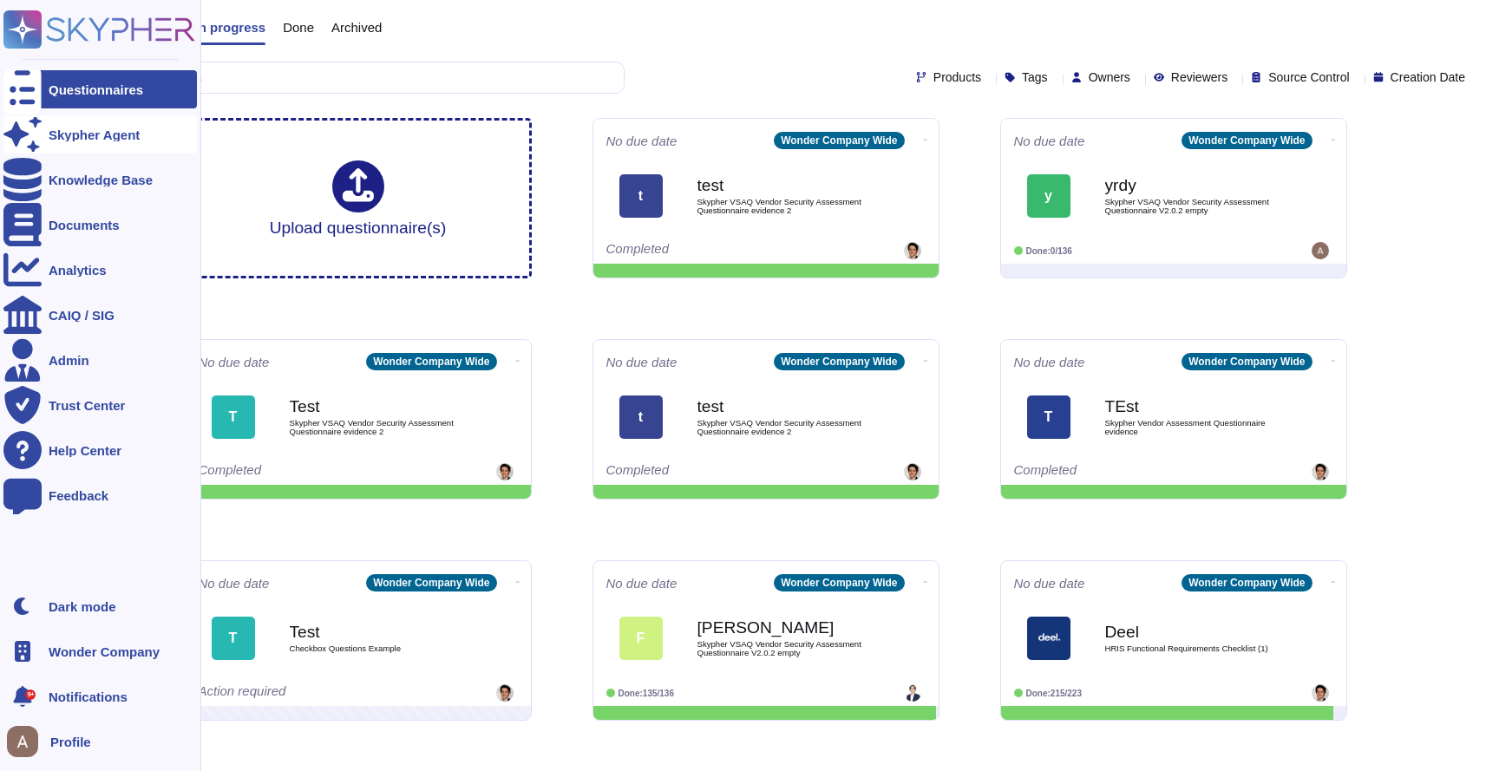
click at [36, 138] on div at bounding box center [22, 134] width 38 height 38
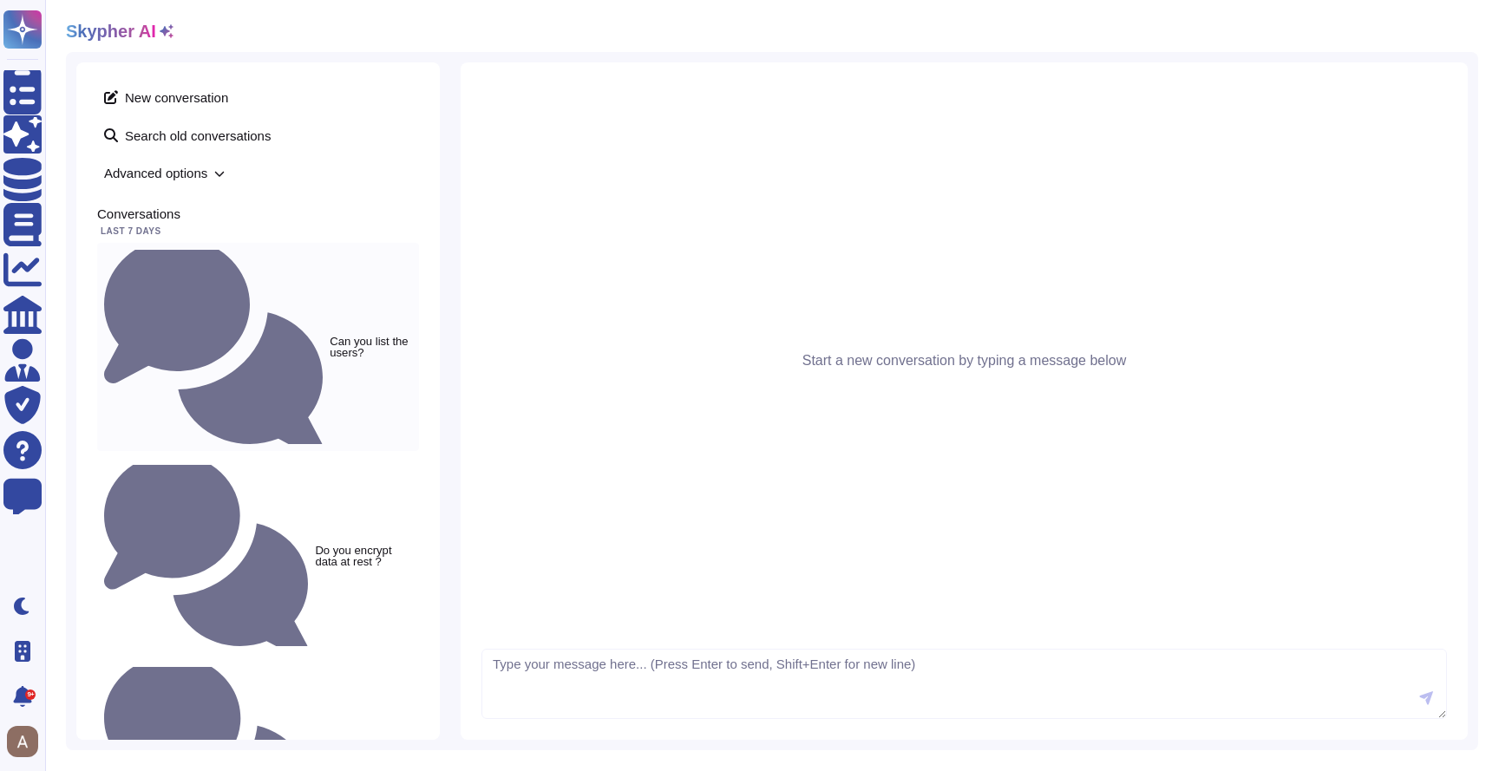
click at [262, 257] on div "Can you list the users?" at bounding box center [258, 347] width 322 height 208
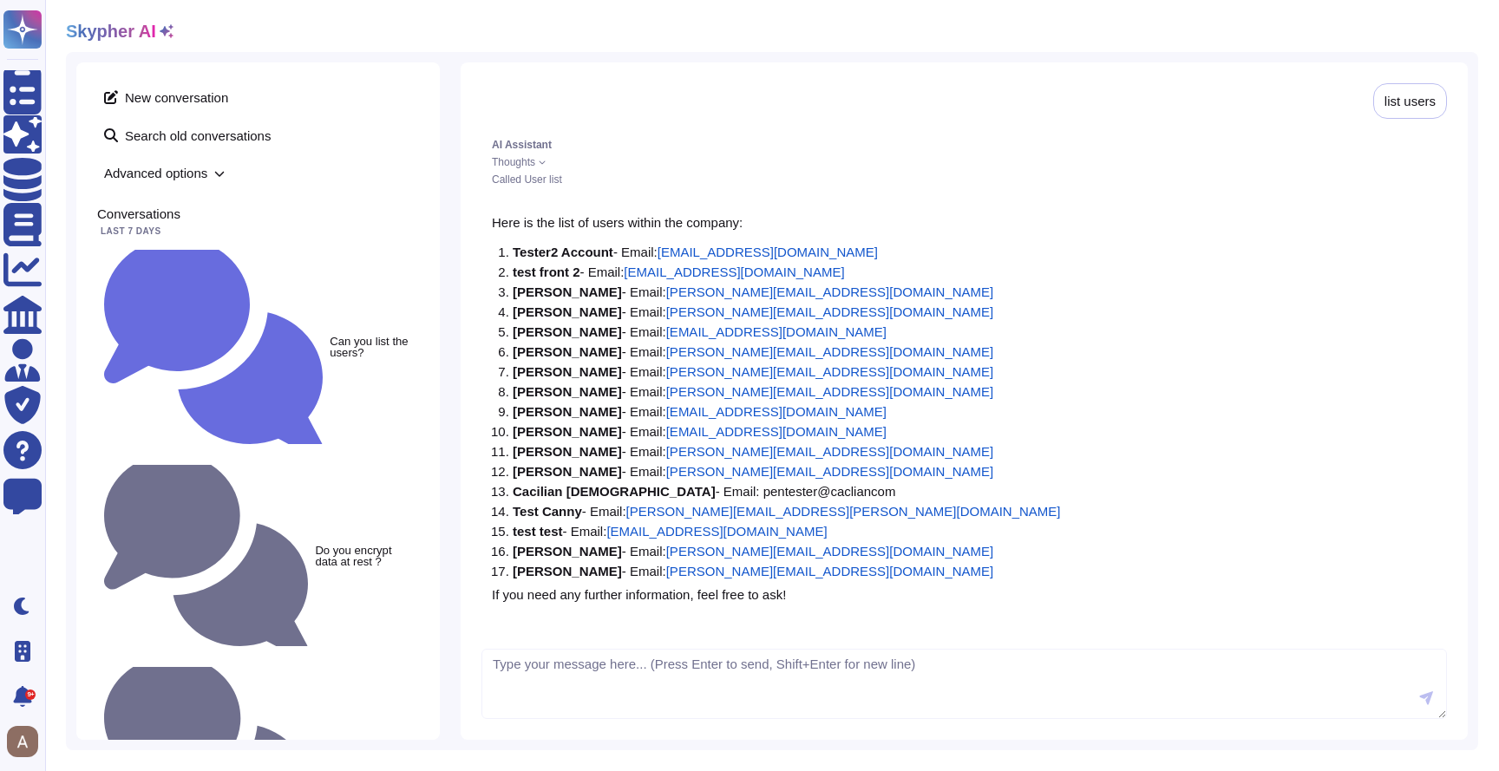
click at [1461, 72] on div "list users AI Assistant Thoughts Called User list Here is the list of users wit…" at bounding box center [964, 401] width 1007 height 678
click at [1461, 77] on icon at bounding box center [1461, 77] width 0 height 0
click at [1343, 180] on div "Called User list" at bounding box center [964, 179] width 945 height 10
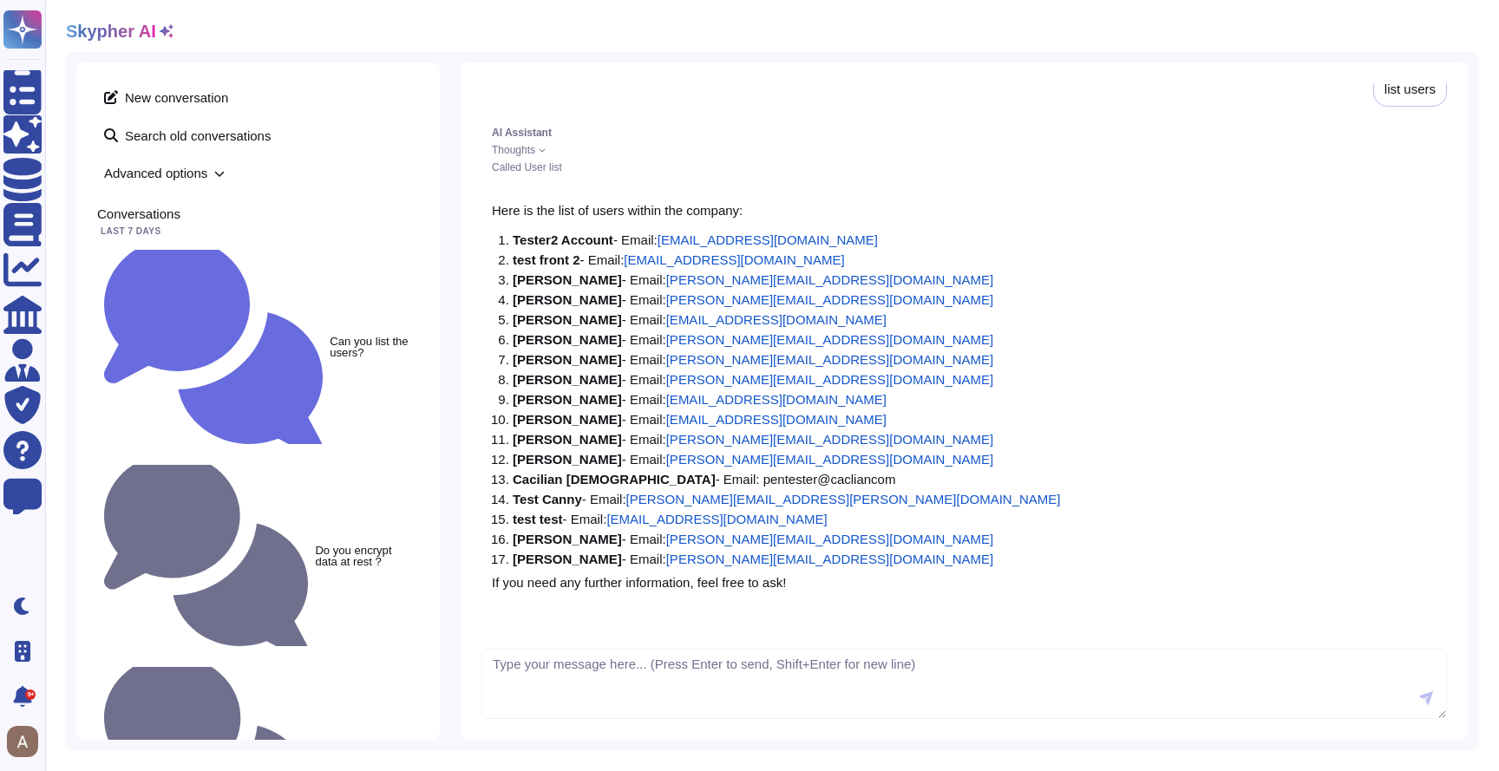
click at [216, 458] on div "Do you encrypt data at rest ?" at bounding box center [258, 555] width 322 height 195
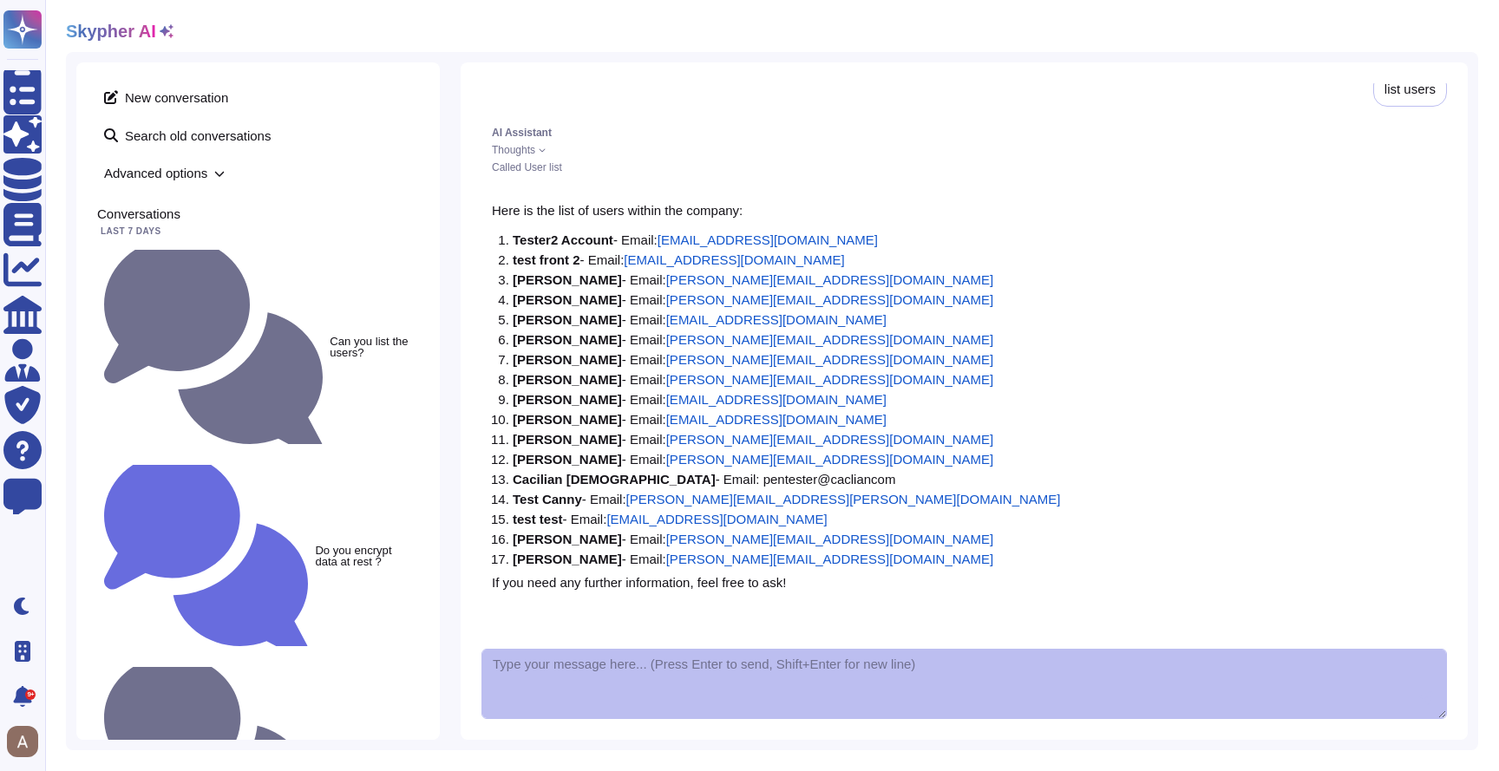
scroll to position [0, 0]
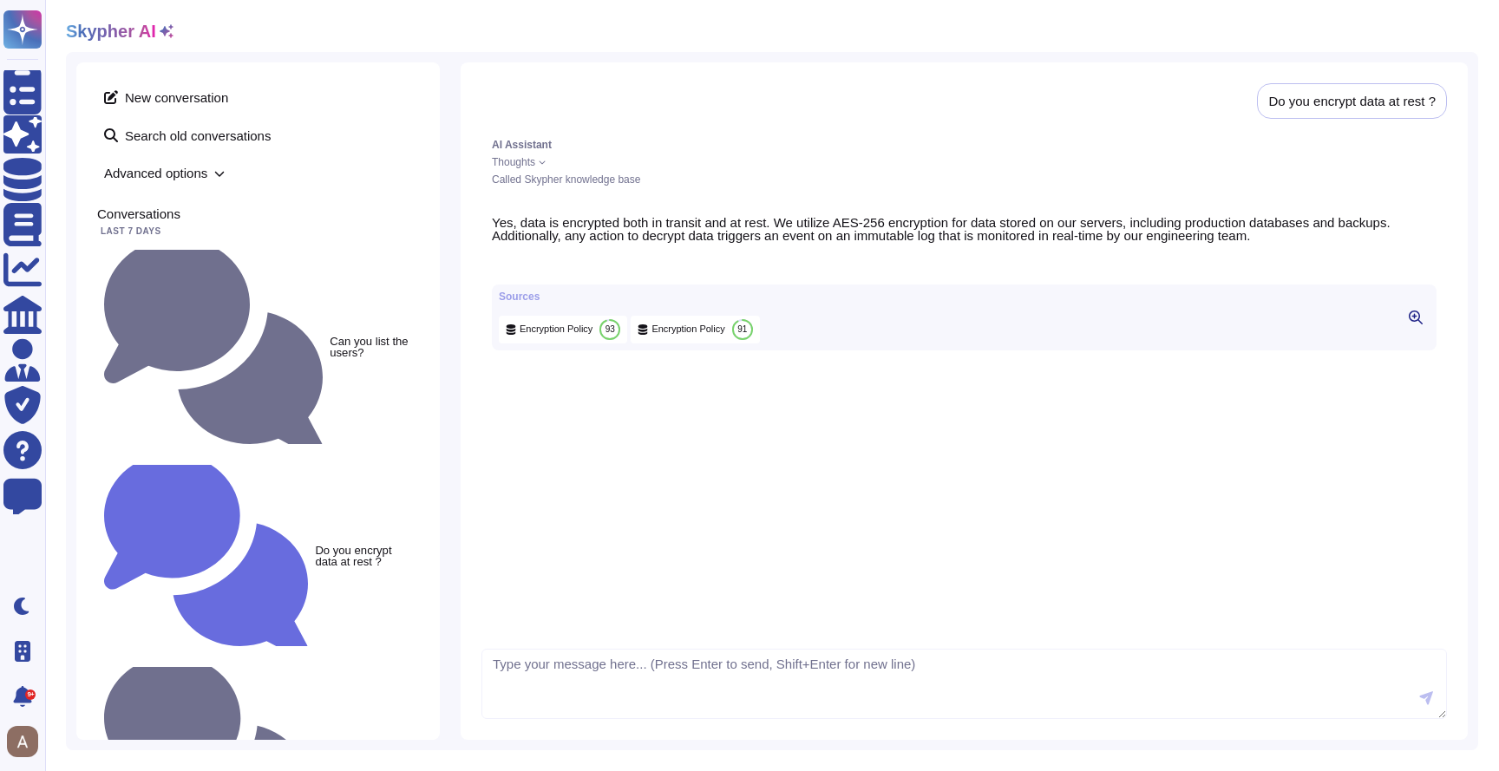
click at [1417, 325] on icon at bounding box center [1416, 318] width 14 height 14
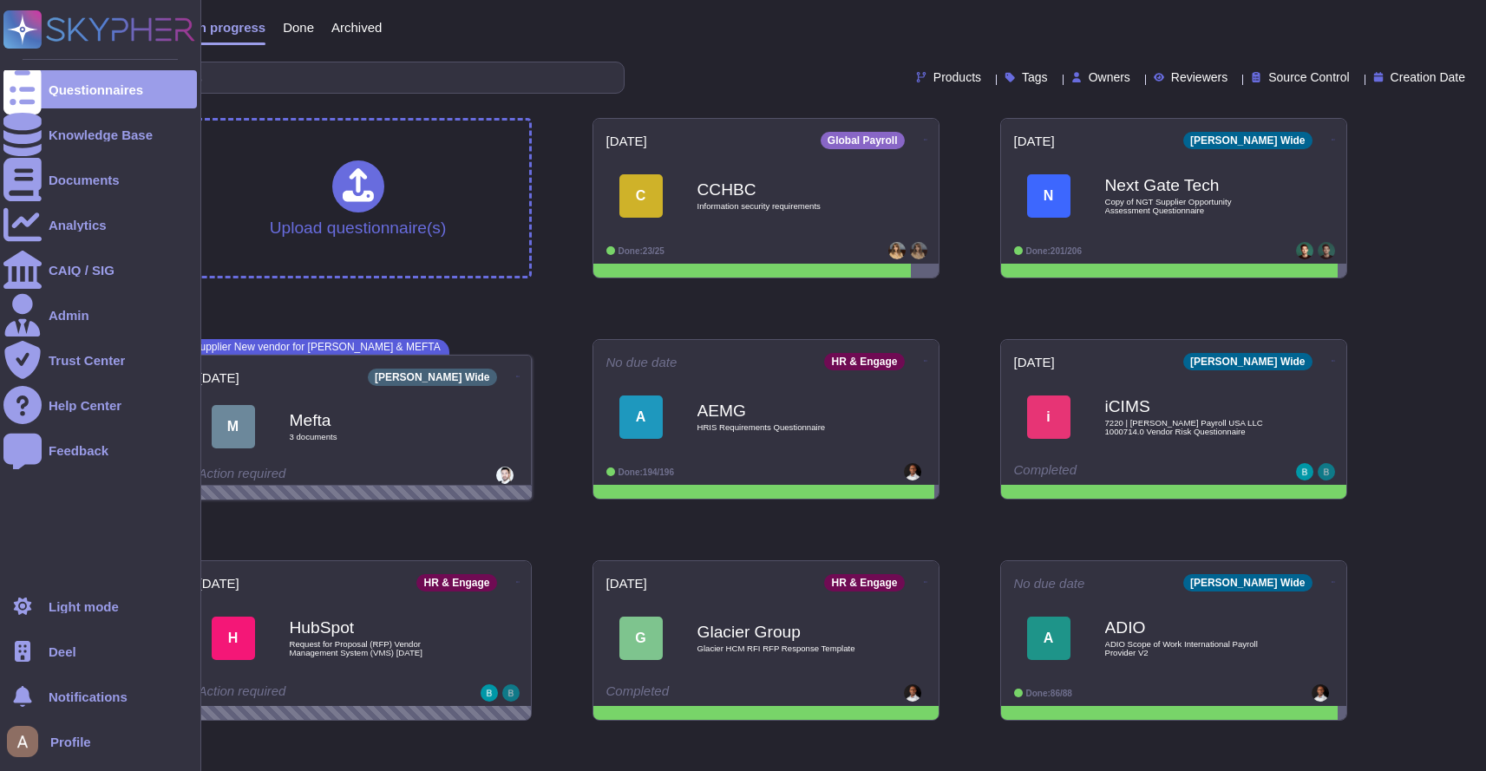
click at [95, 659] on div "Deel" at bounding box center [99, 652] width 193 height 38
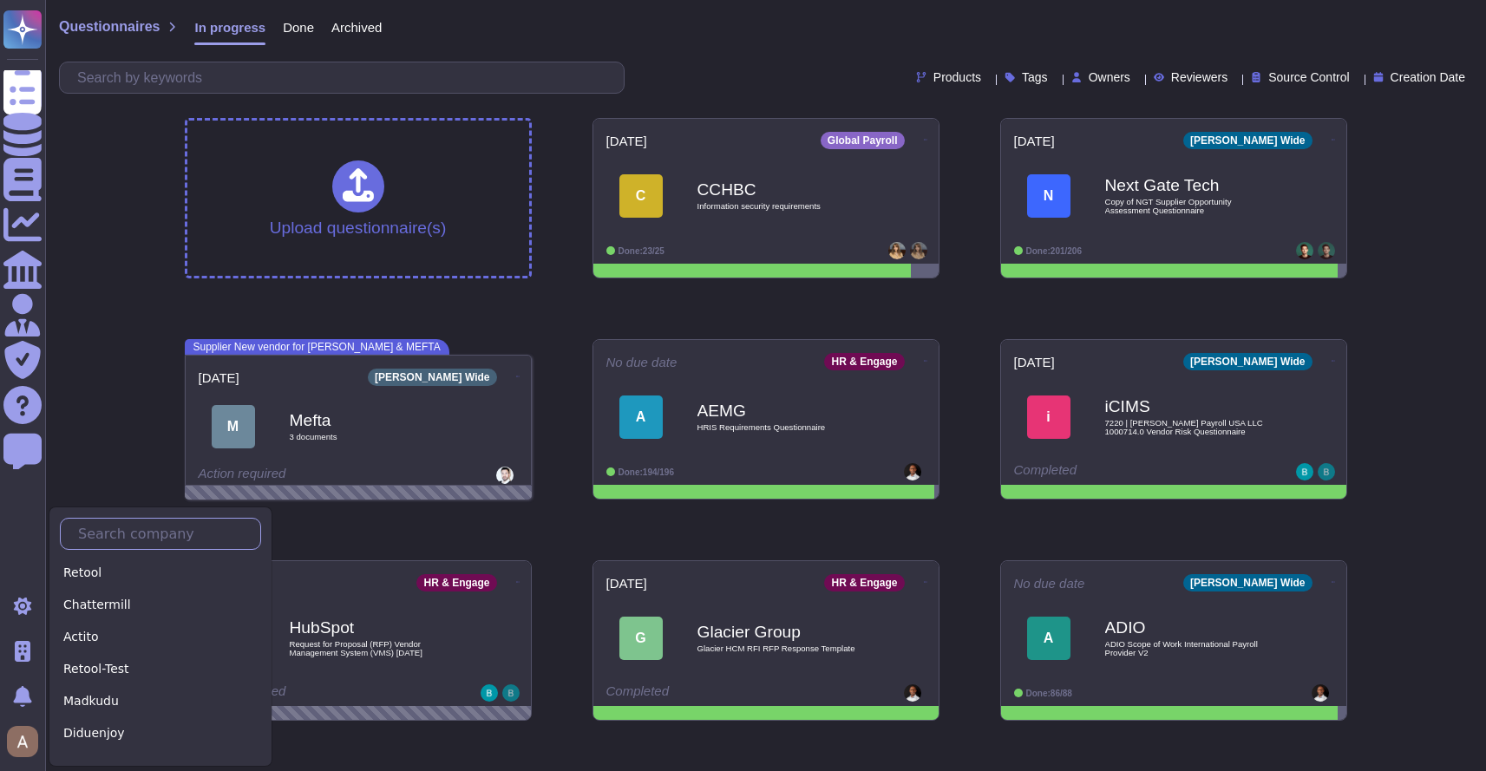
click at [189, 527] on input "text" at bounding box center [164, 534] width 191 height 30
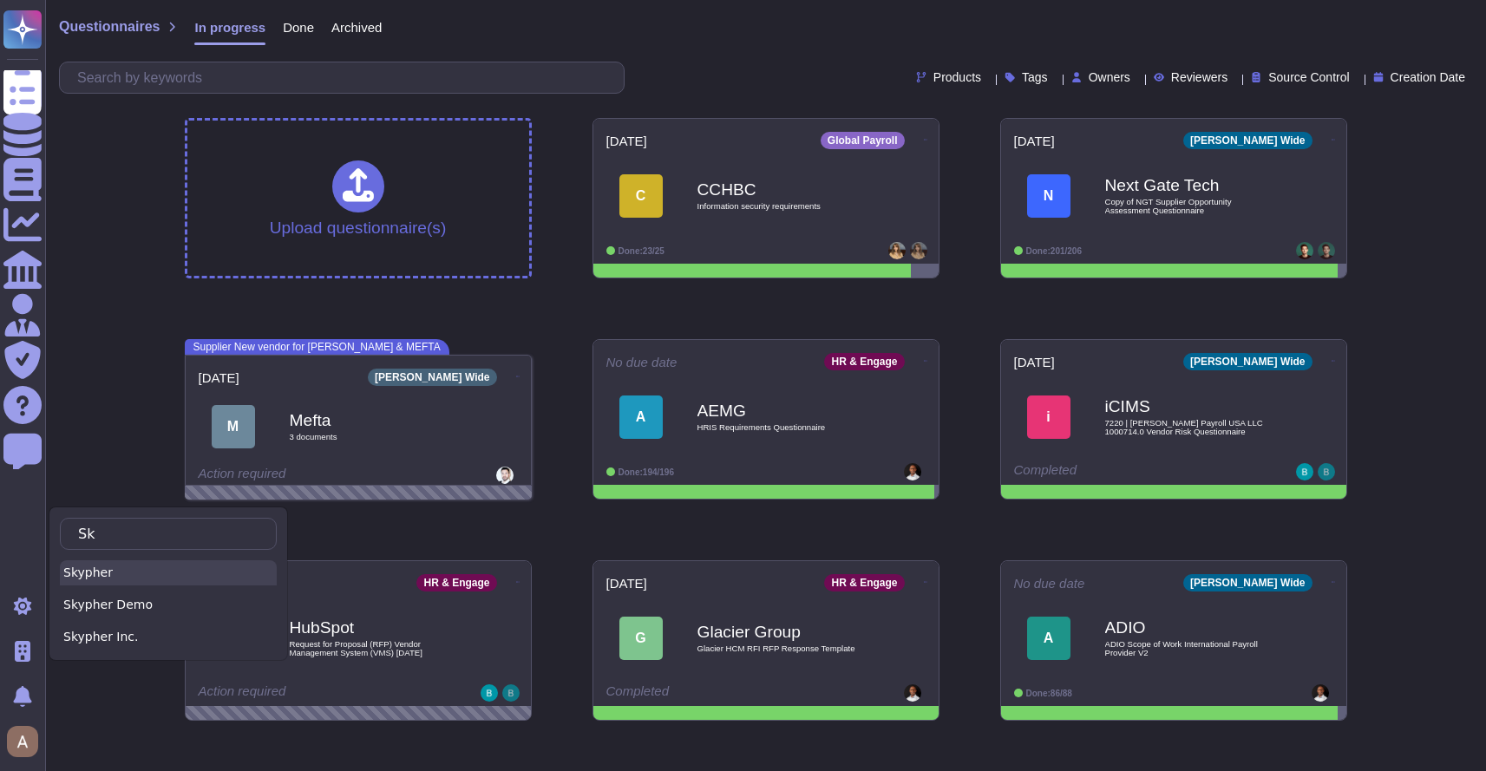
type input "Sk"
click at [200, 562] on div "Skypher" at bounding box center [168, 573] width 217 height 25
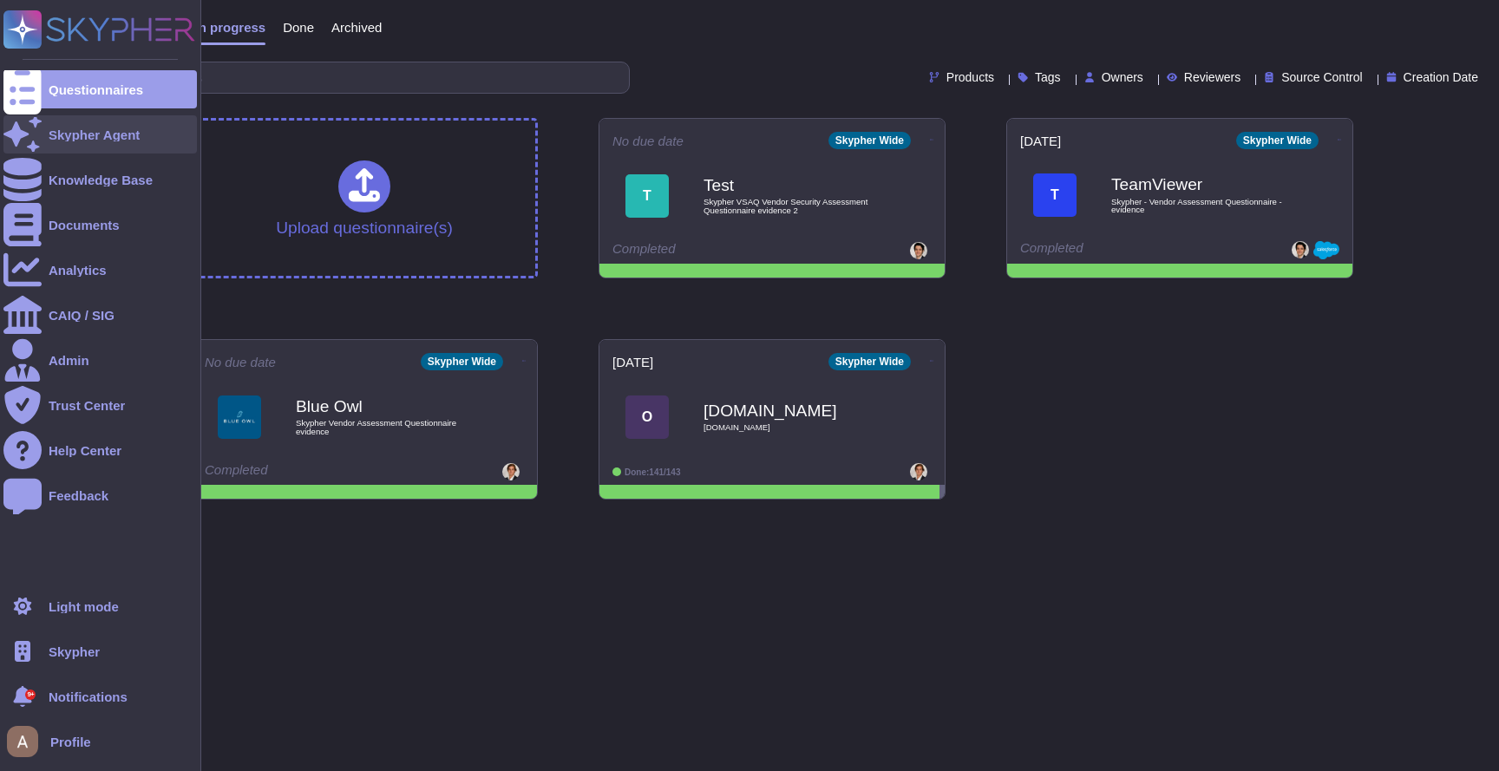
click at [63, 135] on div "Skypher Agent" at bounding box center [94, 134] width 91 height 13
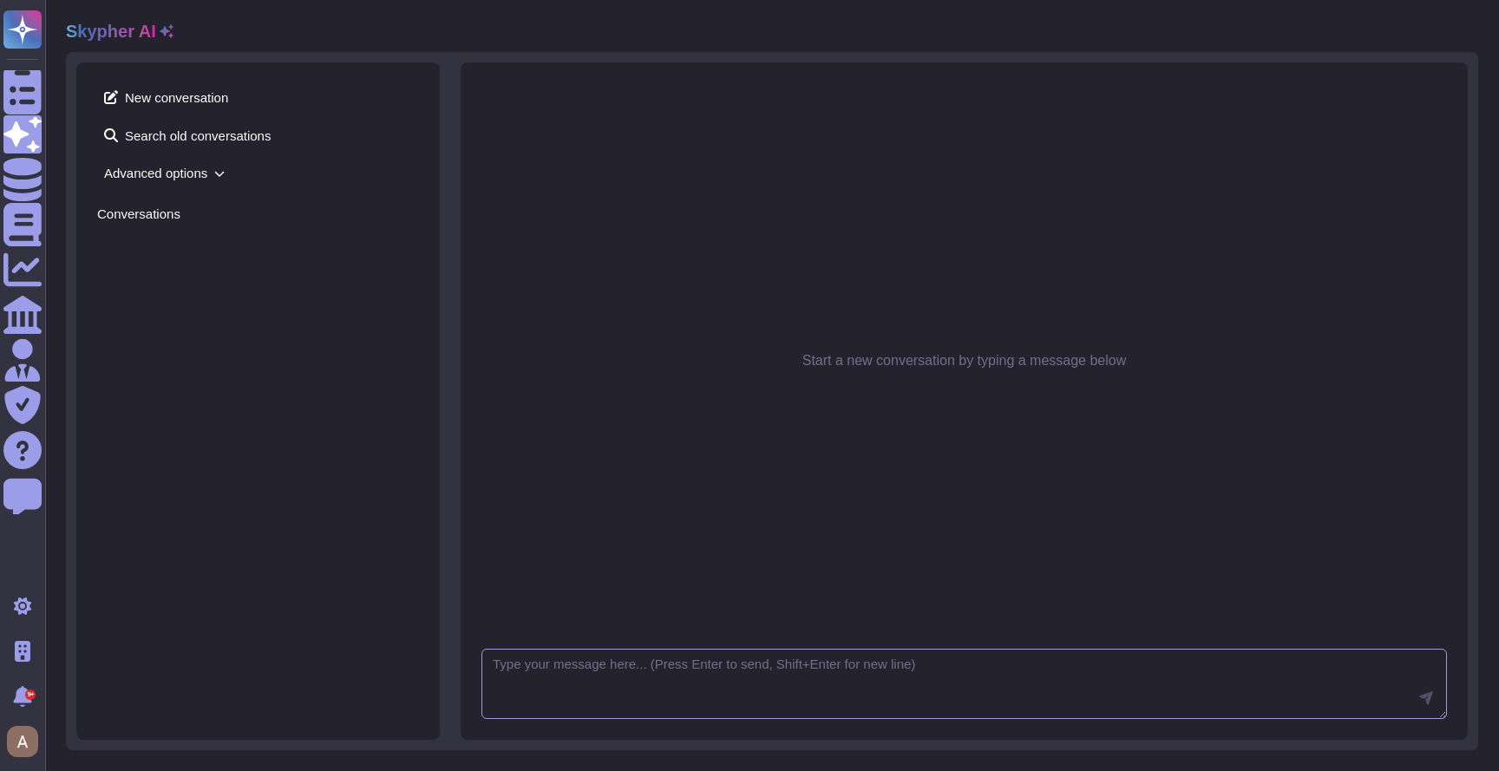
click at [672, 650] on textarea at bounding box center [965, 684] width 966 height 71
click at [625, 659] on textarea "Do" at bounding box center [965, 684] width 966 height 71
paste textarea "Are all employment candidates, contractors and involved third parties subject t…"
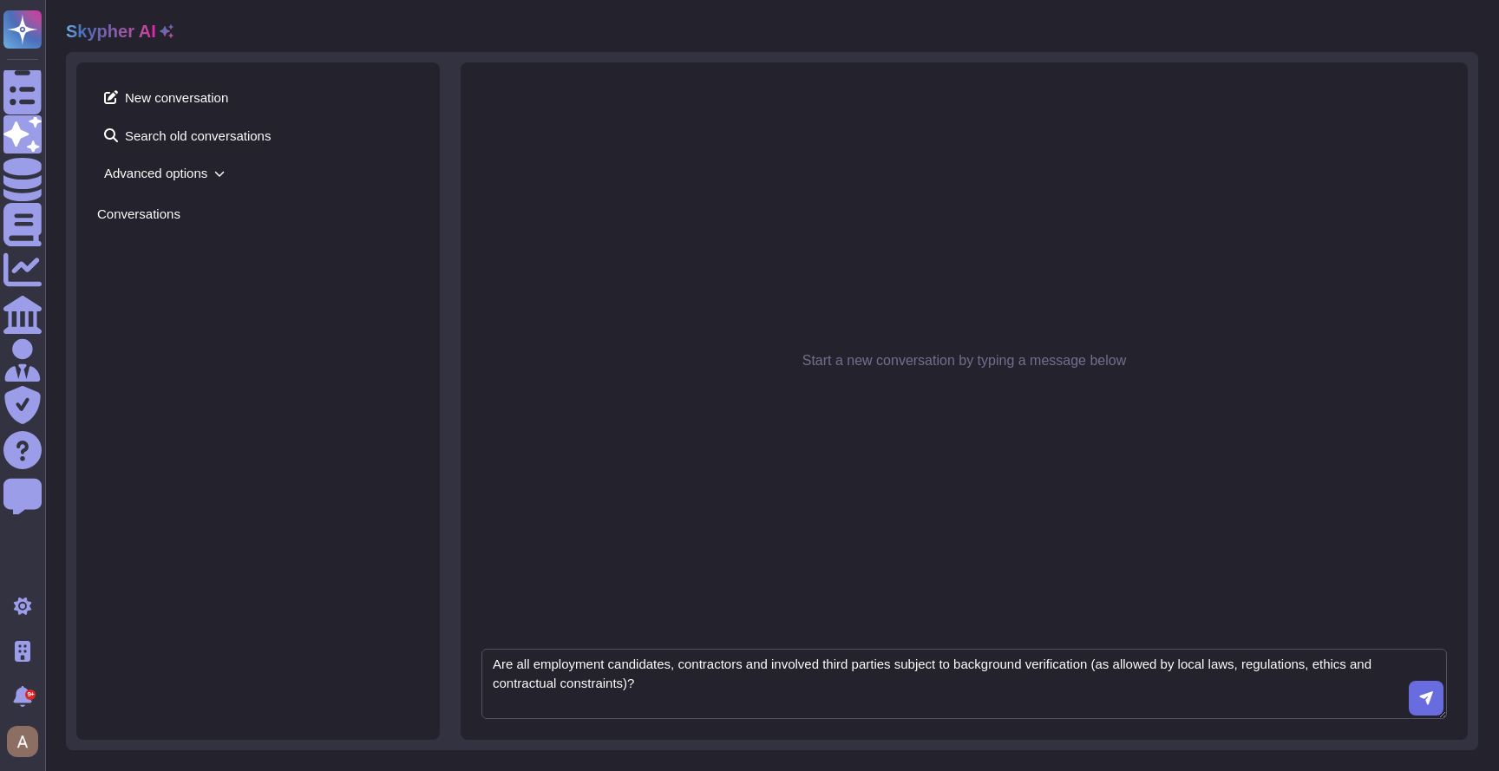
type textarea "Are all employment candidates, contractors and involved third parties subject t…"
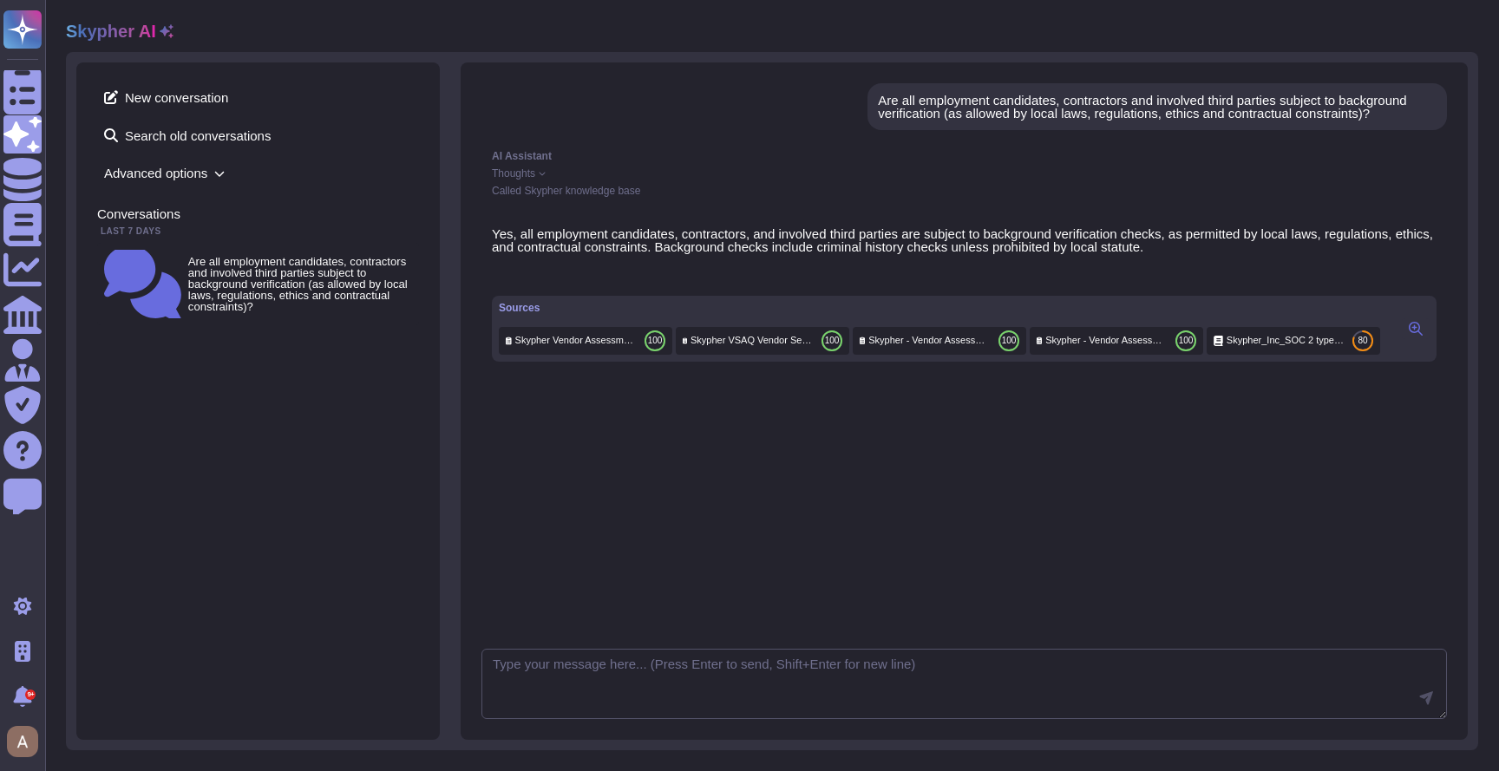
click at [1412, 336] on icon at bounding box center [1416, 329] width 14 height 14
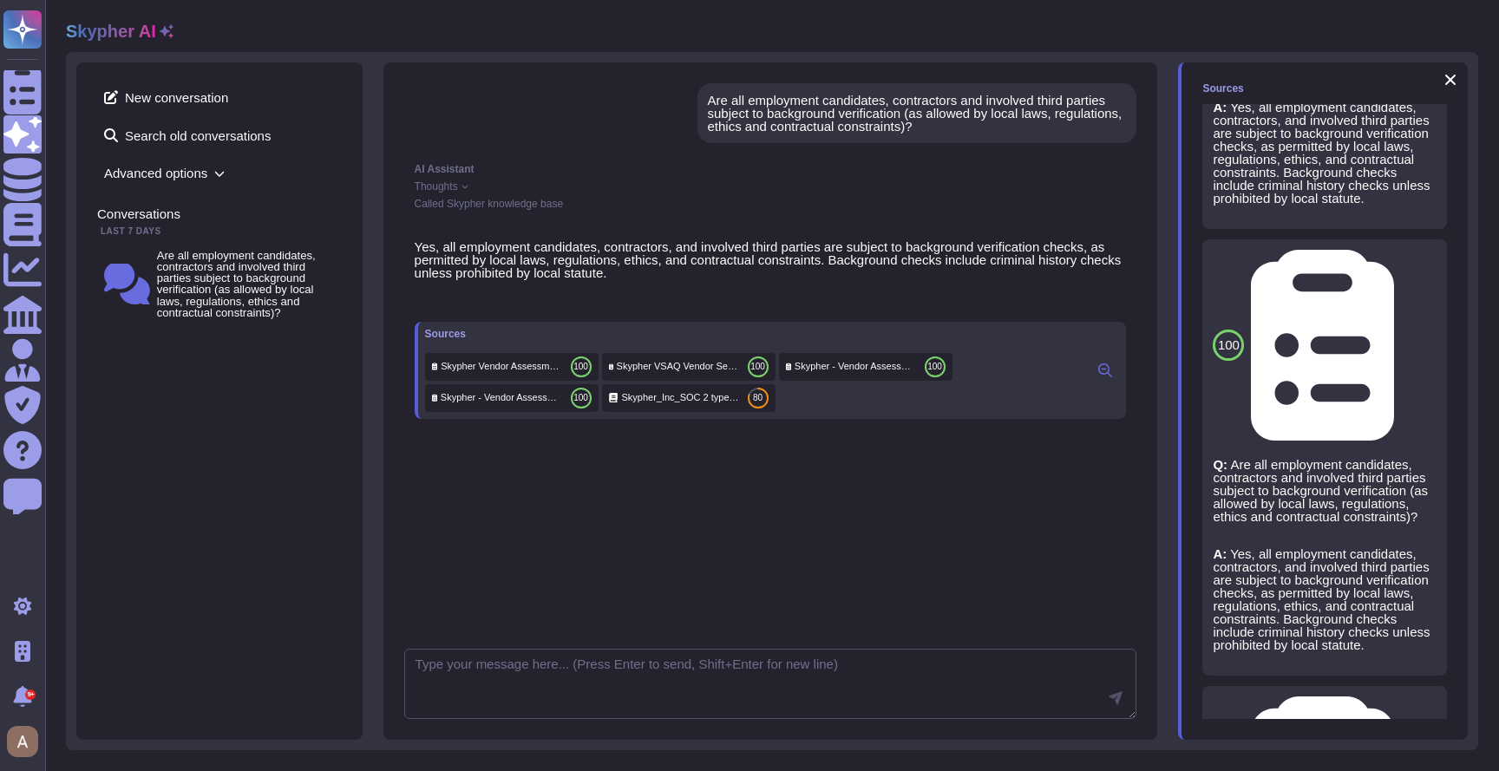
scroll to position [476, 0]
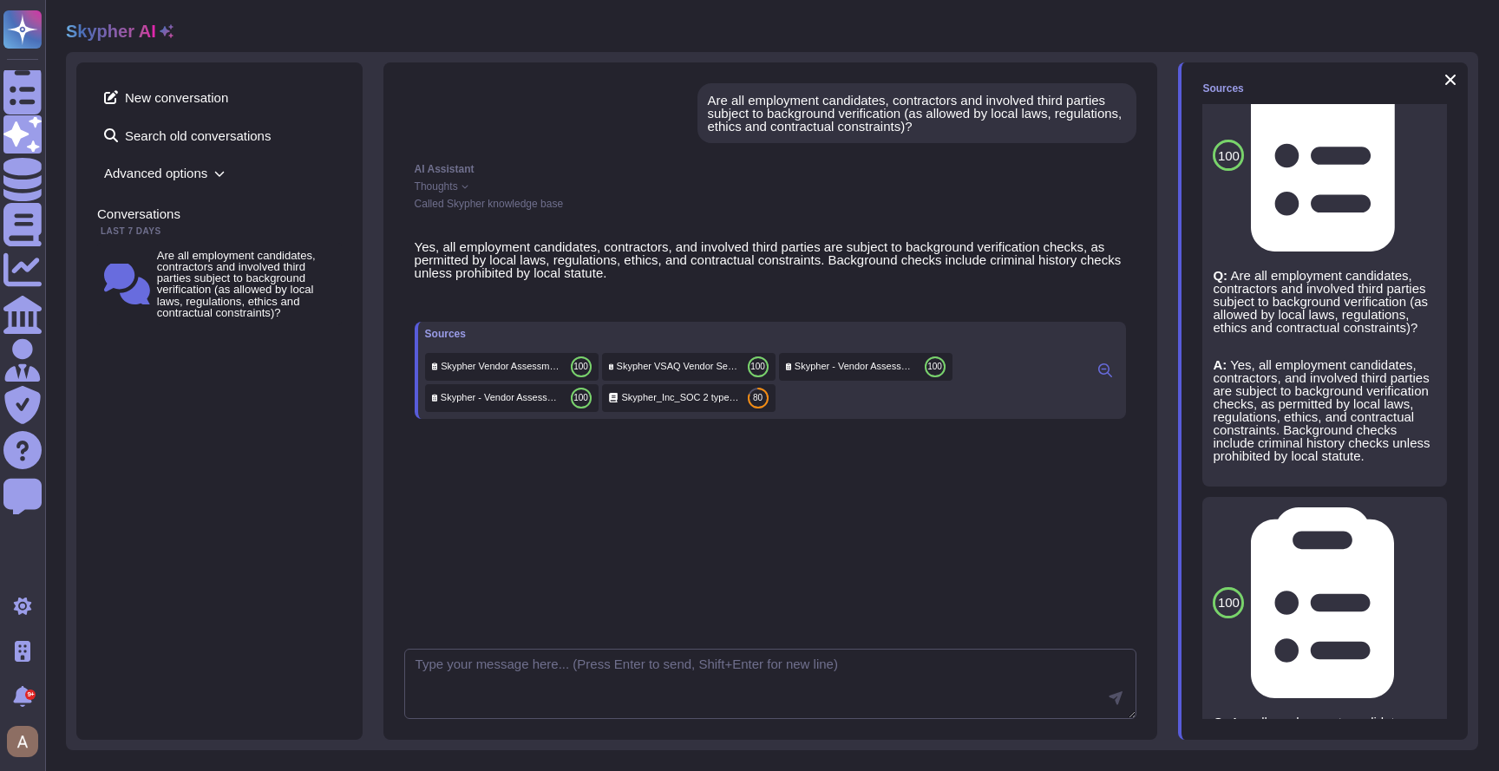
click at [185, 180] on span "Advanced options" at bounding box center [219, 173] width 245 height 27
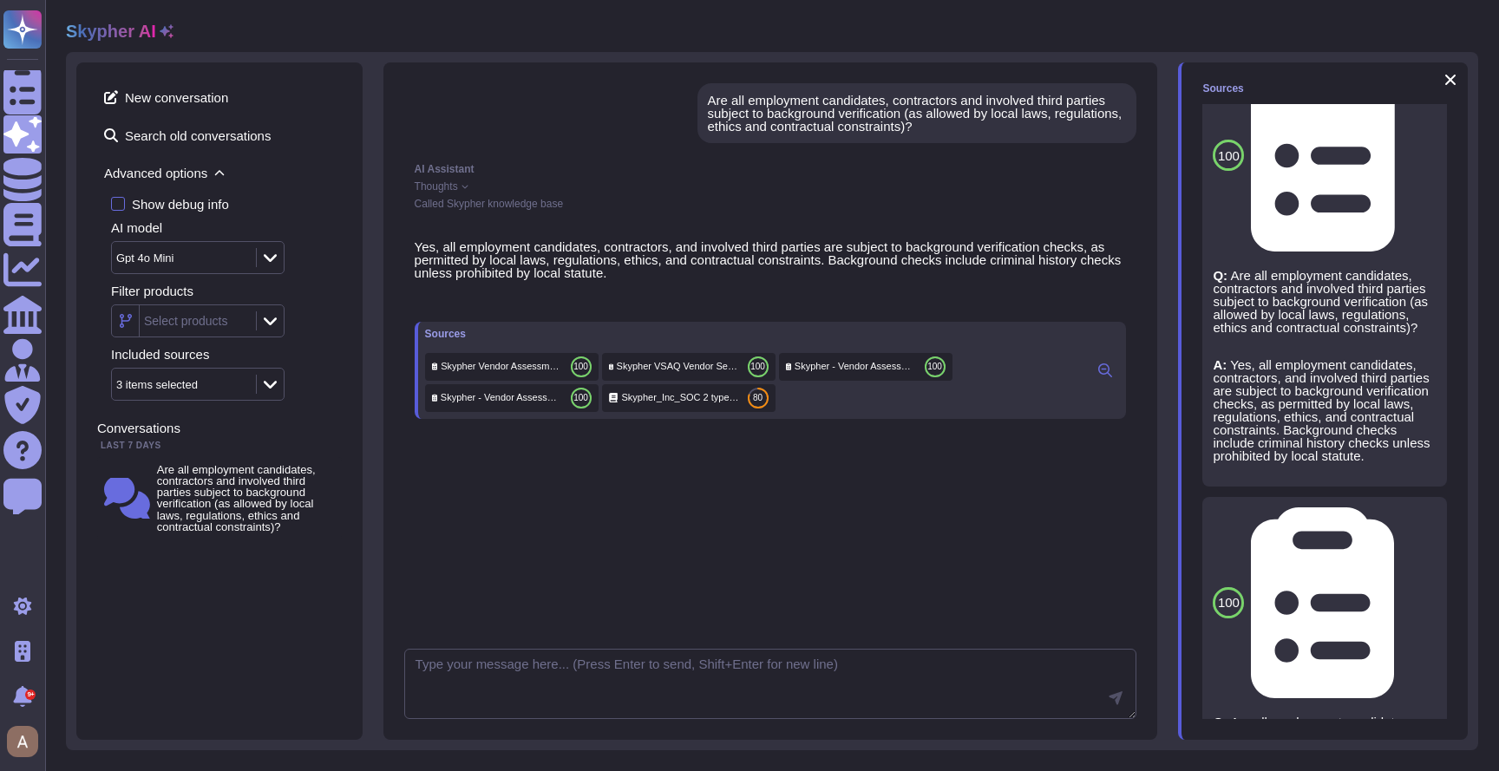
click at [185, 180] on span "Advanced options" at bounding box center [219, 173] width 245 height 27
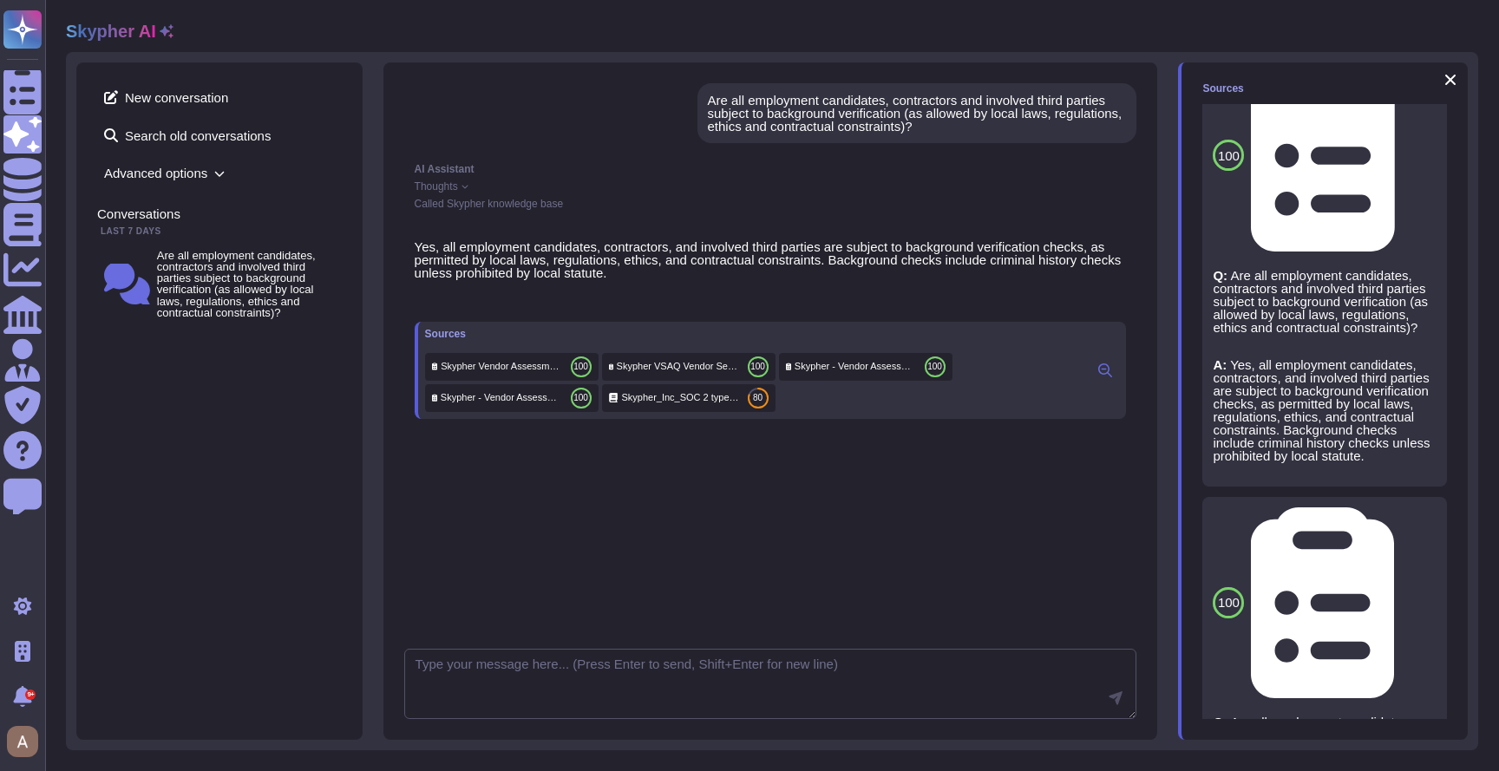
click at [439, 186] on span "Thoughts" at bounding box center [436, 186] width 43 height 10
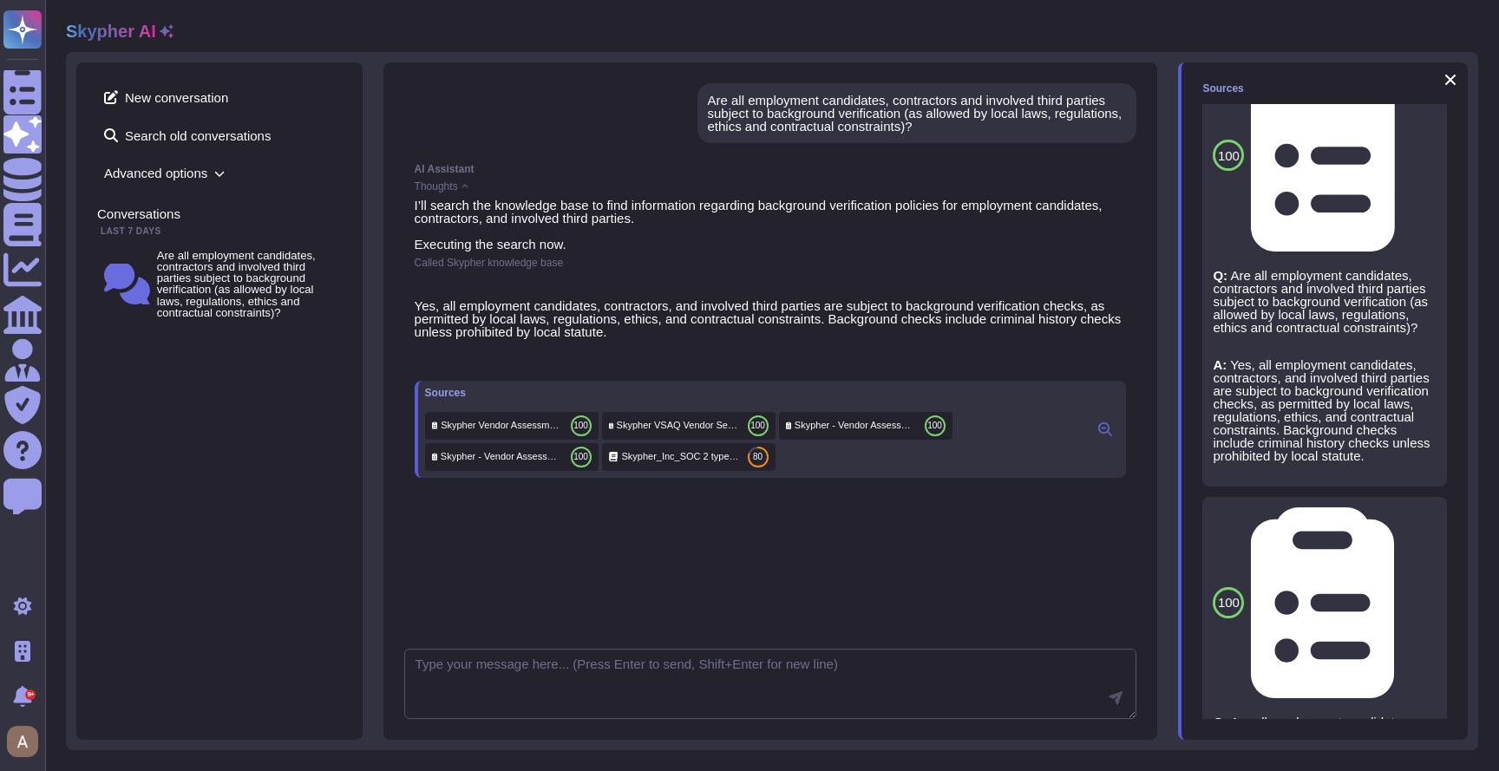
click at [439, 186] on span "Thoughts" at bounding box center [436, 186] width 43 height 10
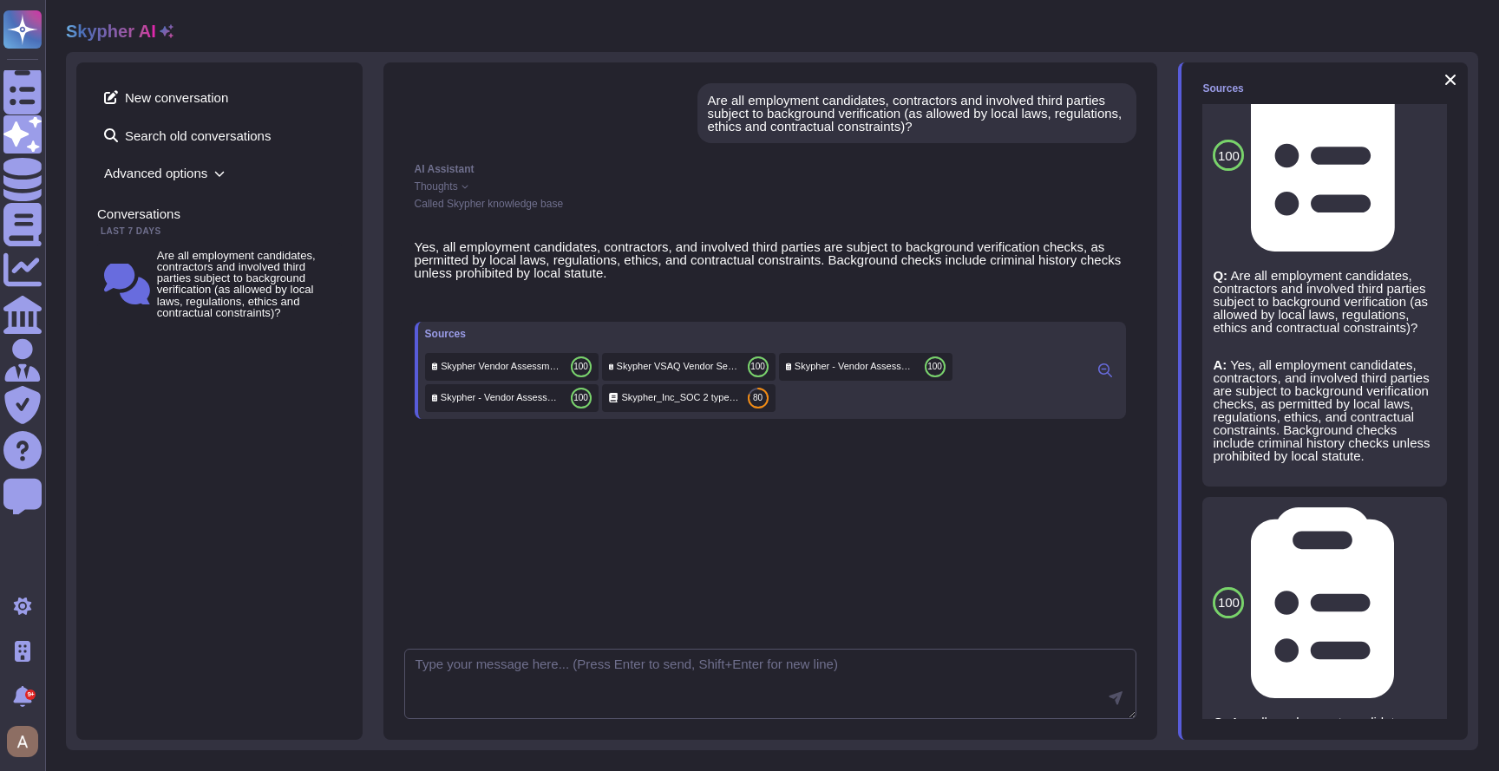
click at [171, 162] on span "Advanced options" at bounding box center [219, 173] width 245 height 27
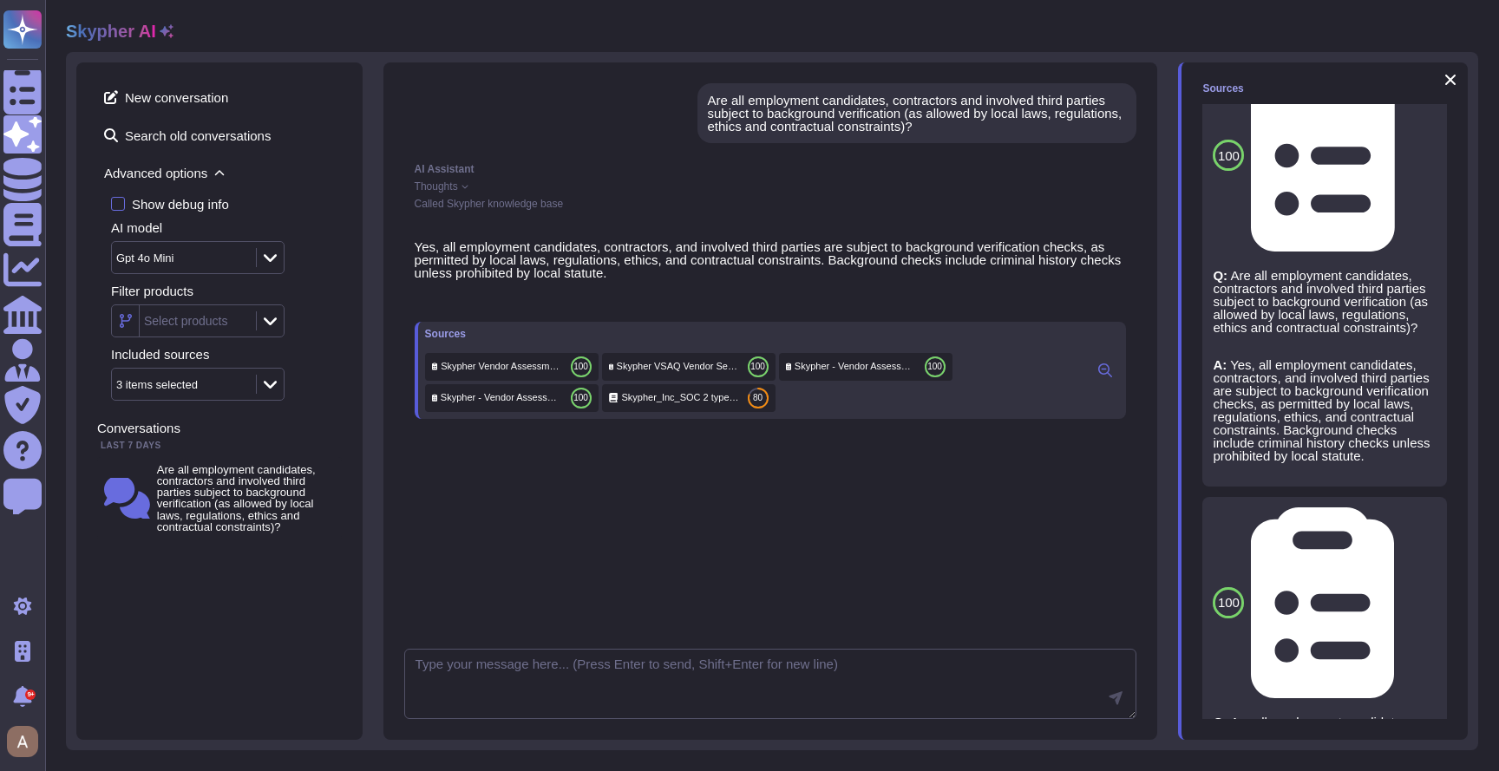
click at [190, 262] on div "Gpt 4o Mini" at bounding box center [175, 257] width 118 height 11
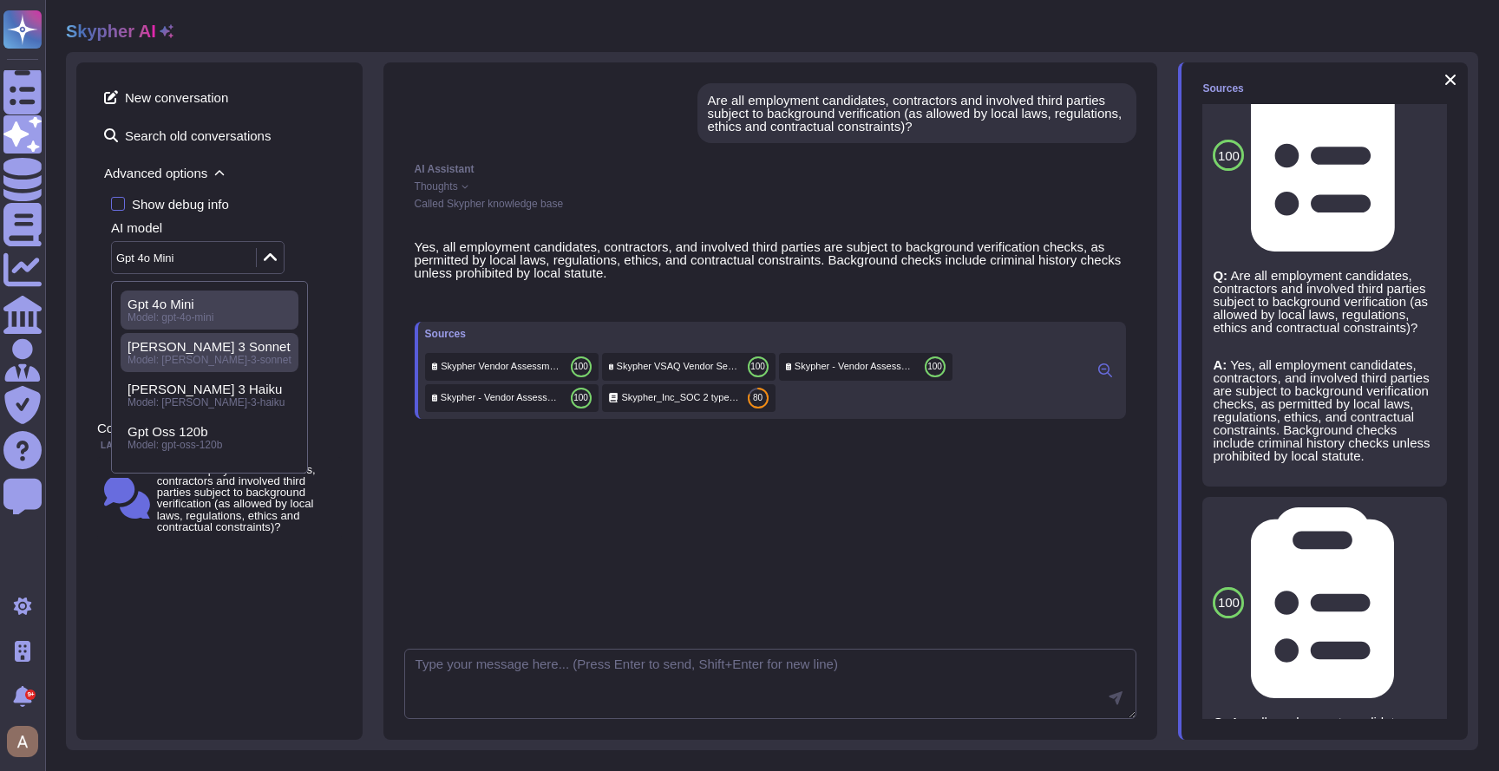
click at [189, 366] on span "Model: claude-3-sonnet" at bounding box center [210, 360] width 164 height 12
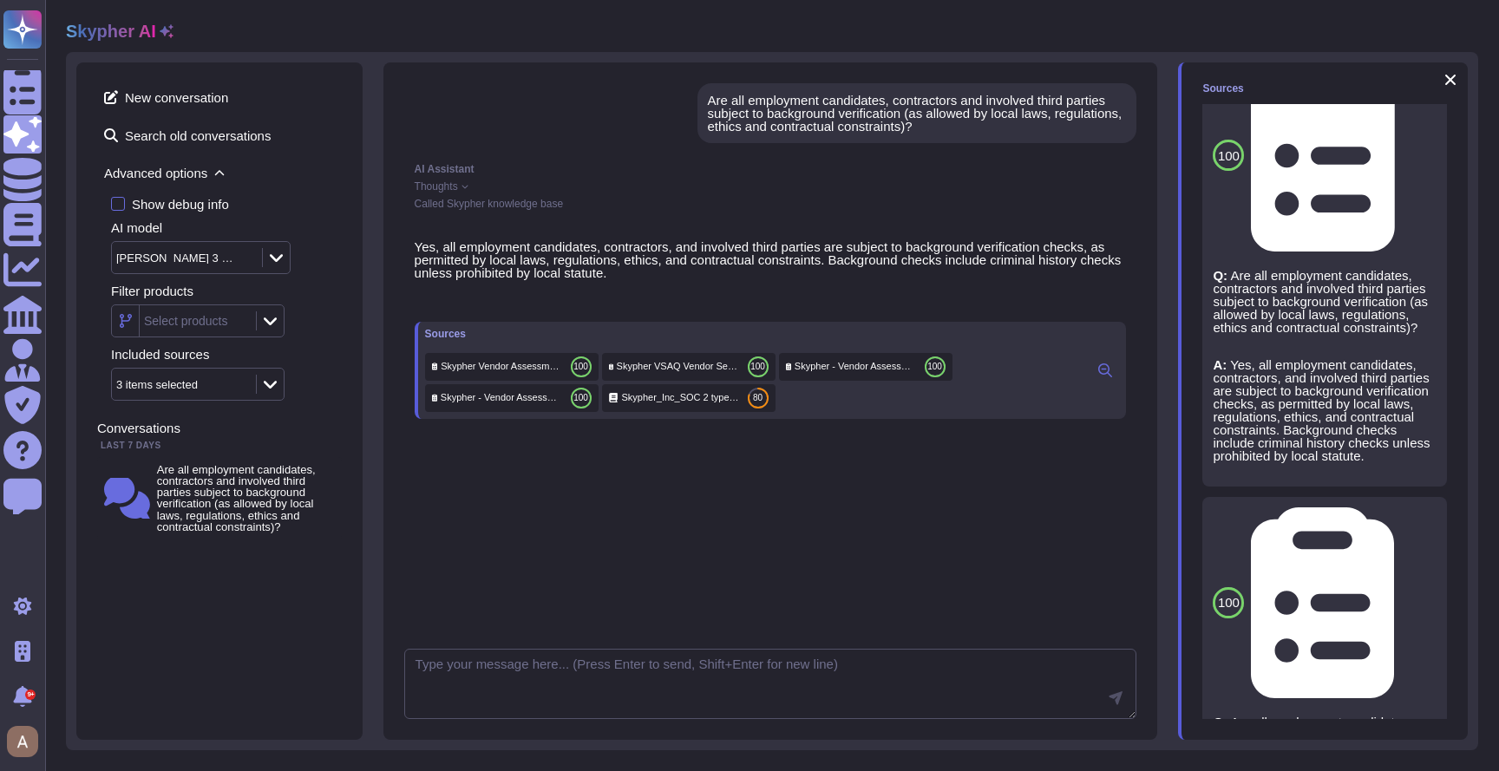
click at [188, 111] on div "New conversation Search old conversations Advanced options Show debug info AI m…" at bounding box center [219, 242] width 245 height 318
click at [187, 100] on span "New conversation" at bounding box center [219, 97] width 245 height 28
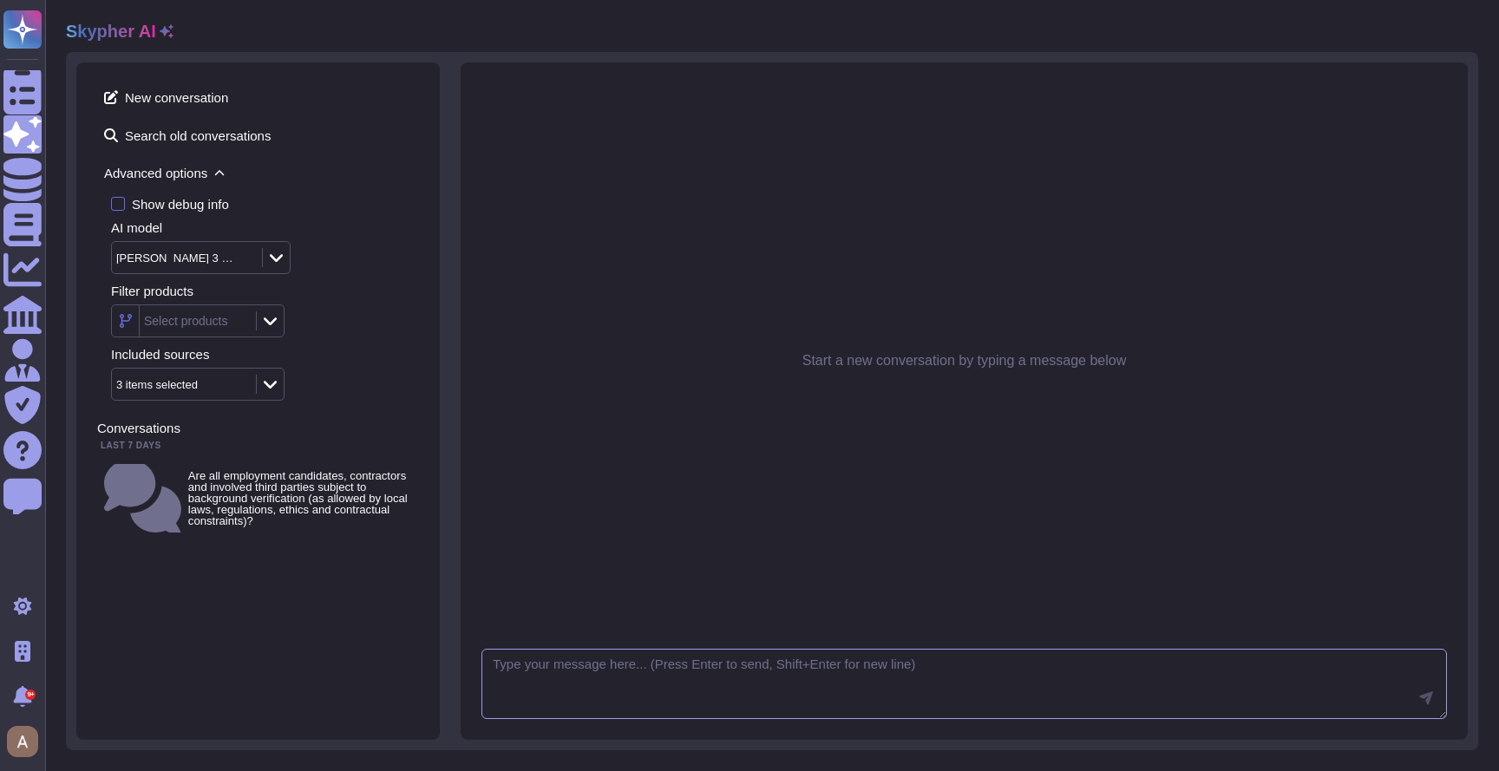
click at [588, 675] on textarea at bounding box center [965, 684] width 966 height 71
type textarea "list users"
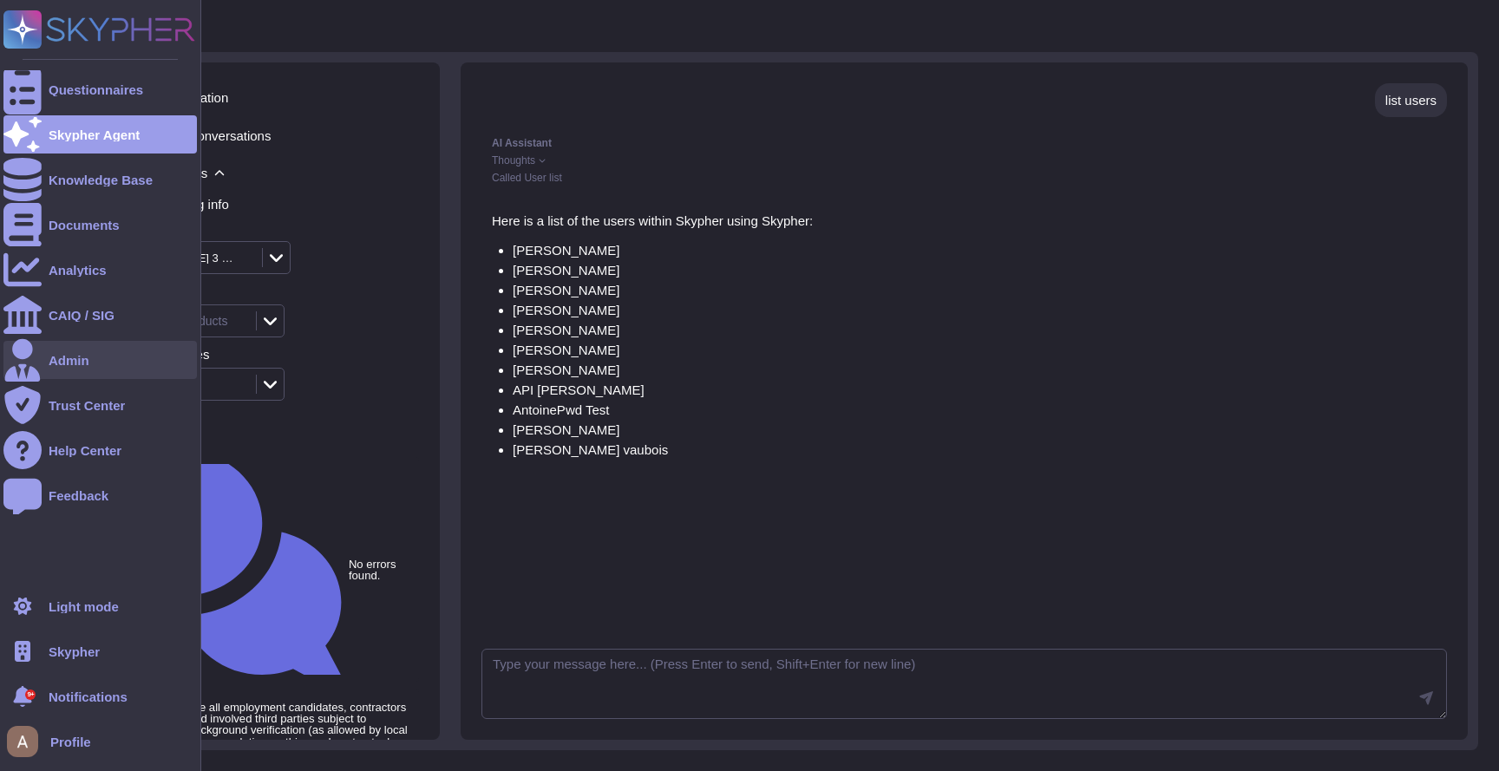
click at [95, 370] on div "Admin" at bounding box center [99, 360] width 193 height 38
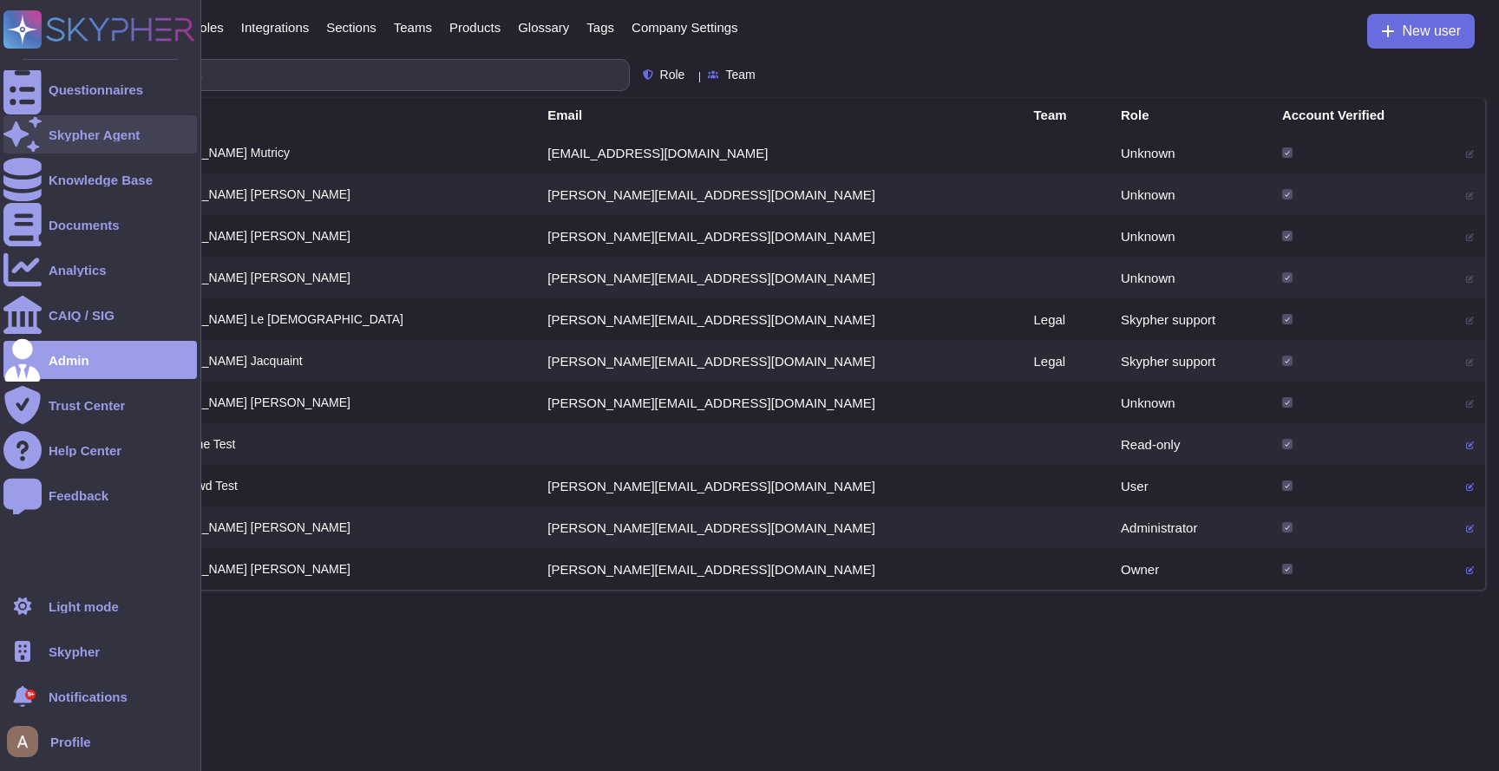
click at [83, 133] on div "Skypher Agent" at bounding box center [94, 134] width 91 height 13
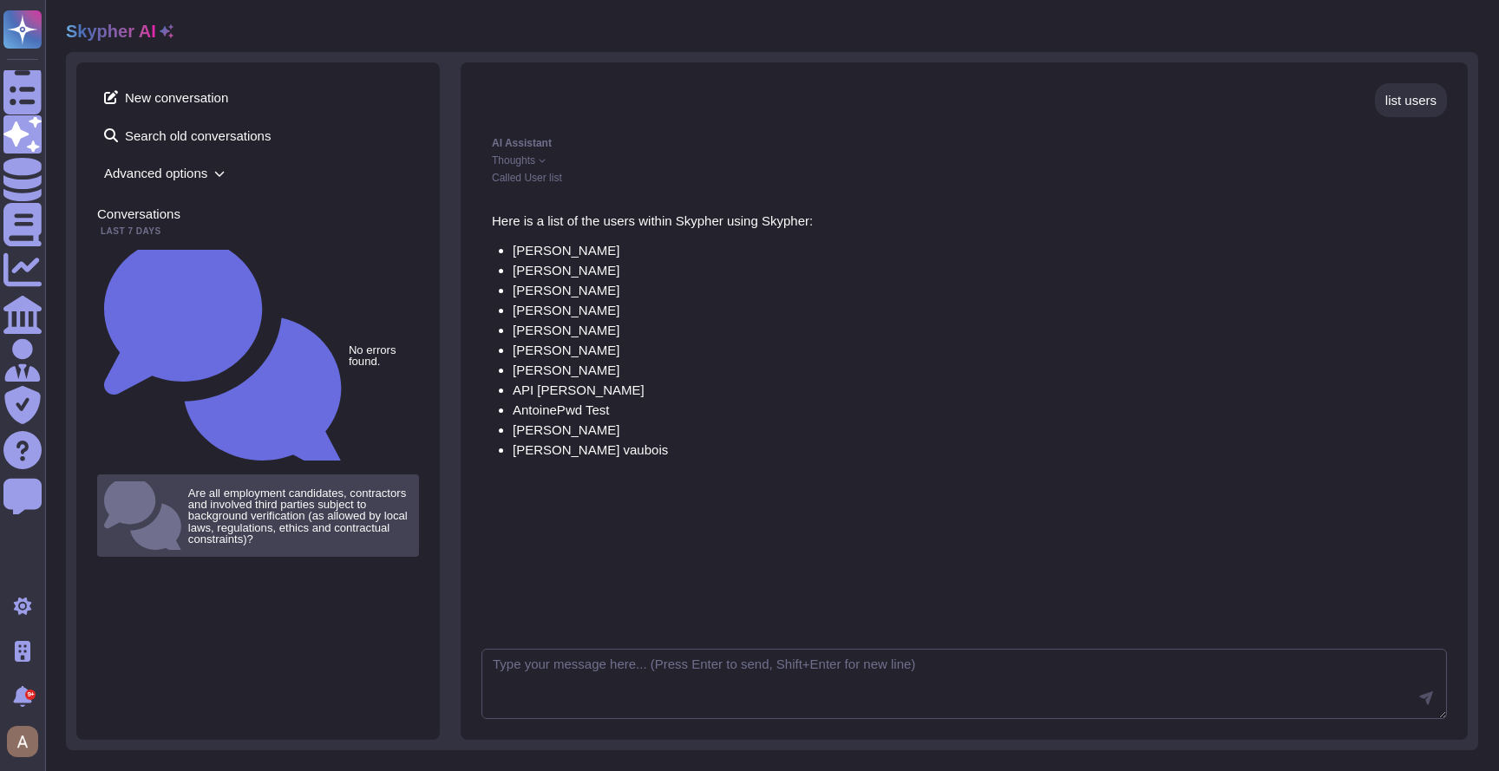
click at [233, 488] on small "Are all employment candidates, contractors and involved third parties subject t…" at bounding box center [300, 516] width 224 height 57
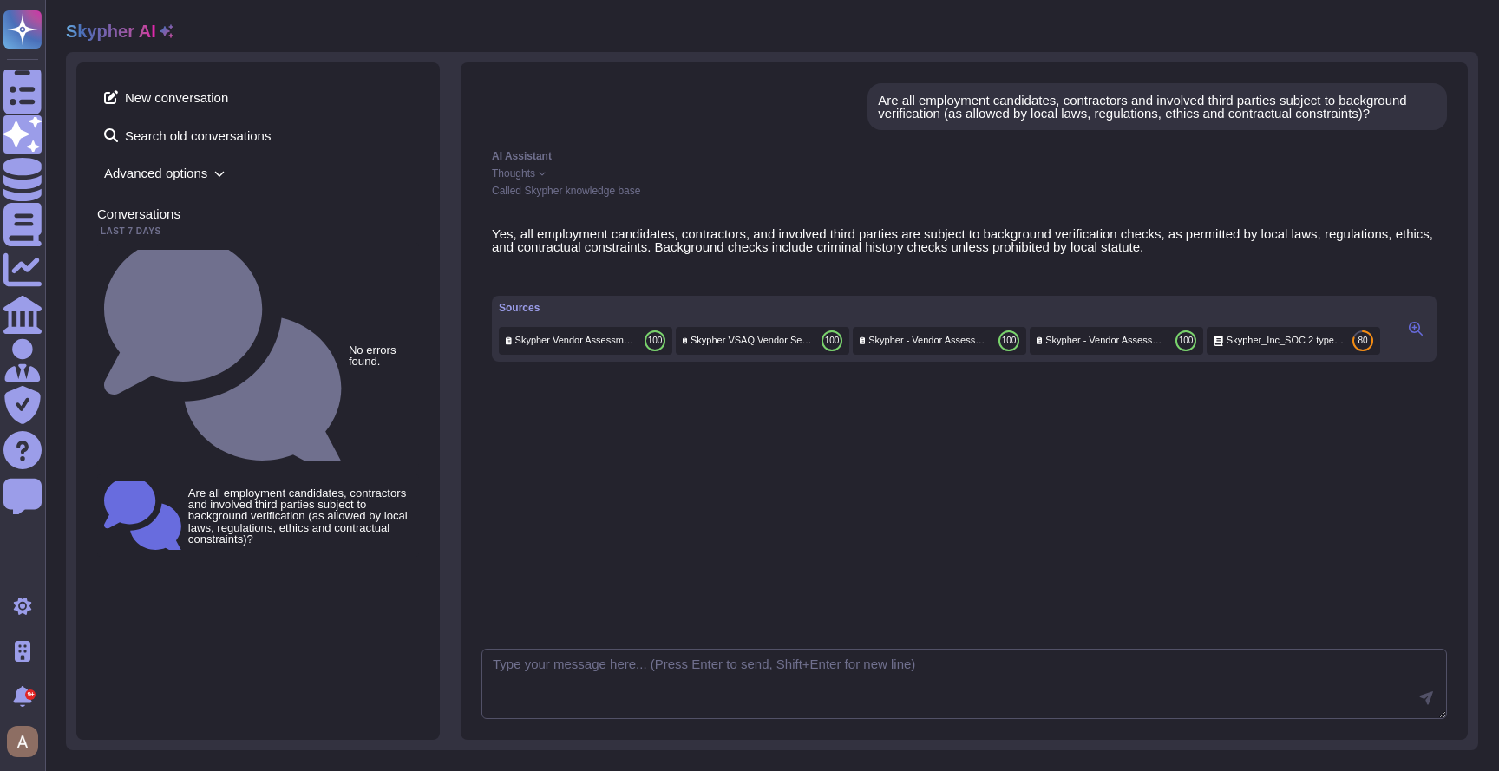
click at [129, 186] on span "Advanced options" at bounding box center [258, 173] width 322 height 27
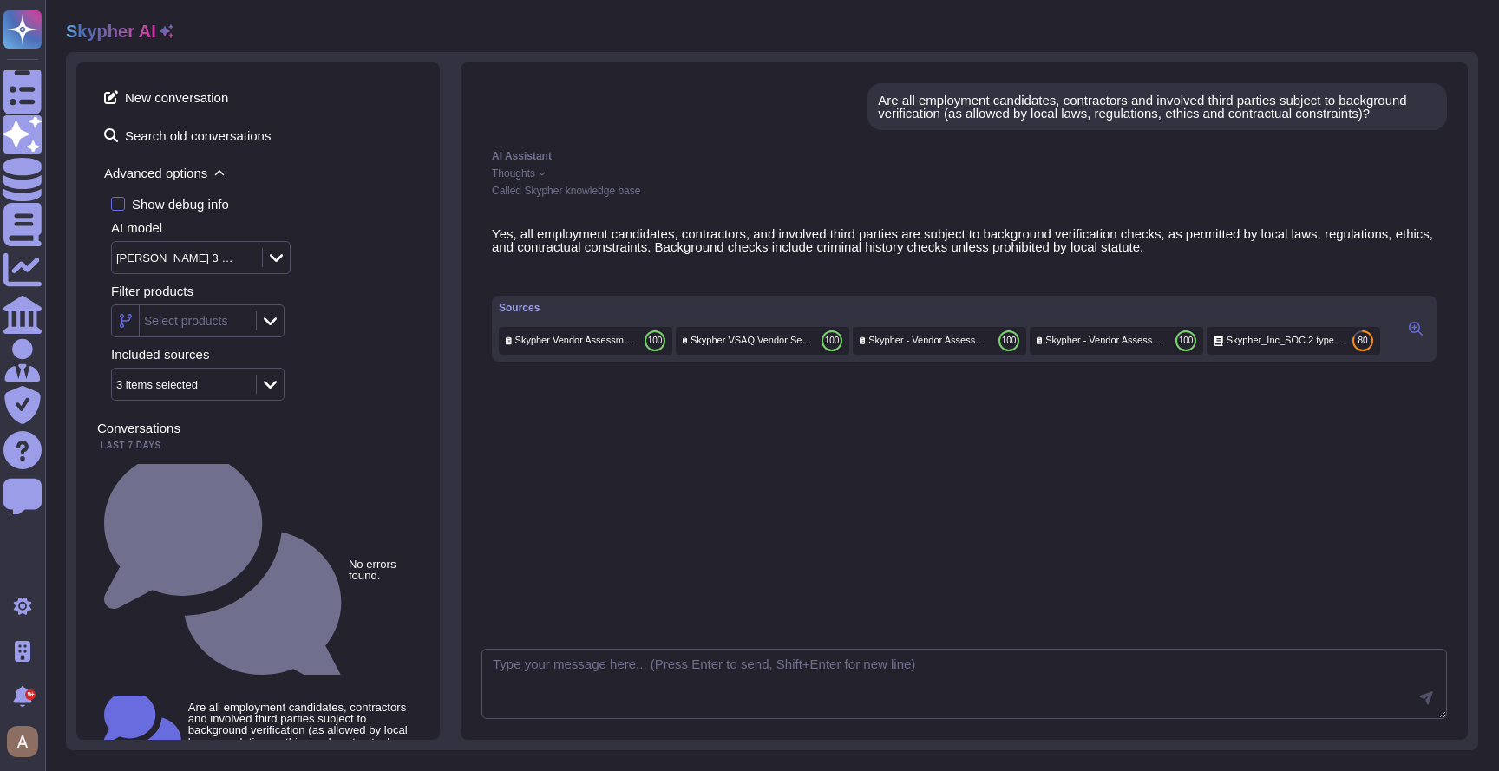
click at [128, 181] on span "Advanced options" at bounding box center [258, 173] width 322 height 27
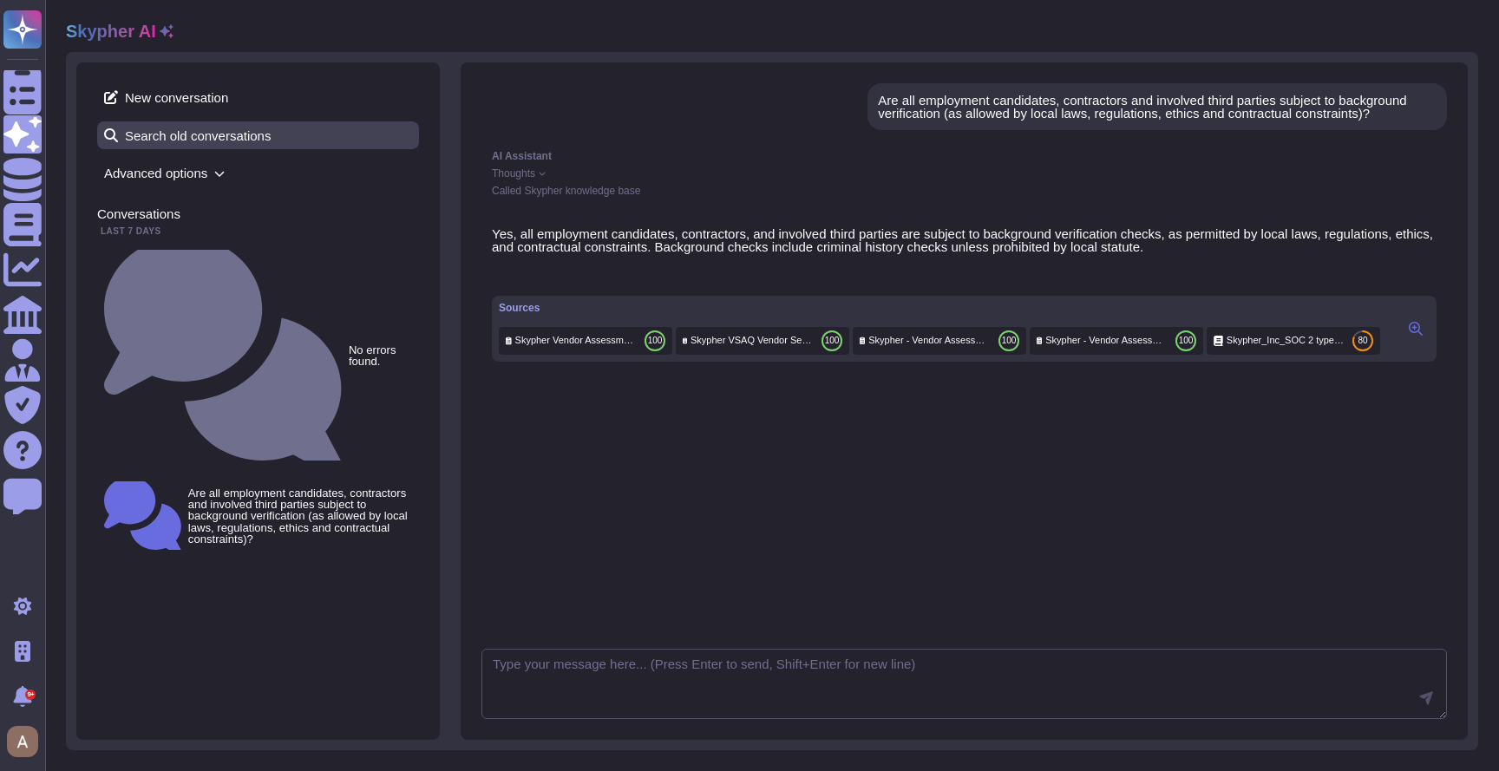
click at [165, 133] on span "Search old conversations" at bounding box center [258, 135] width 322 height 28
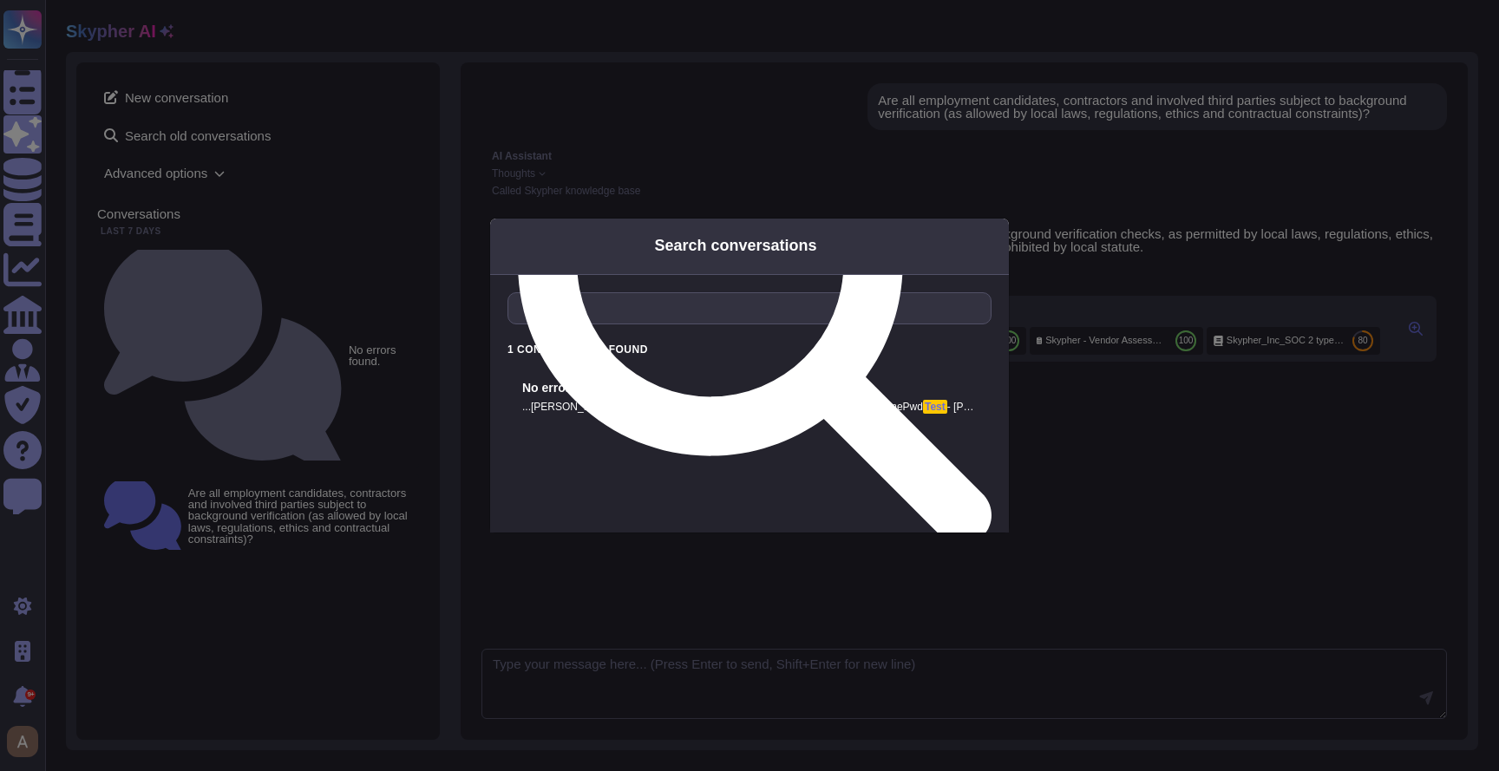
type input "test"
click at [750, 392] on div "No errors found." at bounding box center [749, 388] width 455 height 17
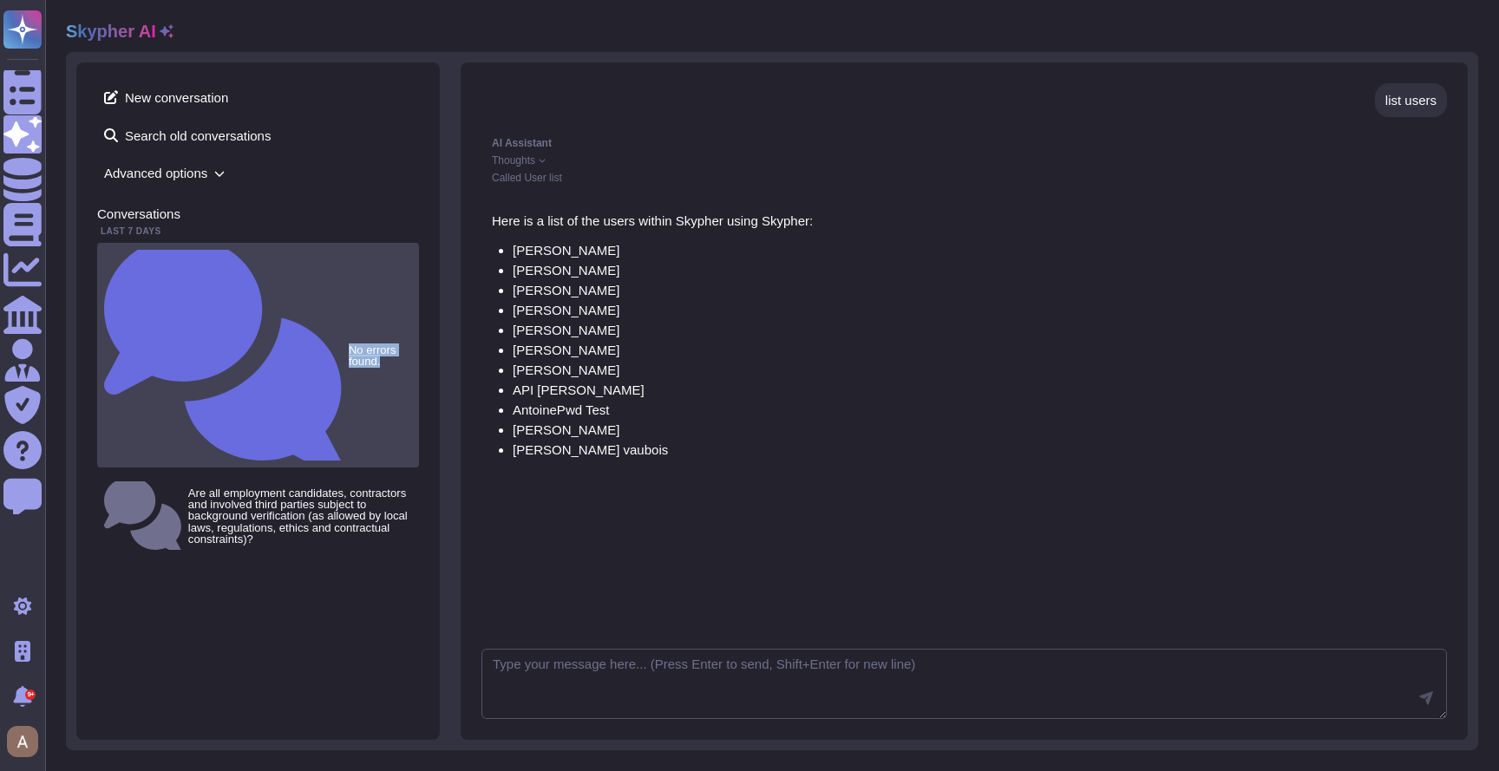
drag, startPoint x: 239, startPoint y: 265, endPoint x: 115, endPoint y: 260, distance: 124.2
click at [115, 260] on div "No errors found." at bounding box center [258, 355] width 322 height 225
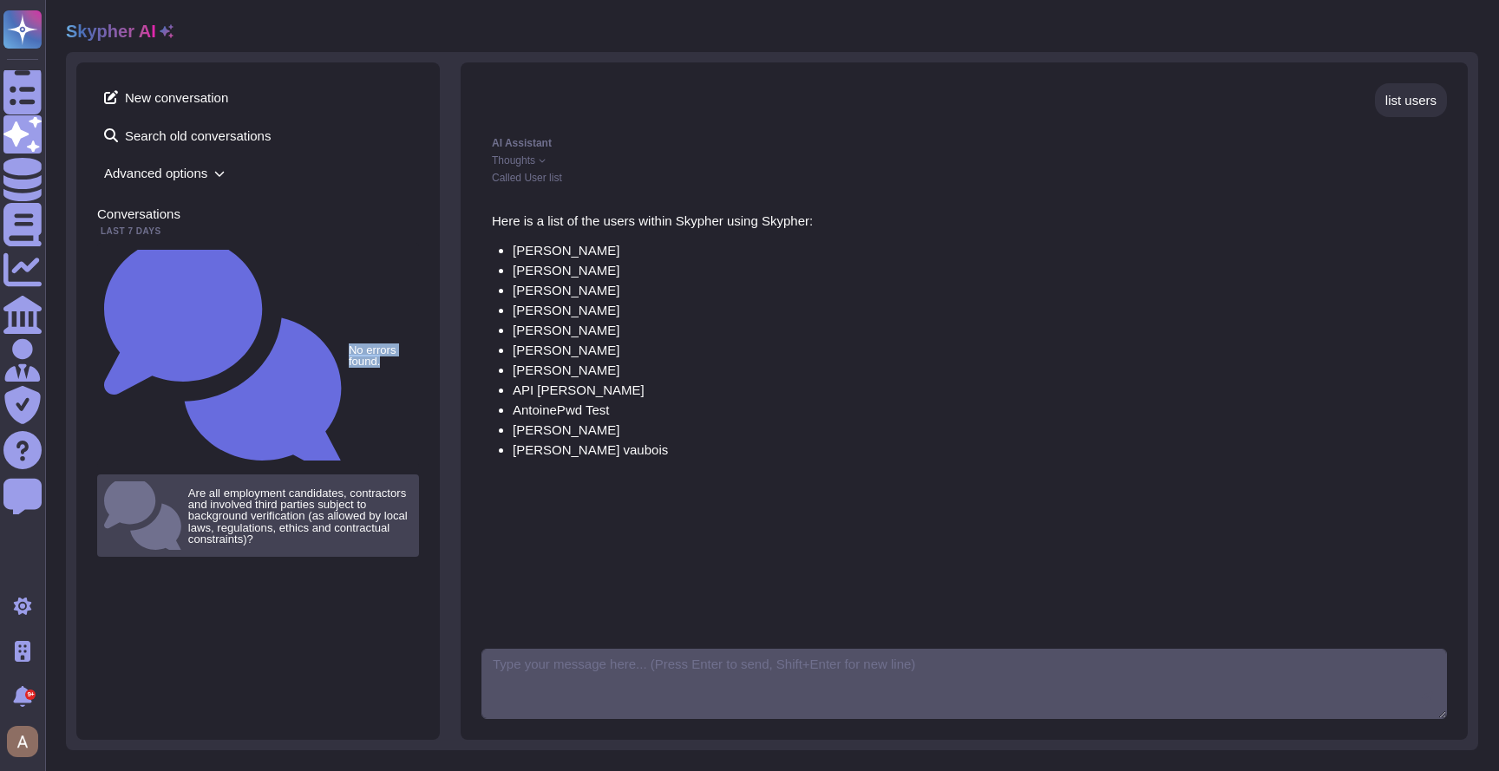
copy small "No errors found."
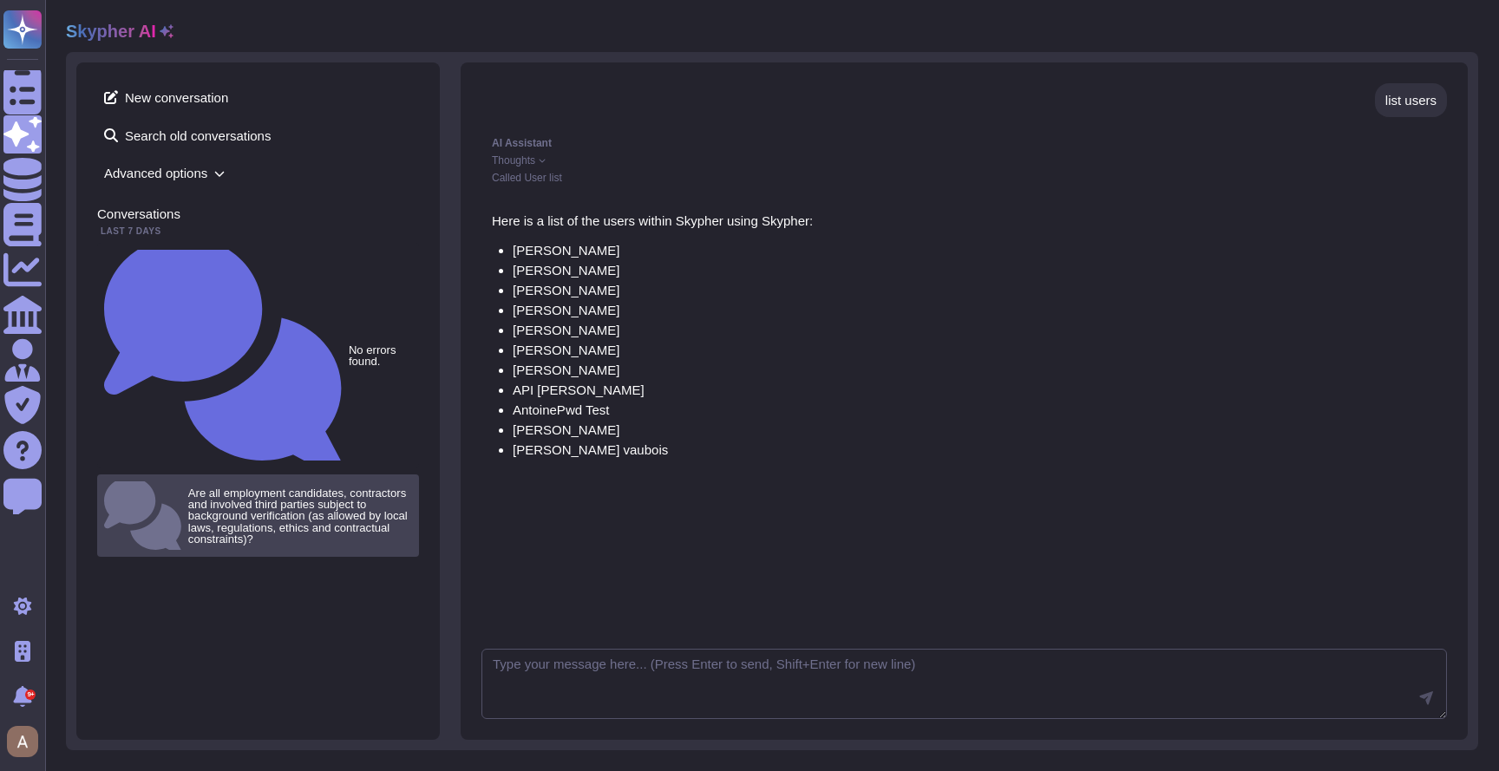
click at [254, 488] on small "Are all employment candidates, contractors and involved third parties subject t…" at bounding box center [300, 516] width 224 height 57
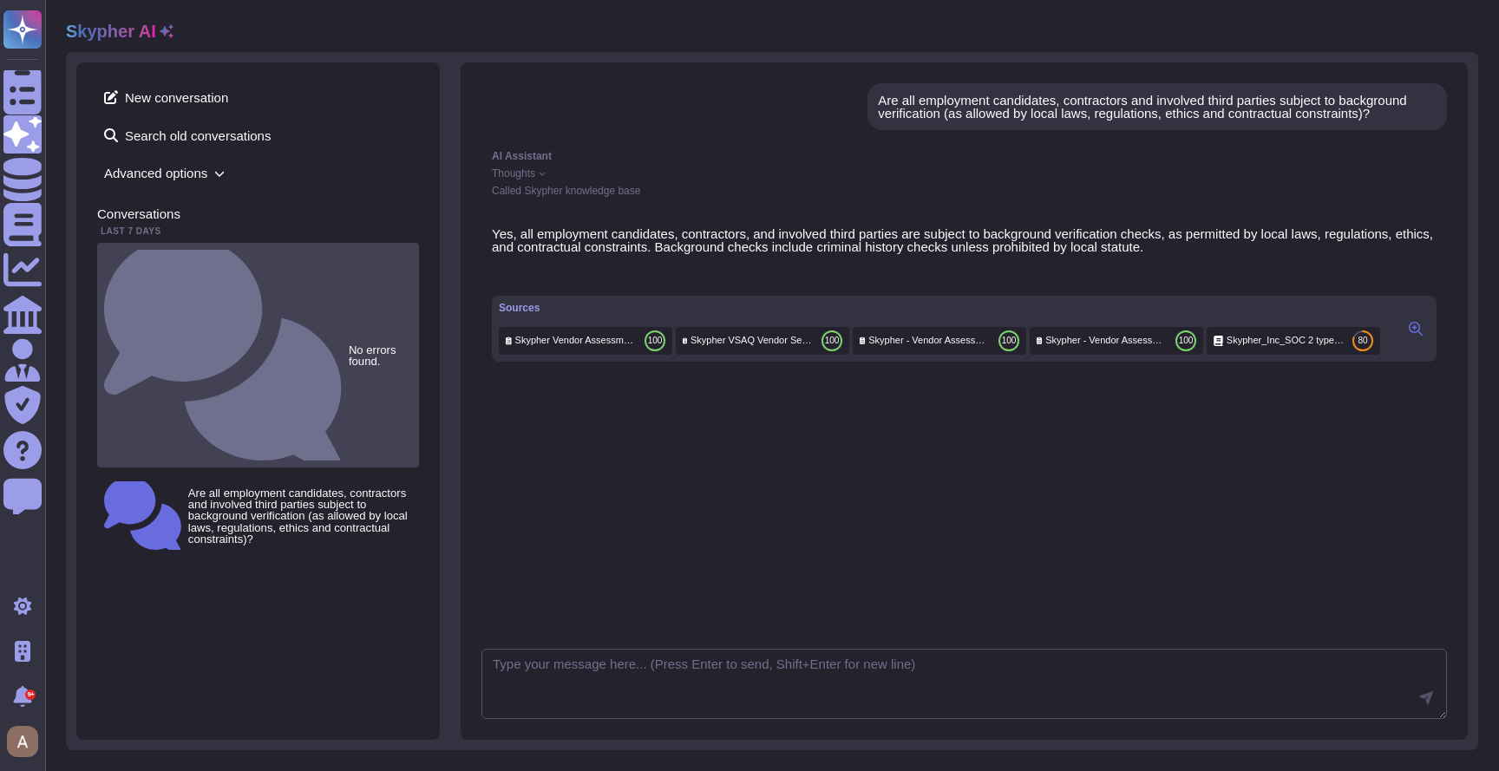
click at [349, 263] on div "No errors found." at bounding box center [258, 355] width 322 height 225
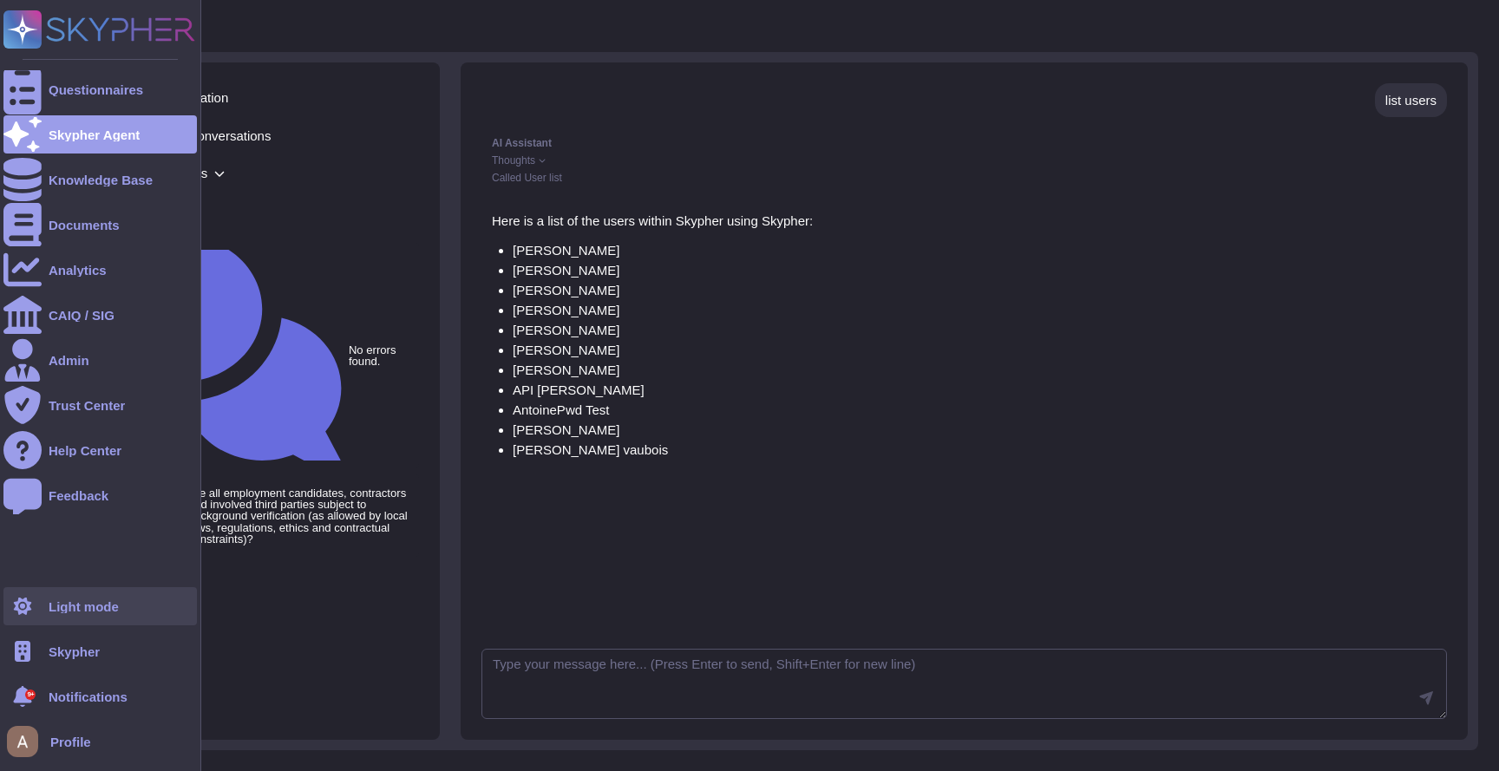
click at [36, 609] on div at bounding box center [22, 606] width 38 height 38
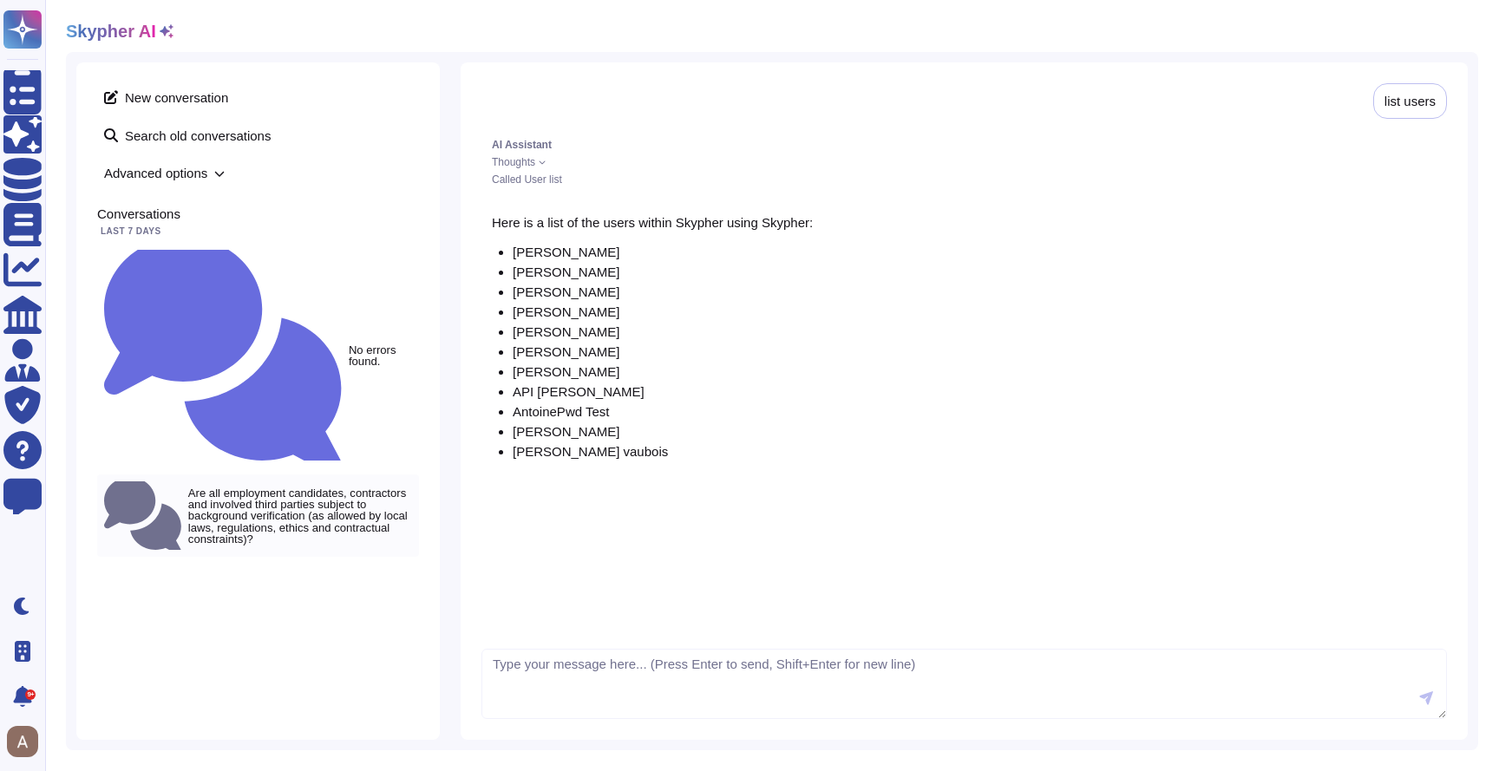
click at [248, 488] on small "Are all employment candidates, contractors and involved third parties subject t…" at bounding box center [300, 516] width 224 height 57
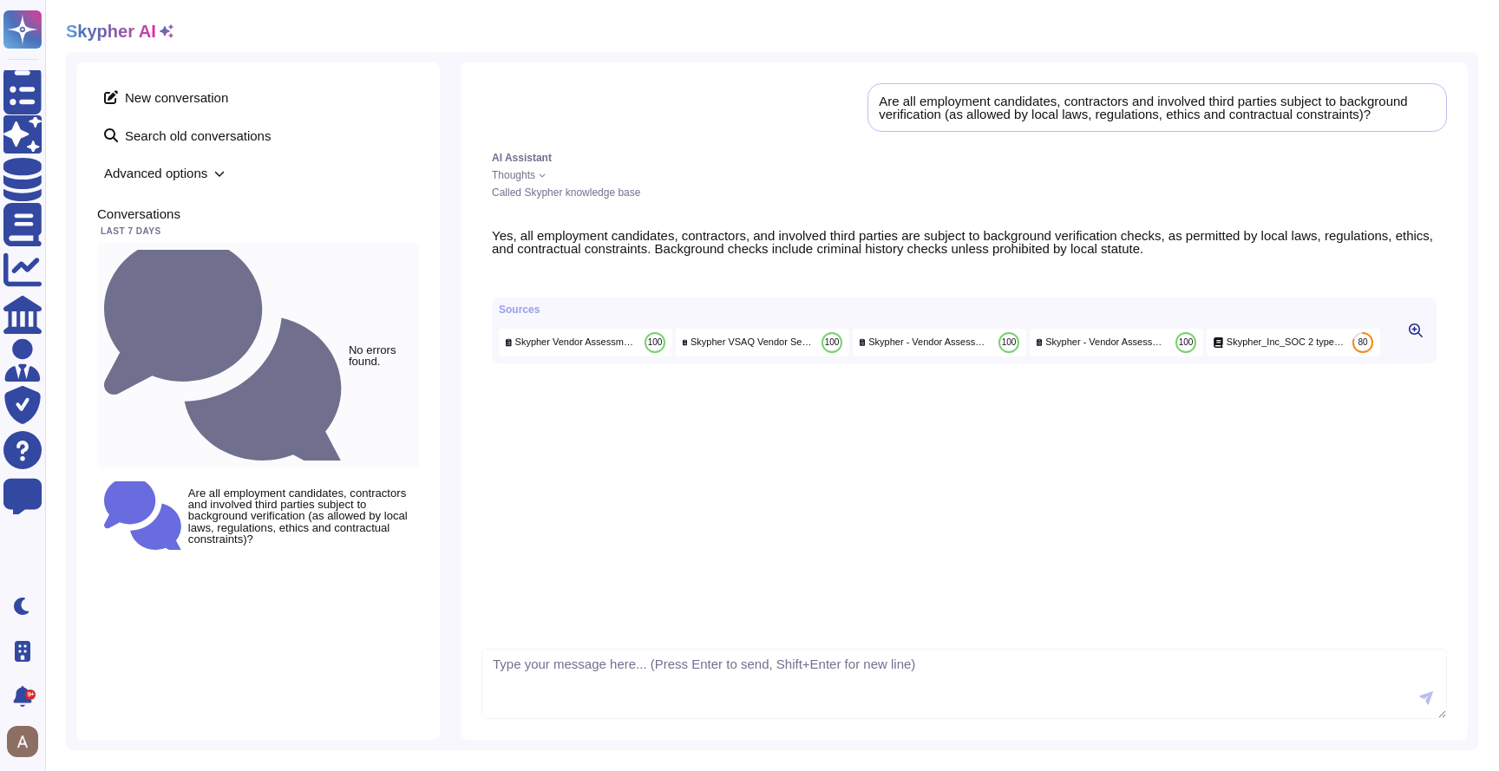
click at [252, 262] on div "No errors found." at bounding box center [258, 355] width 322 height 225
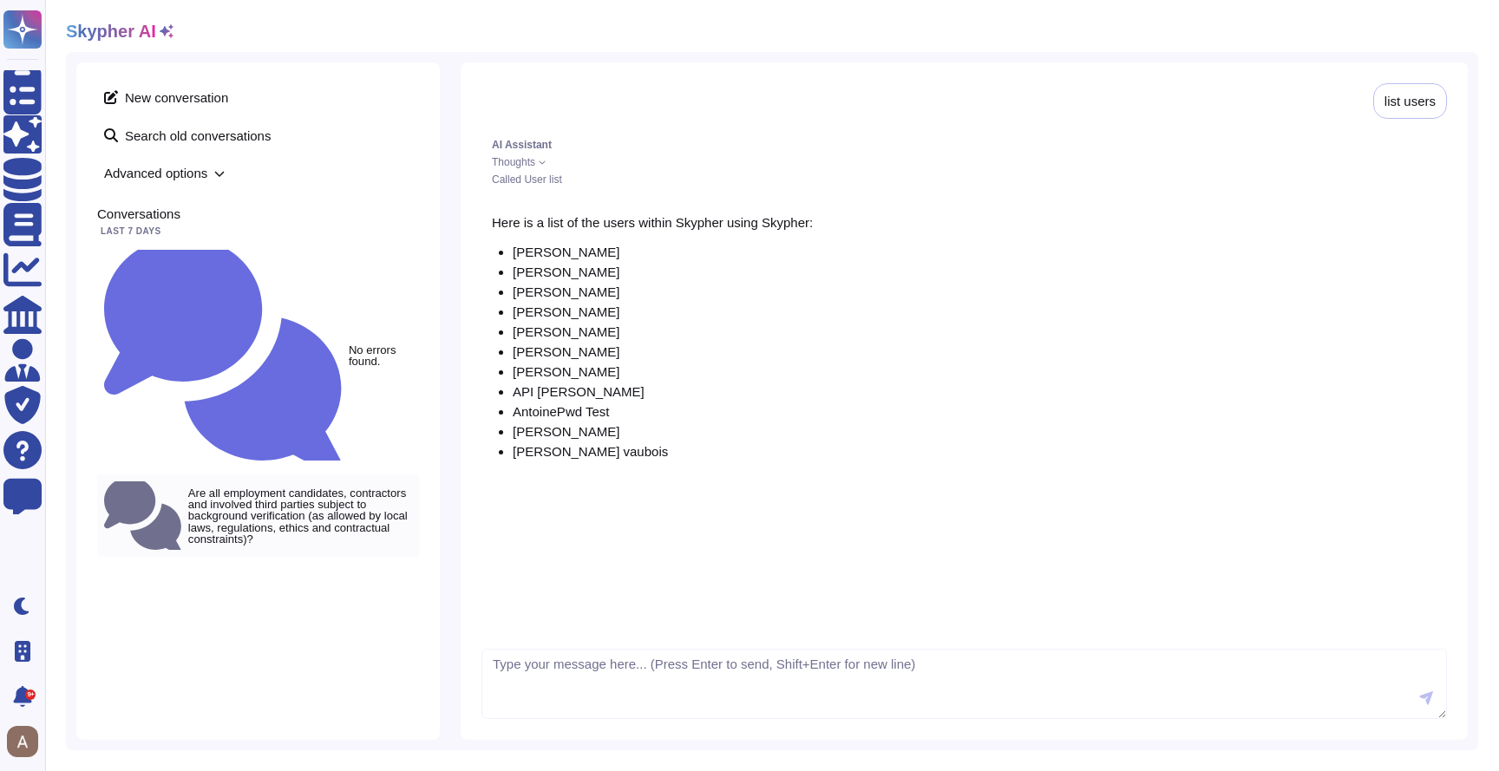
click at [253, 488] on small "Are all employment candidates, contractors and involved third parties subject t…" at bounding box center [300, 516] width 224 height 57
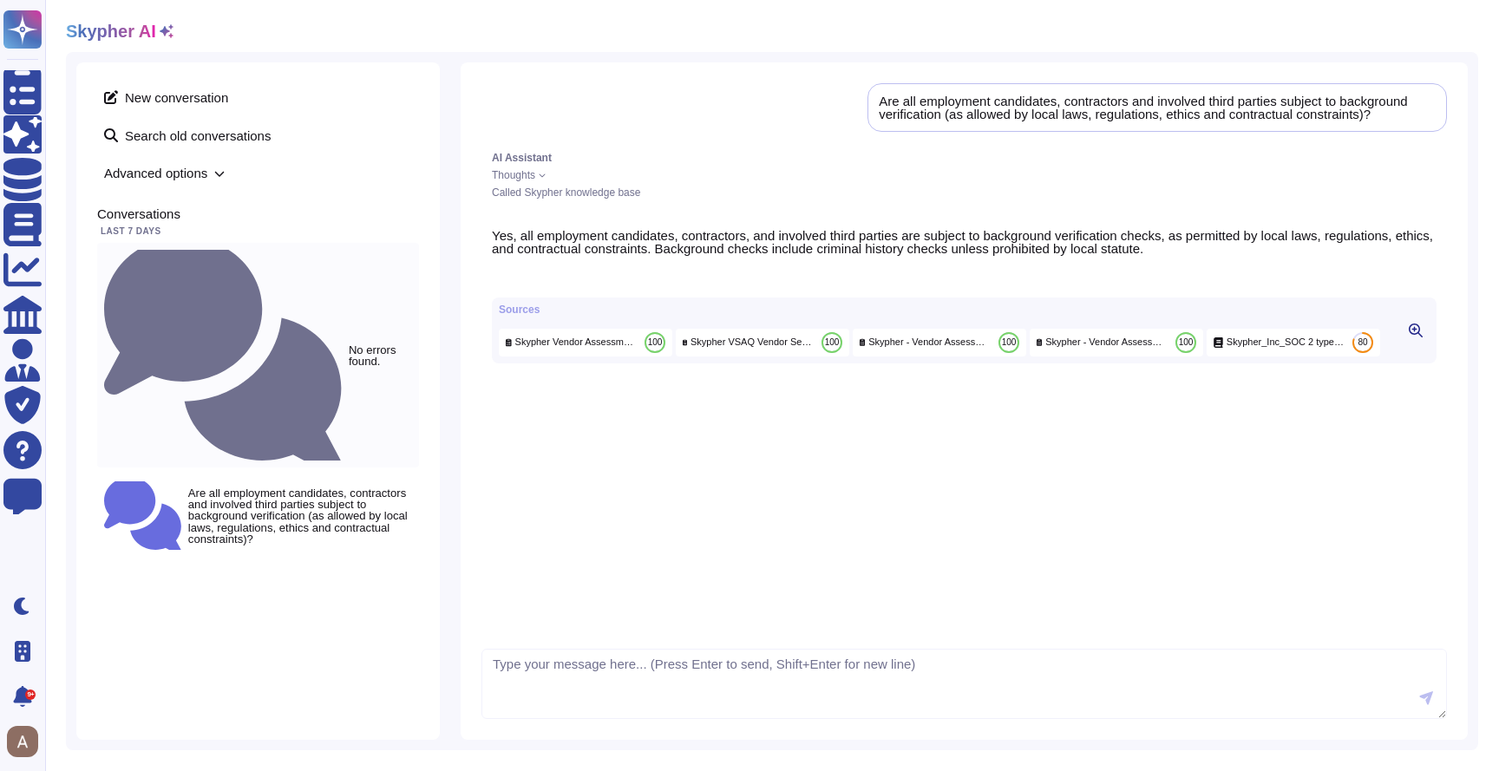
click at [262, 261] on div "No errors found." at bounding box center [258, 355] width 322 height 225
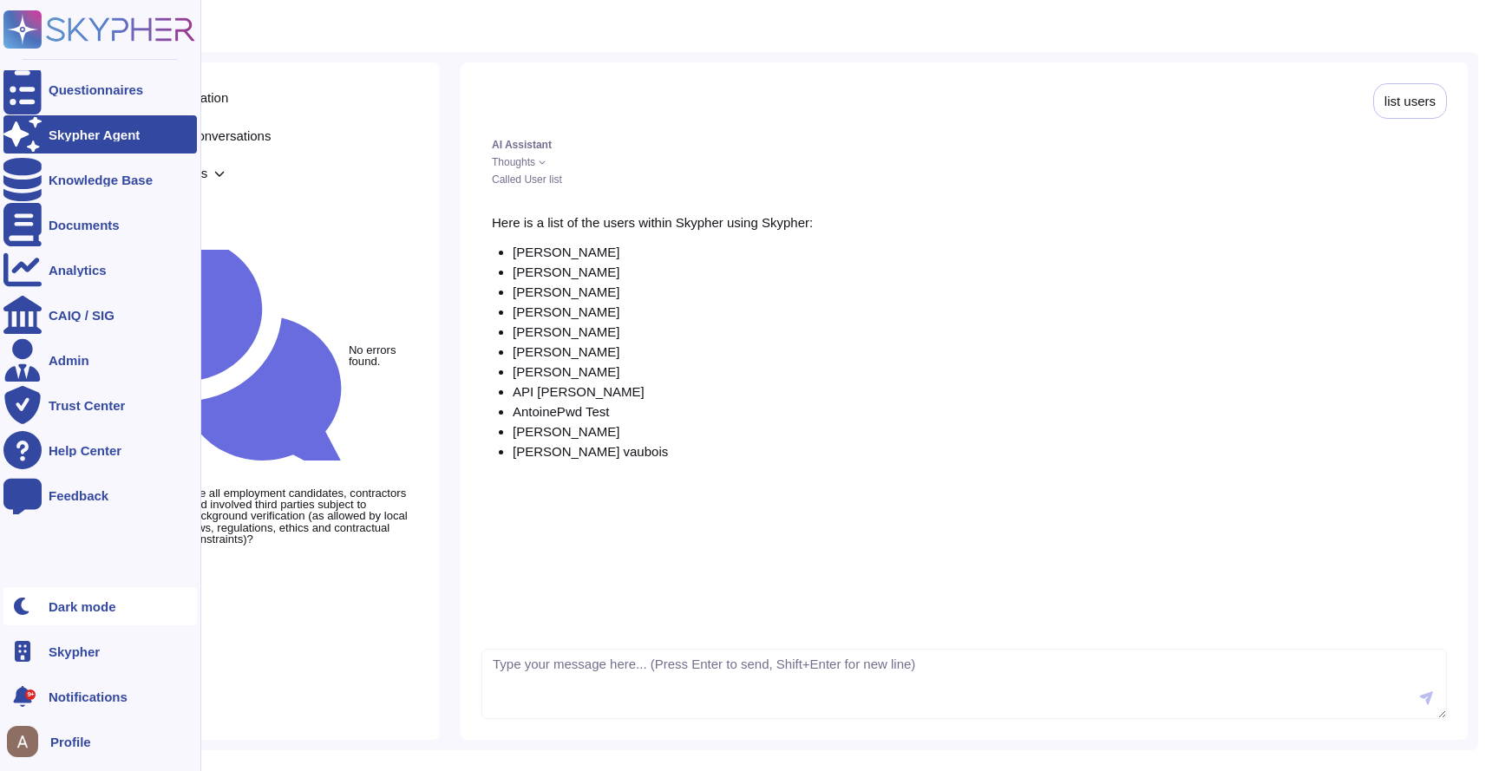
click at [89, 609] on div "Dark mode" at bounding box center [83, 606] width 68 height 13
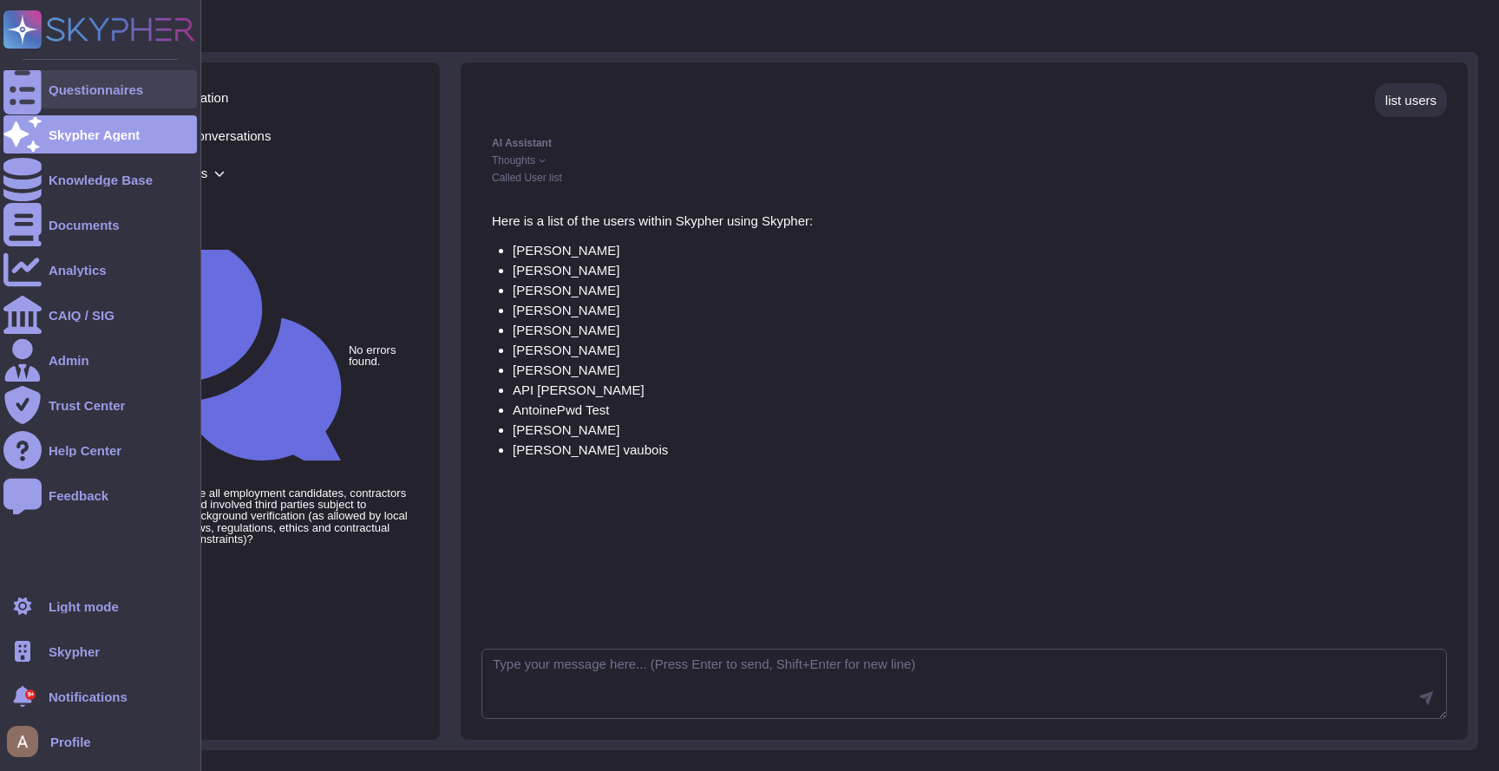
click at [50, 81] on div "Questionnaires" at bounding box center [99, 89] width 193 height 38
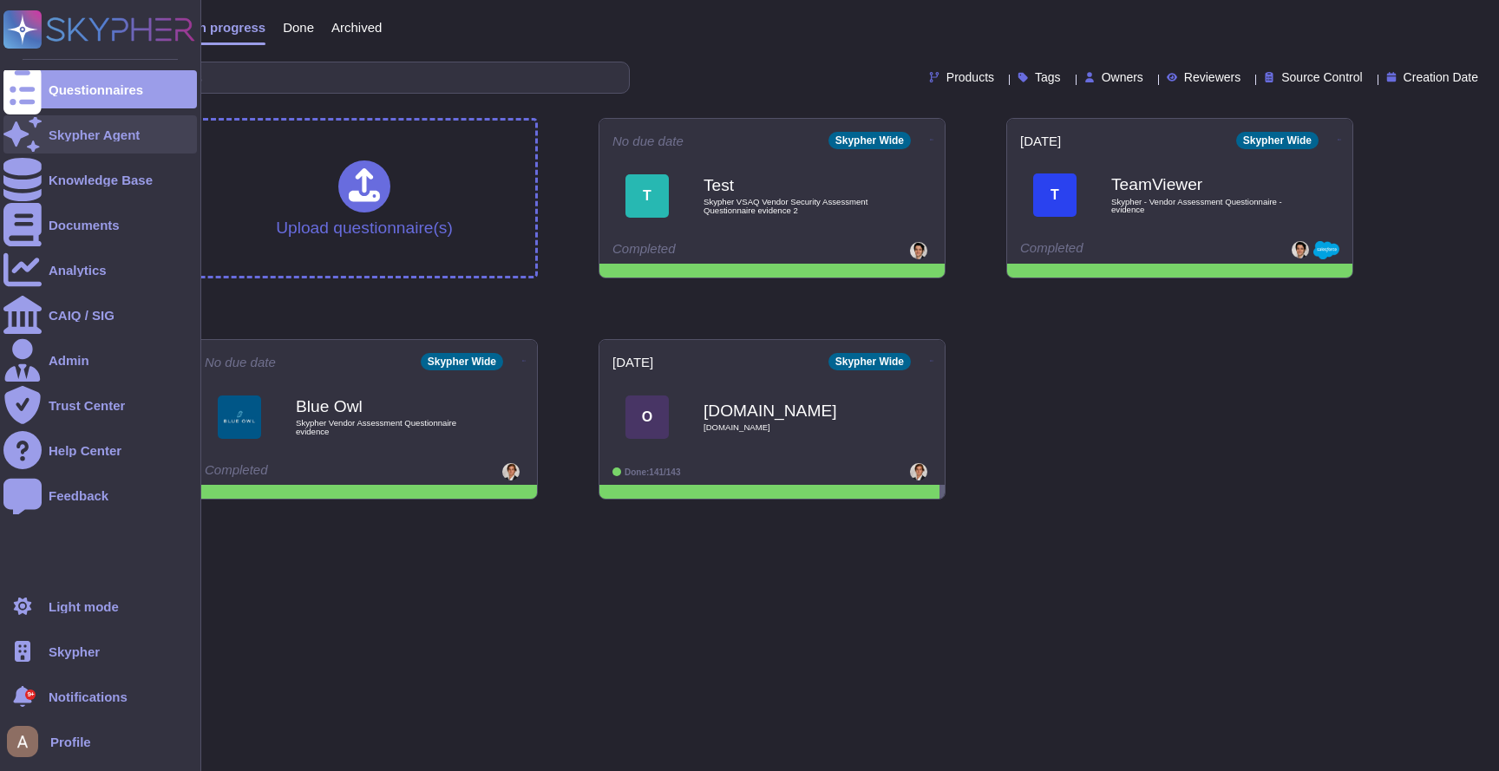
click at [66, 131] on div "Skypher Agent" at bounding box center [94, 134] width 91 height 13
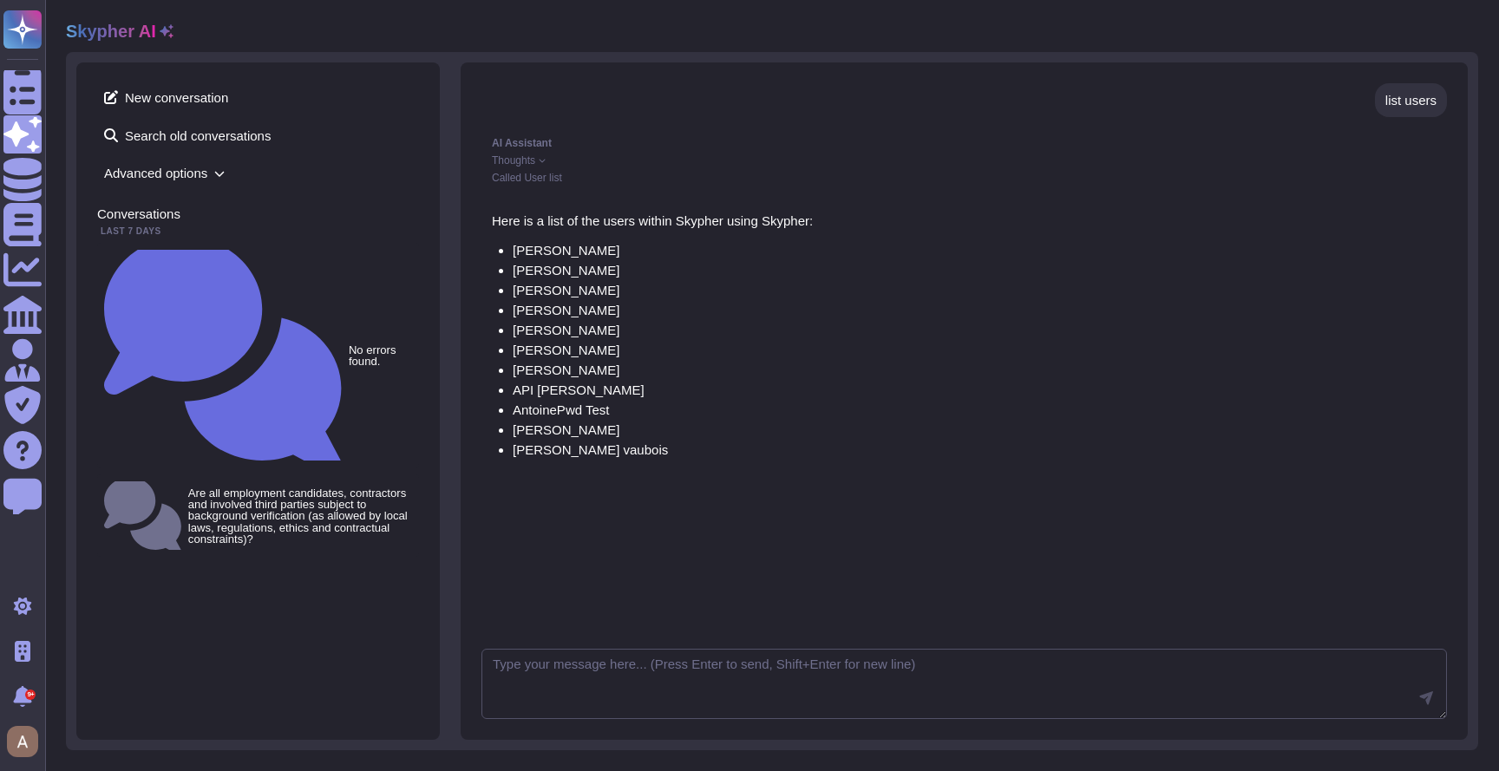
click at [177, 168] on span "Advanced options" at bounding box center [258, 173] width 322 height 27
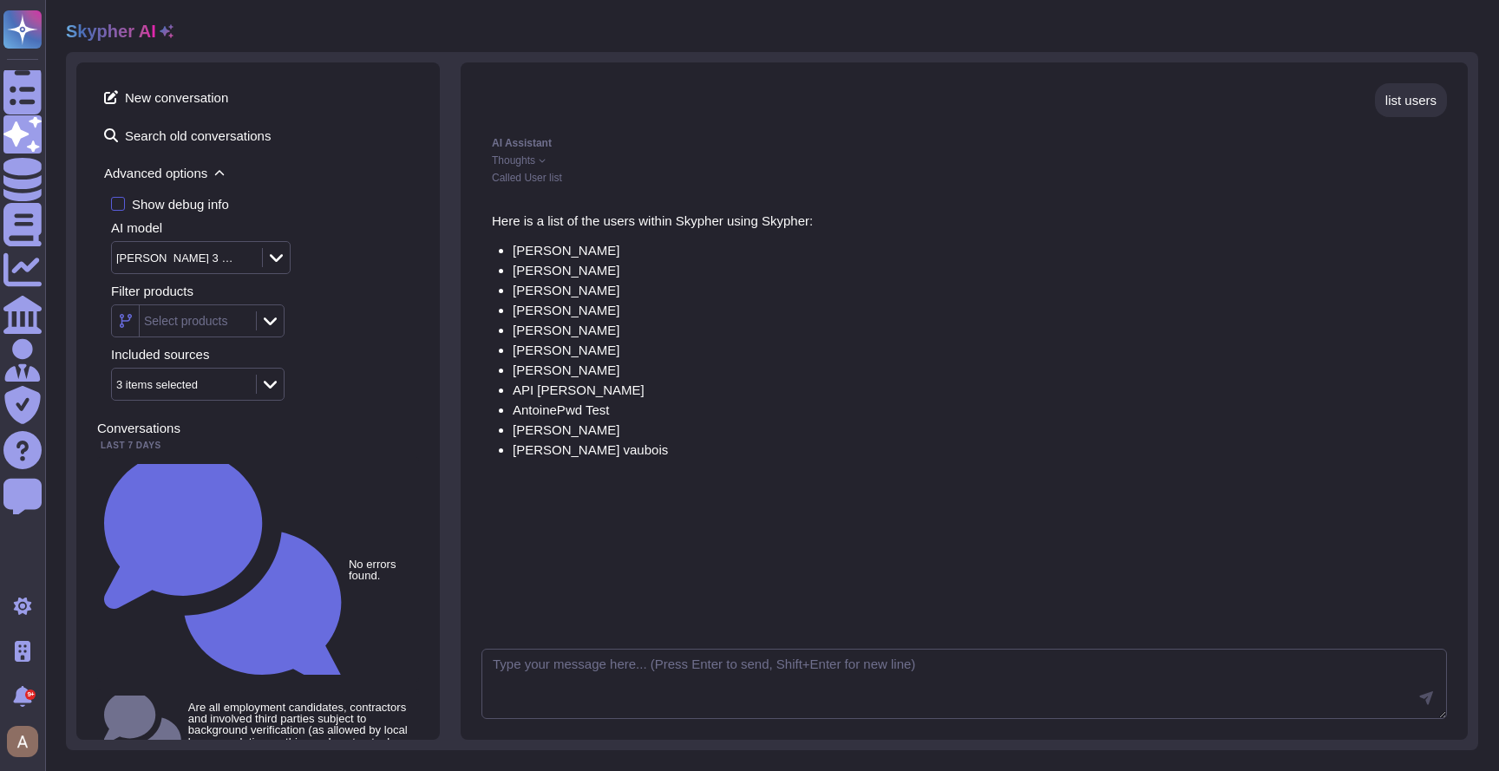
click at [187, 203] on div "Show debug info" at bounding box center [180, 204] width 97 height 13
click at [0, 0] on input "Show debug info" at bounding box center [0, 0] width 0 height 0
click at [187, 203] on div "Show debug info" at bounding box center [180, 204] width 97 height 13
click at [0, 0] on input "Show debug info" at bounding box center [0, 0] width 0 height 0
click at [187, 203] on div "Show debug info" at bounding box center [180, 204] width 97 height 13
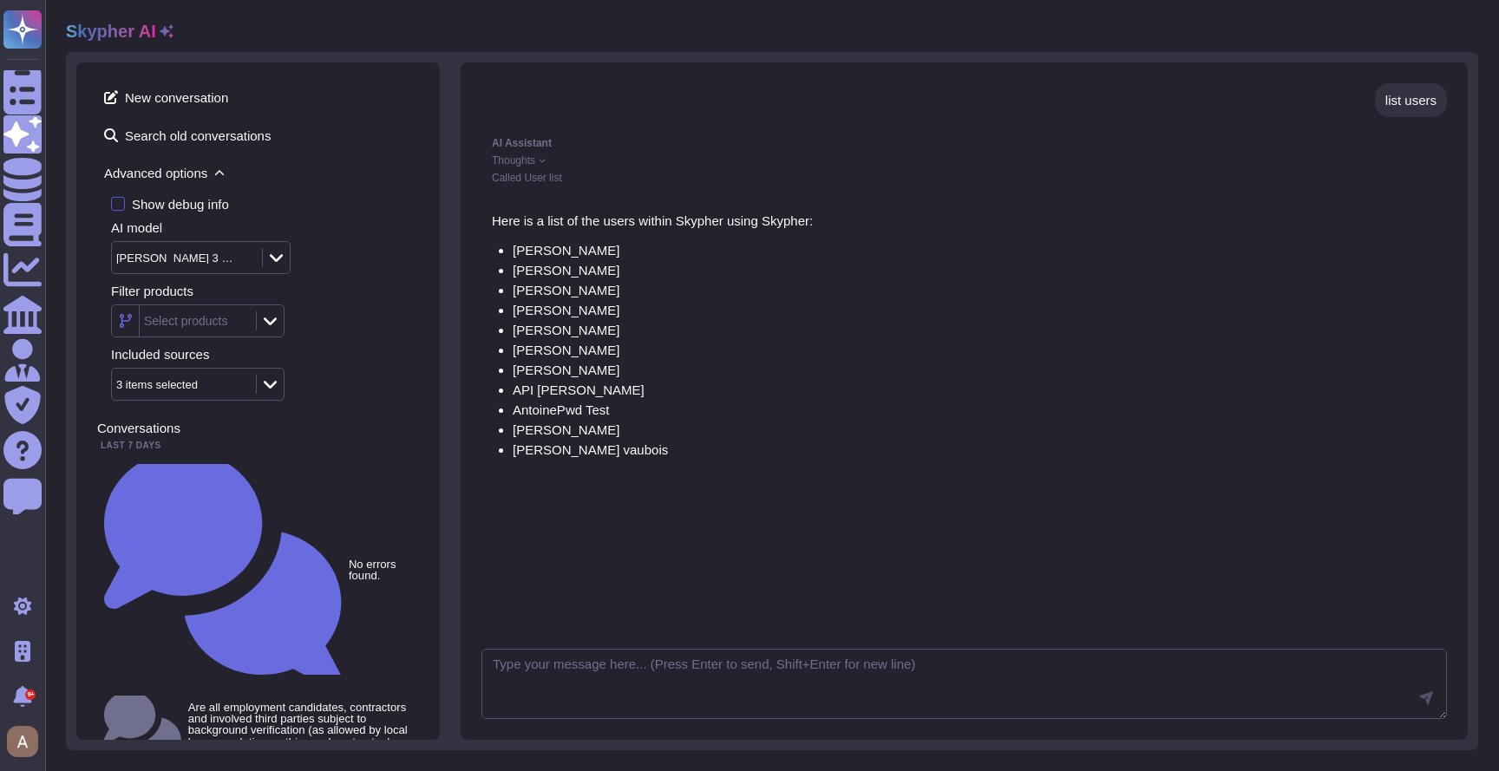
click at [0, 0] on input "Show debug info" at bounding box center [0, 0] width 0 height 0
click at [187, 203] on div "Show debug info" at bounding box center [180, 204] width 97 height 13
click at [0, 0] on input "Show debug info" at bounding box center [0, 0] width 0 height 0
click at [202, 172] on span "Advanced options" at bounding box center [258, 173] width 322 height 27
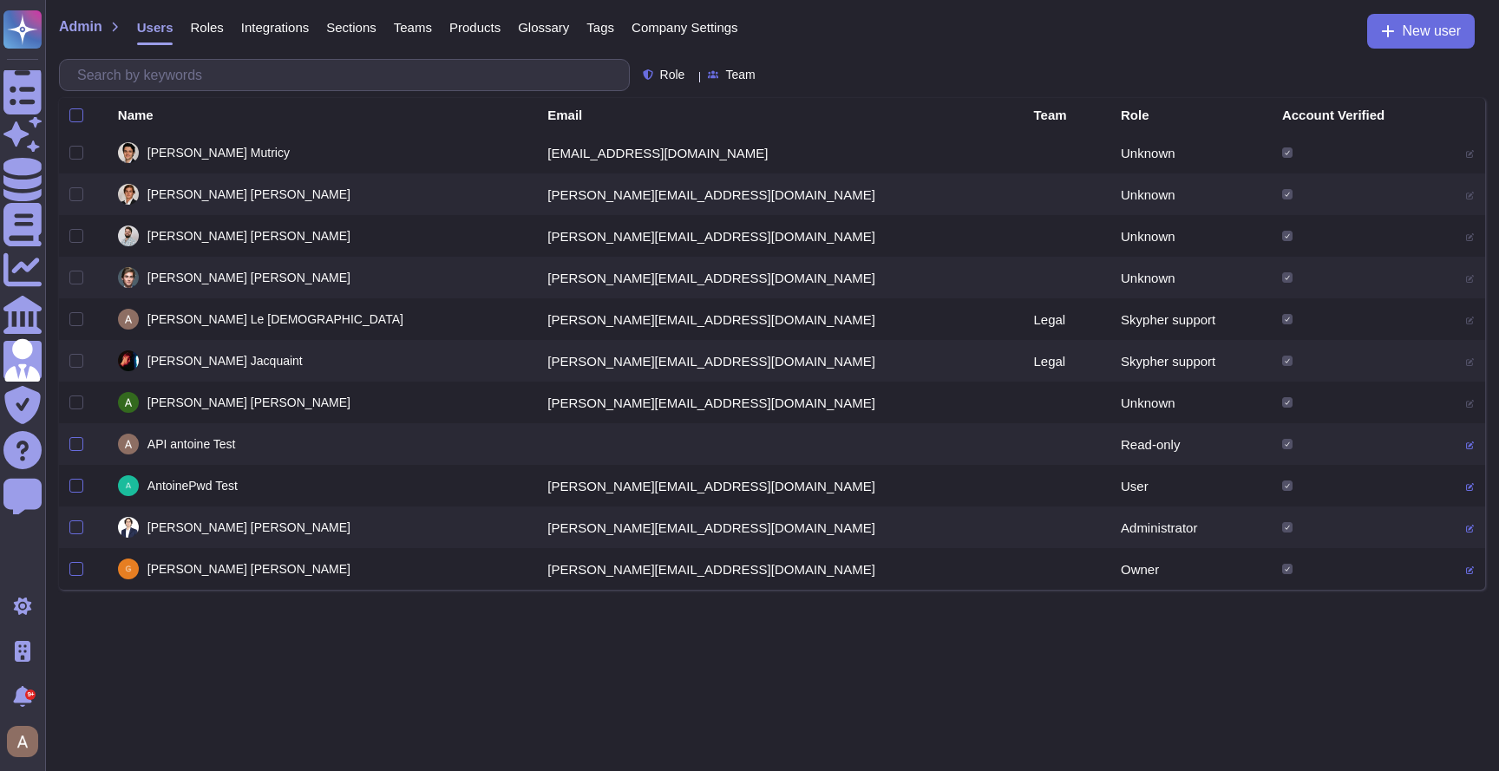
click at [501, 30] on span "Products" at bounding box center [474, 27] width 51 height 13
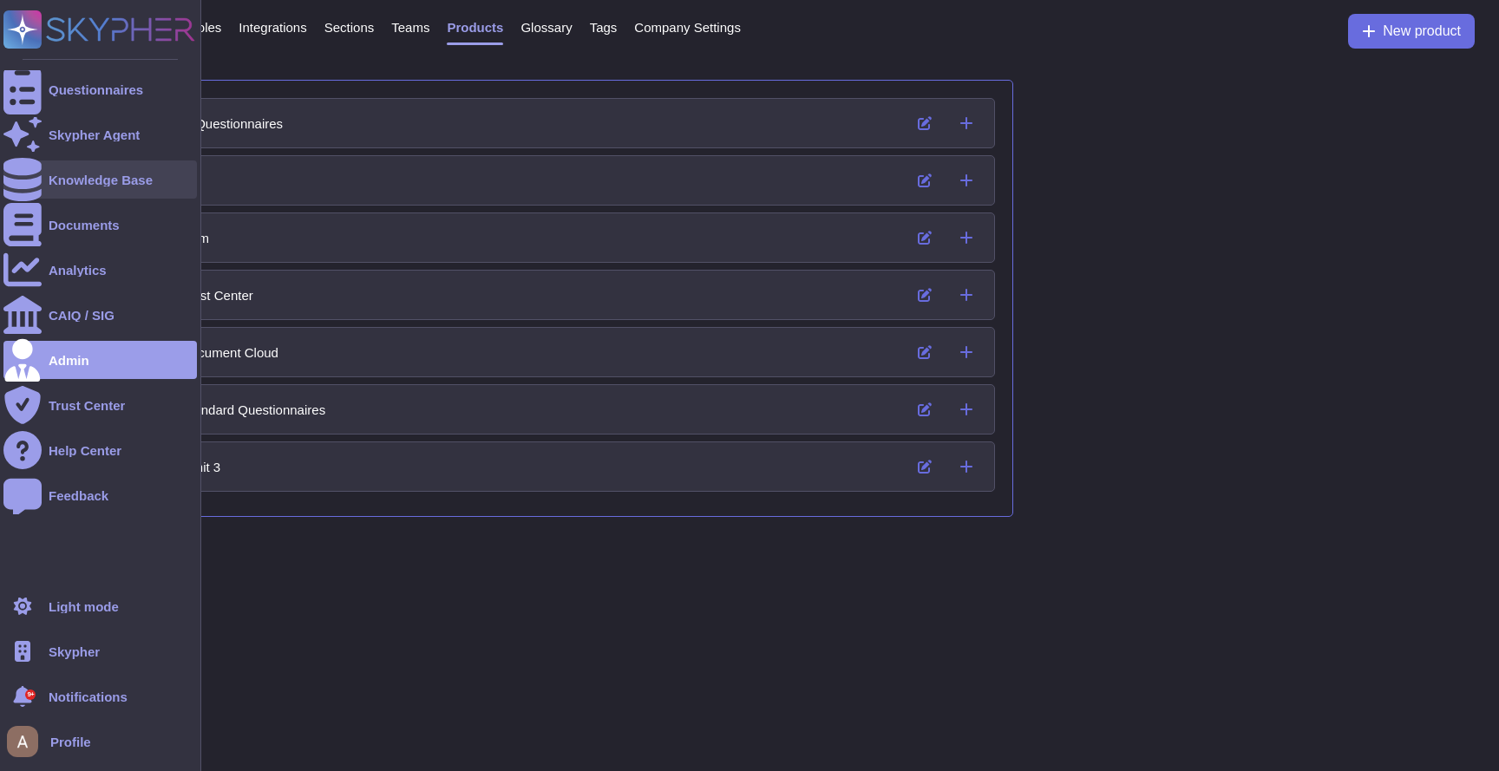
click at [78, 172] on div "Knowledge Base" at bounding box center [99, 180] width 193 height 38
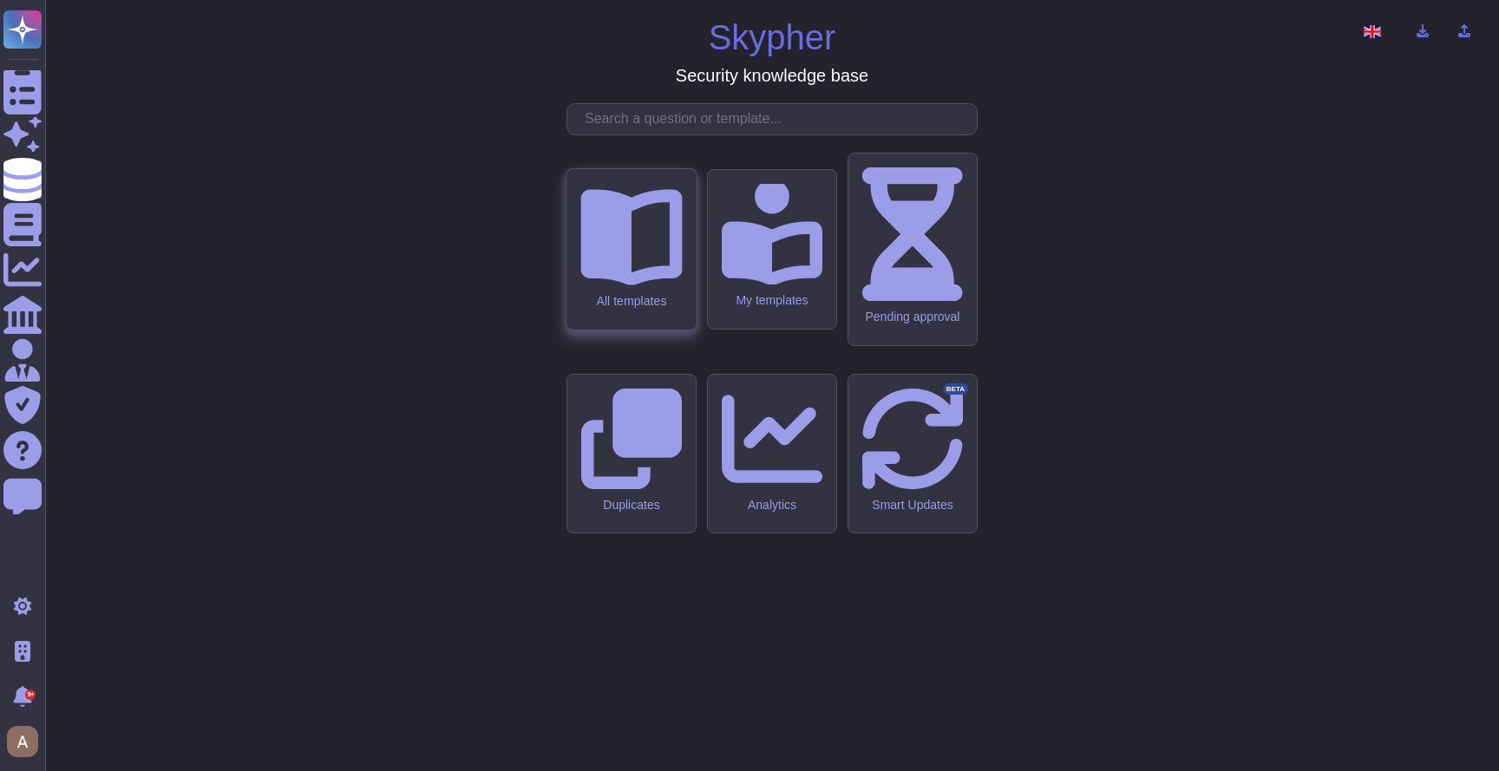
click at [593, 330] on div "All templates" at bounding box center [631, 249] width 129 height 161
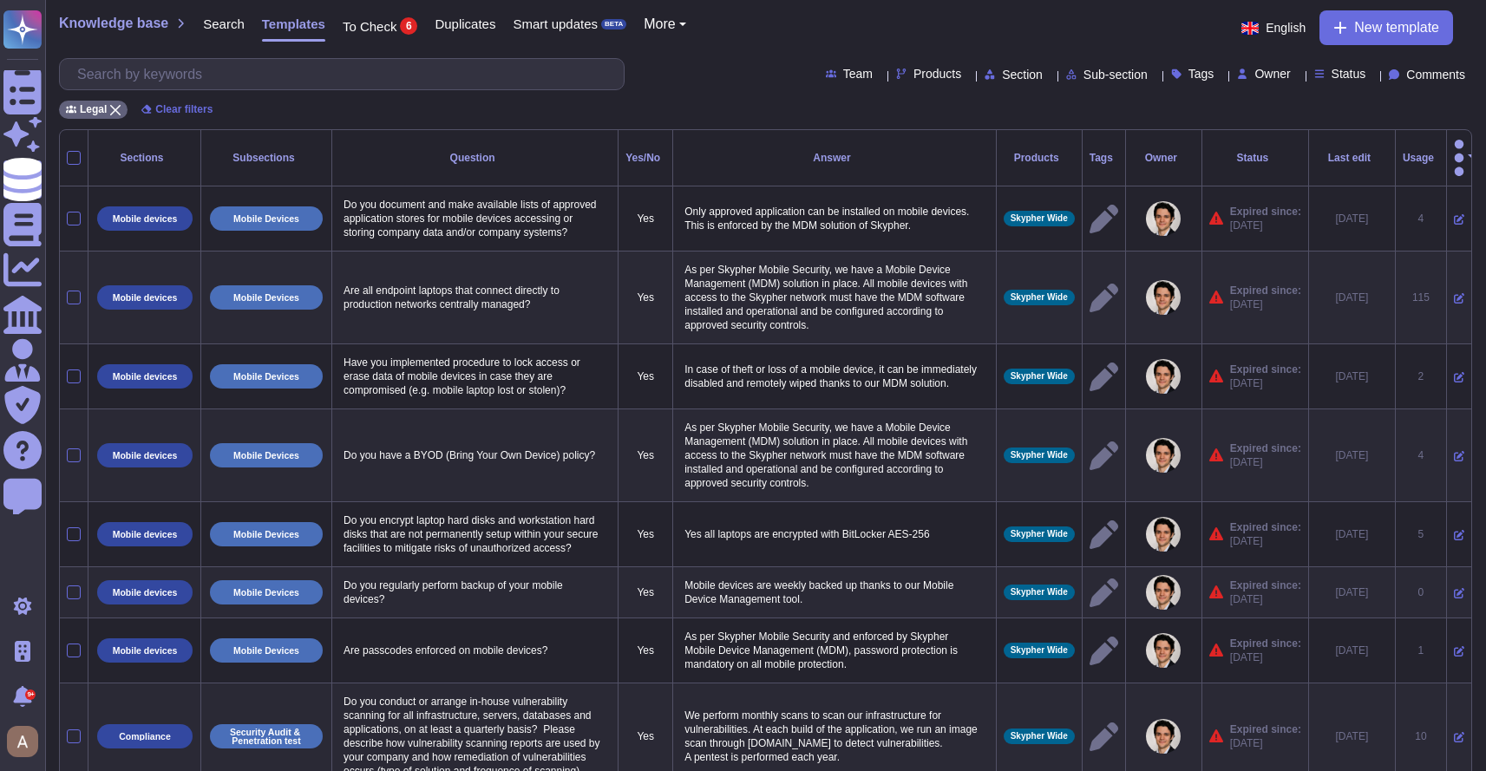
click at [914, 75] on span "Products" at bounding box center [938, 74] width 48 height 12
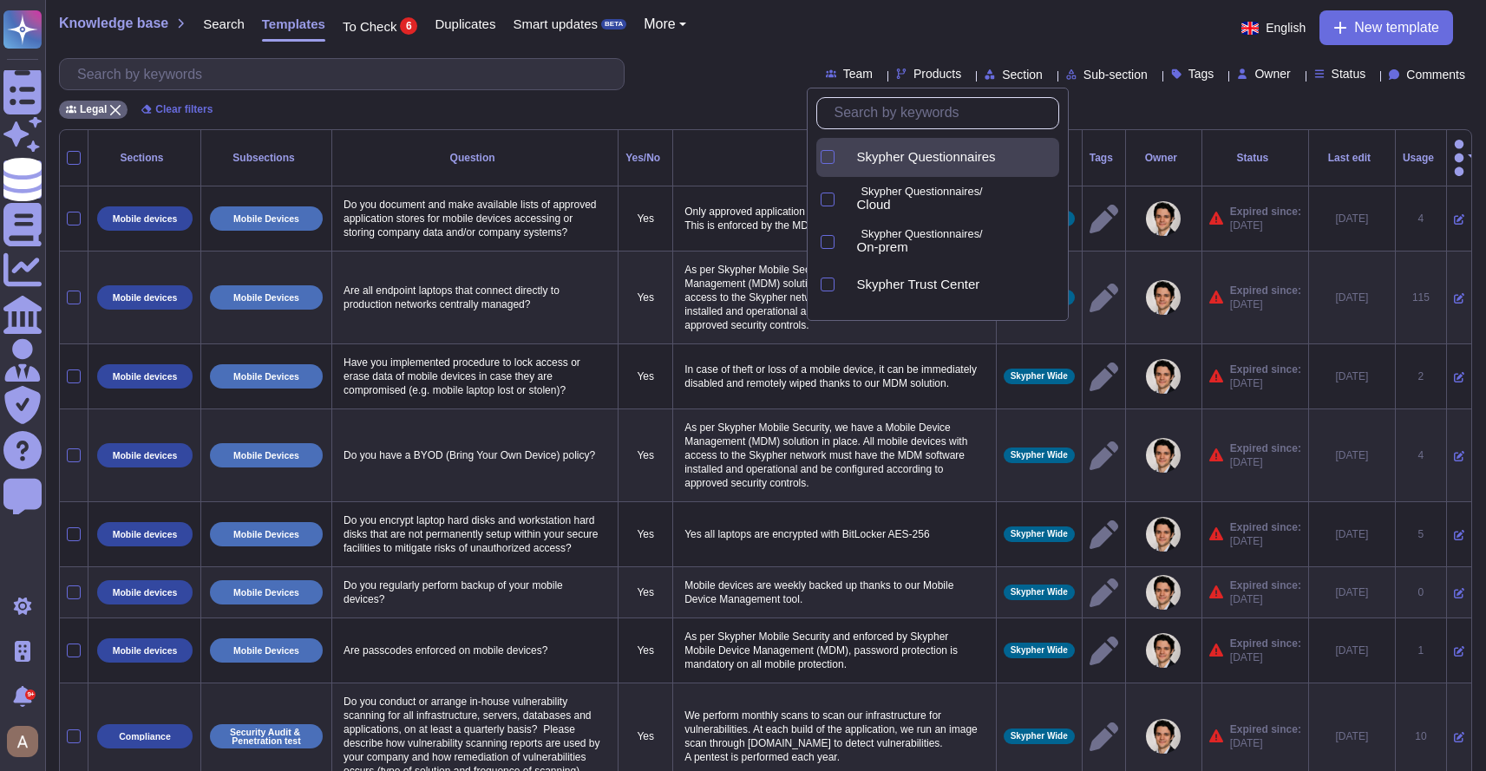
click at [878, 160] on span "Skypher Questionnaires" at bounding box center [926, 157] width 139 height 16
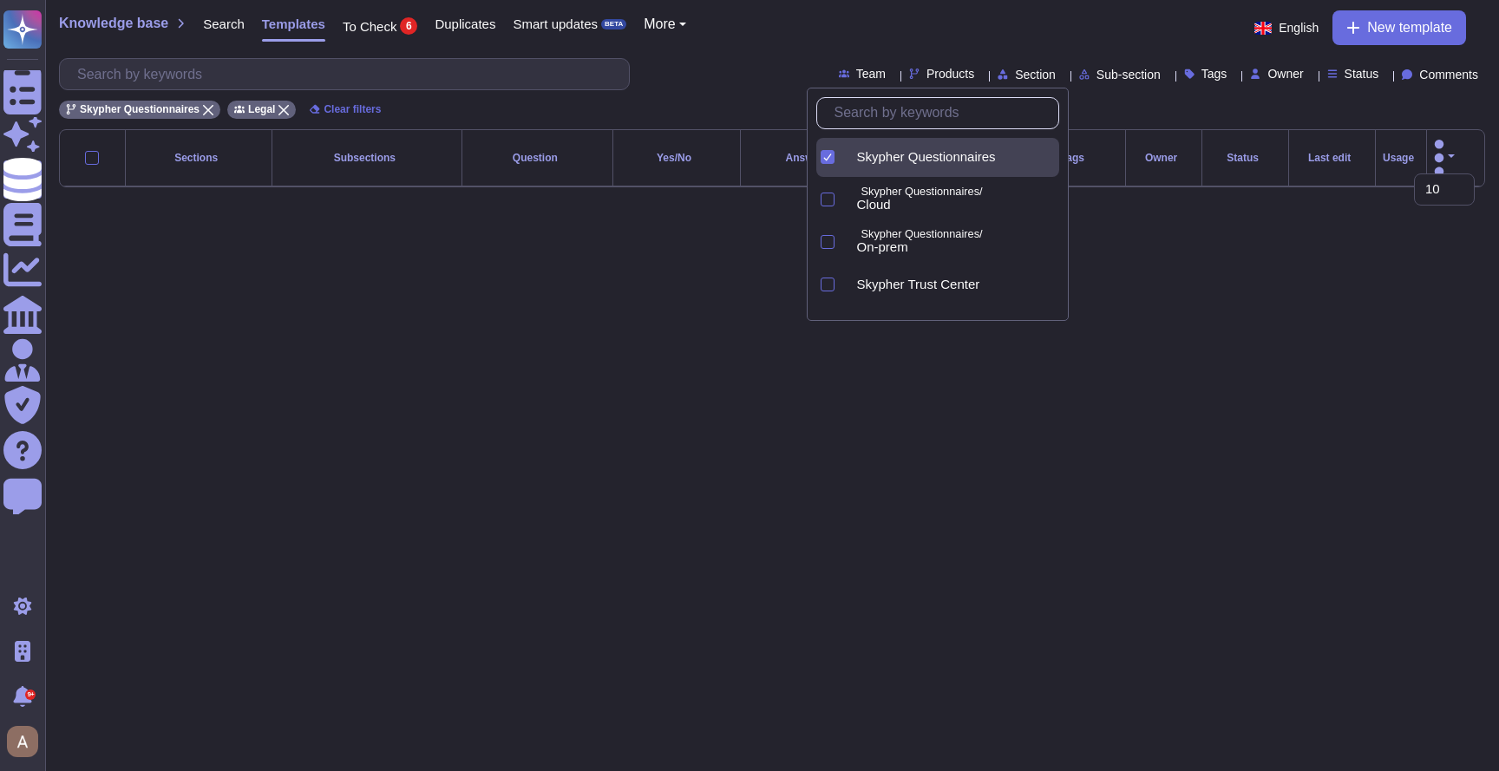
click at [879, 154] on span "Skypher Questionnaires" at bounding box center [926, 157] width 139 height 16
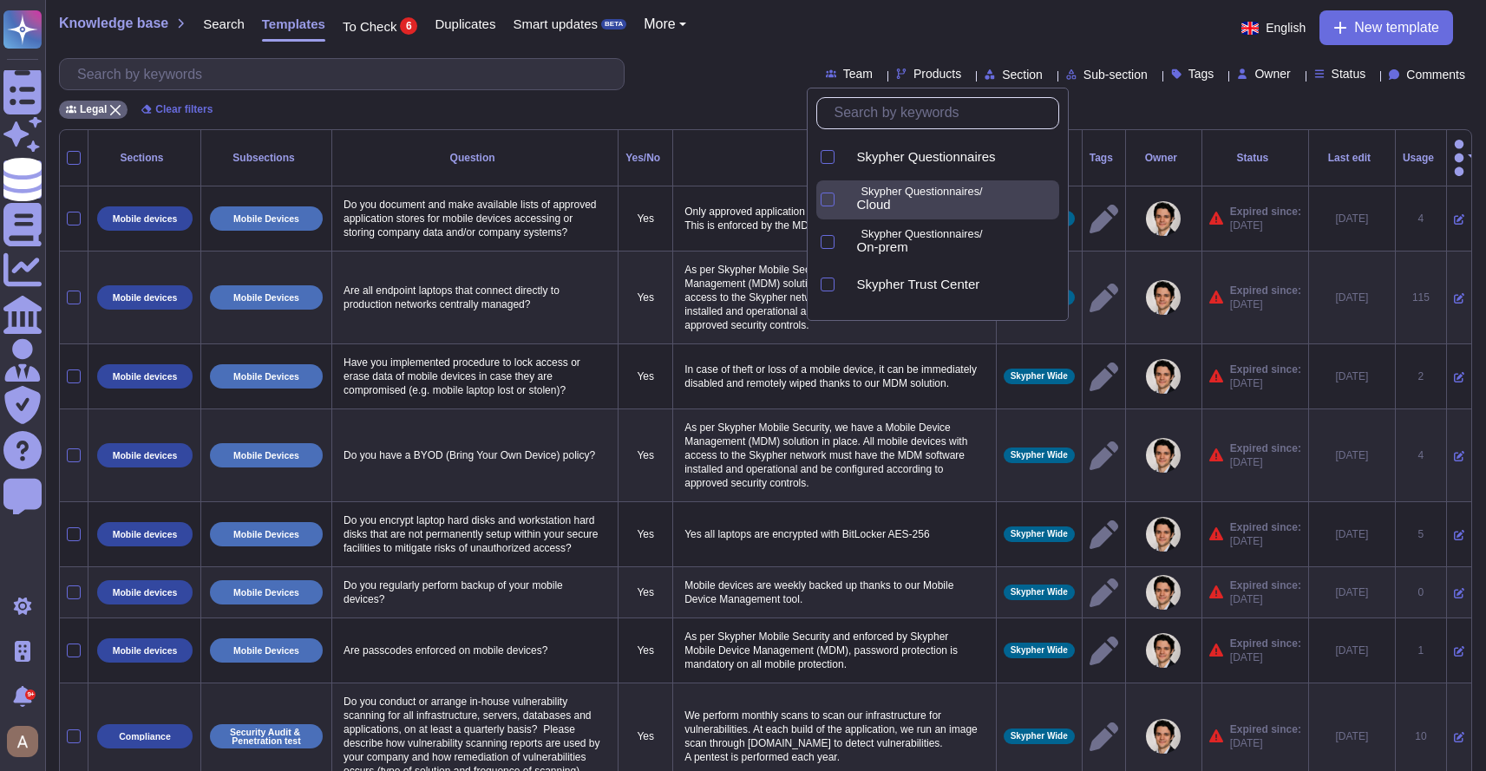
click at [880, 209] on span "Cloud" at bounding box center [874, 205] width 34 height 16
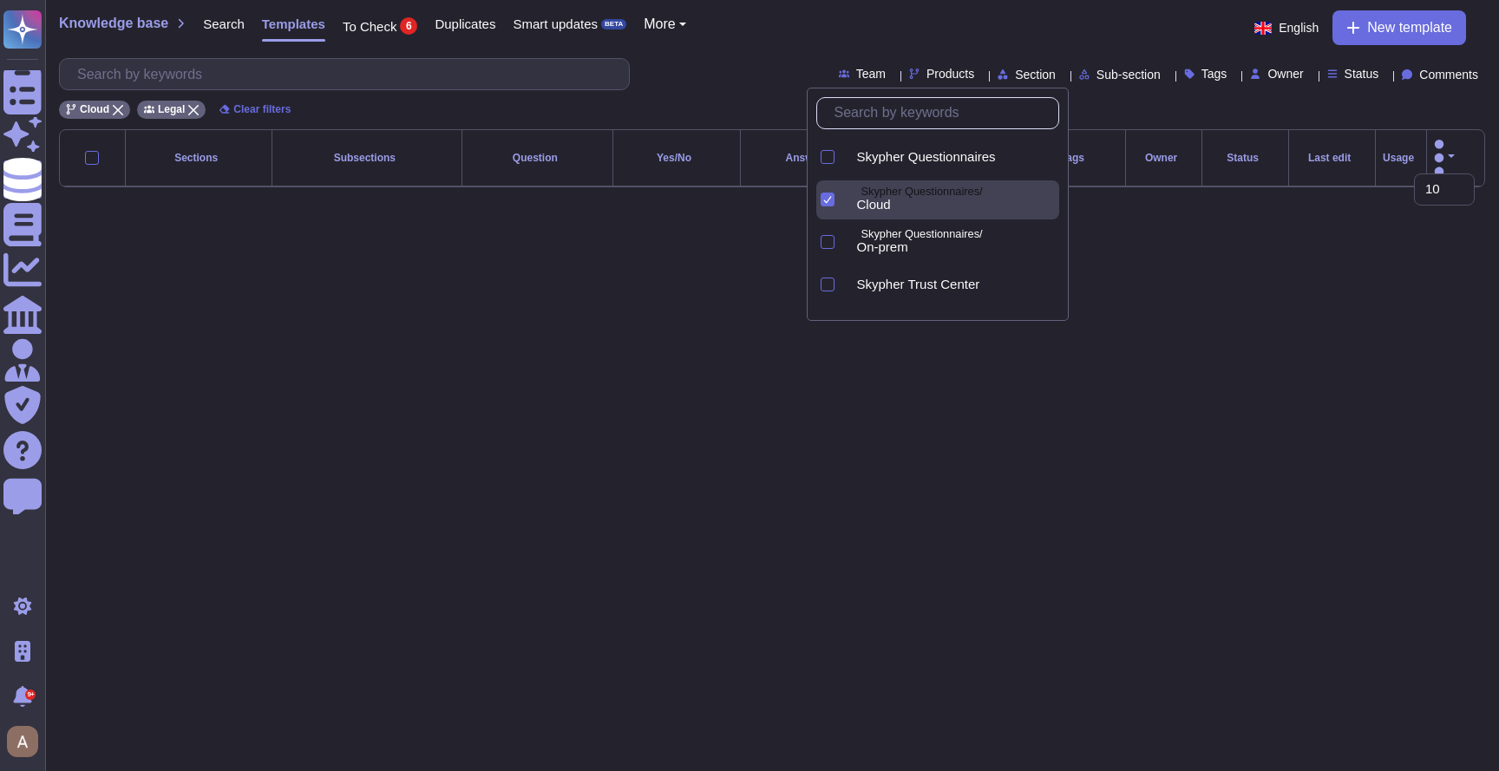
click at [880, 209] on span "Cloud" at bounding box center [874, 205] width 34 height 16
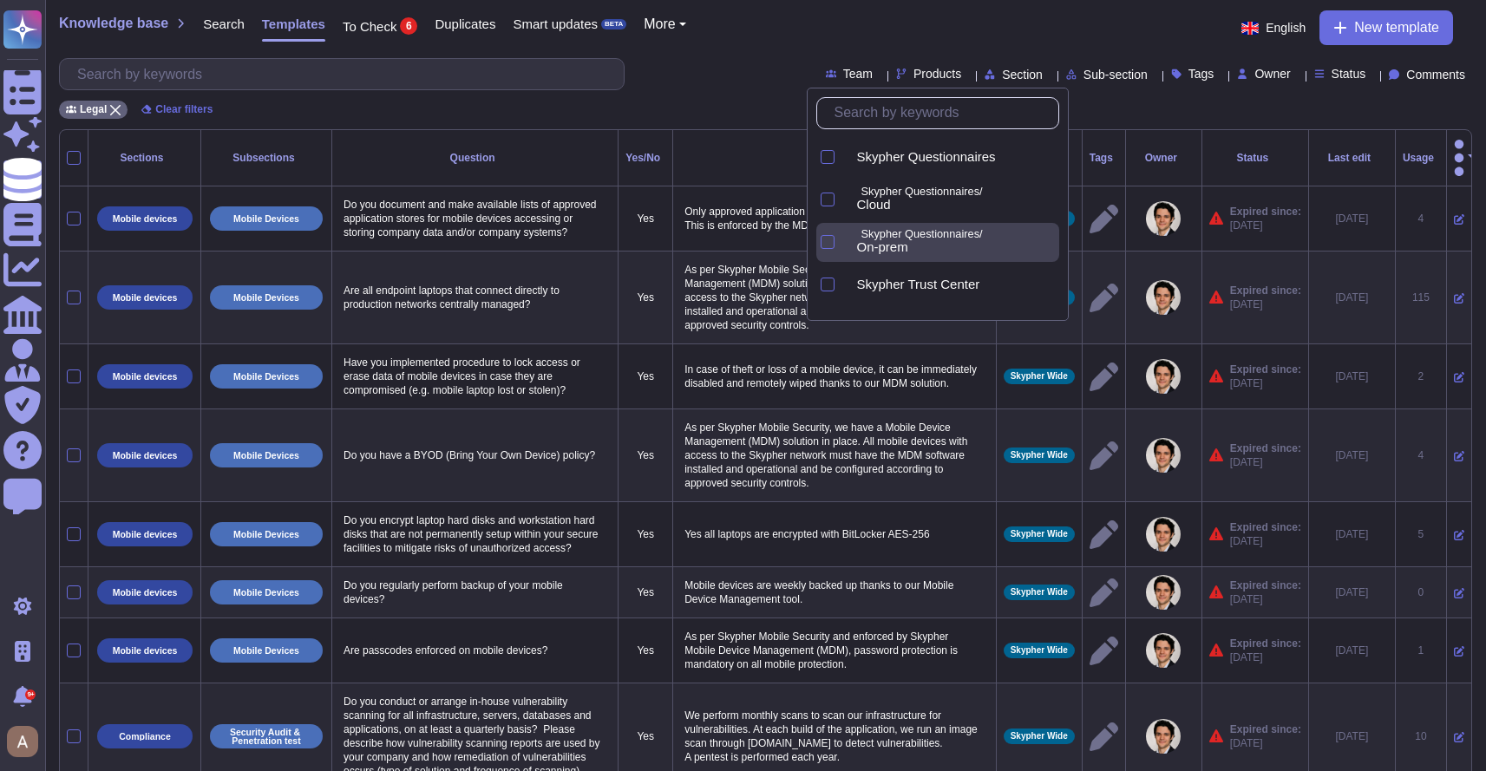
click at [881, 248] on span "On-prem" at bounding box center [882, 247] width 51 height 16
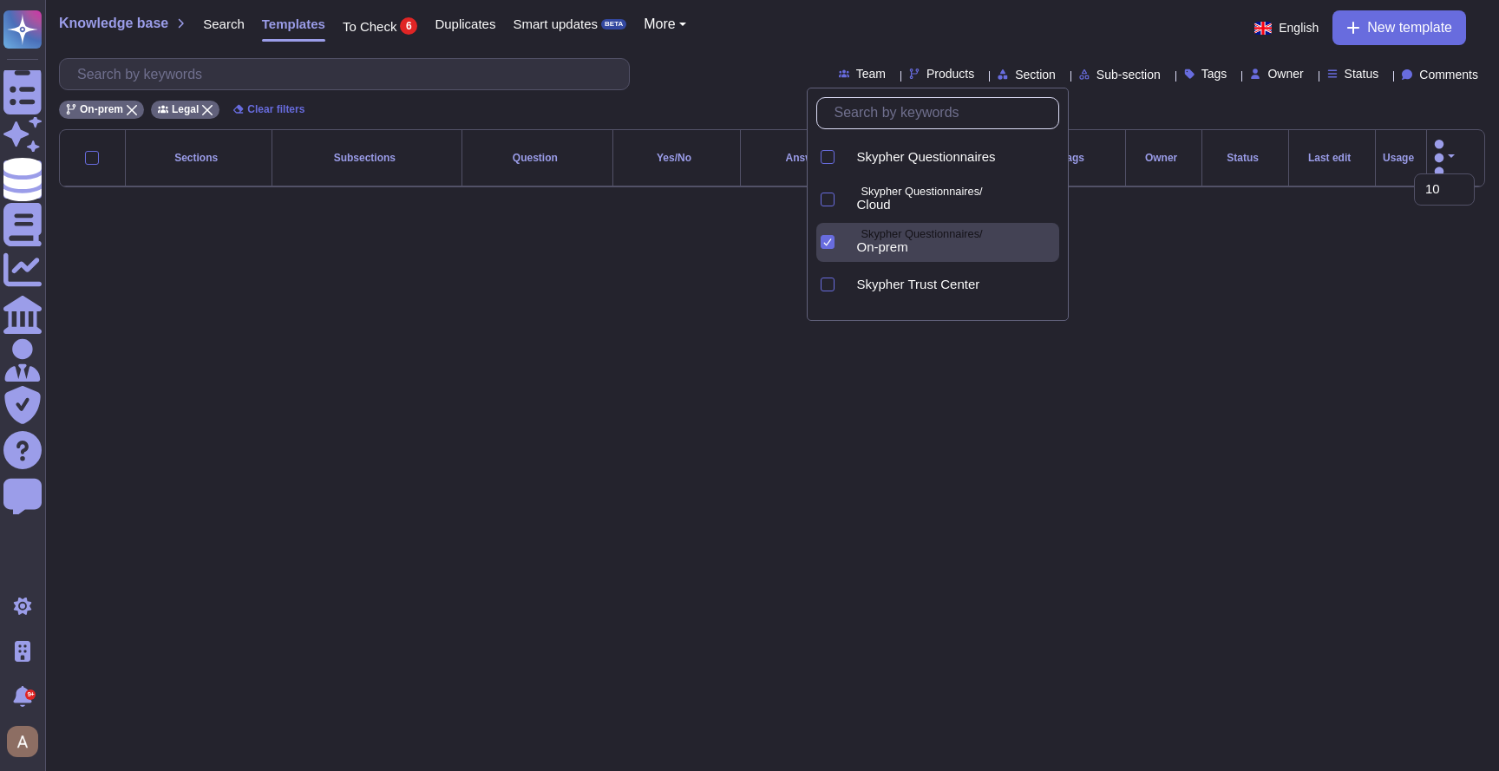
click at [881, 248] on span "On-prem" at bounding box center [882, 247] width 51 height 16
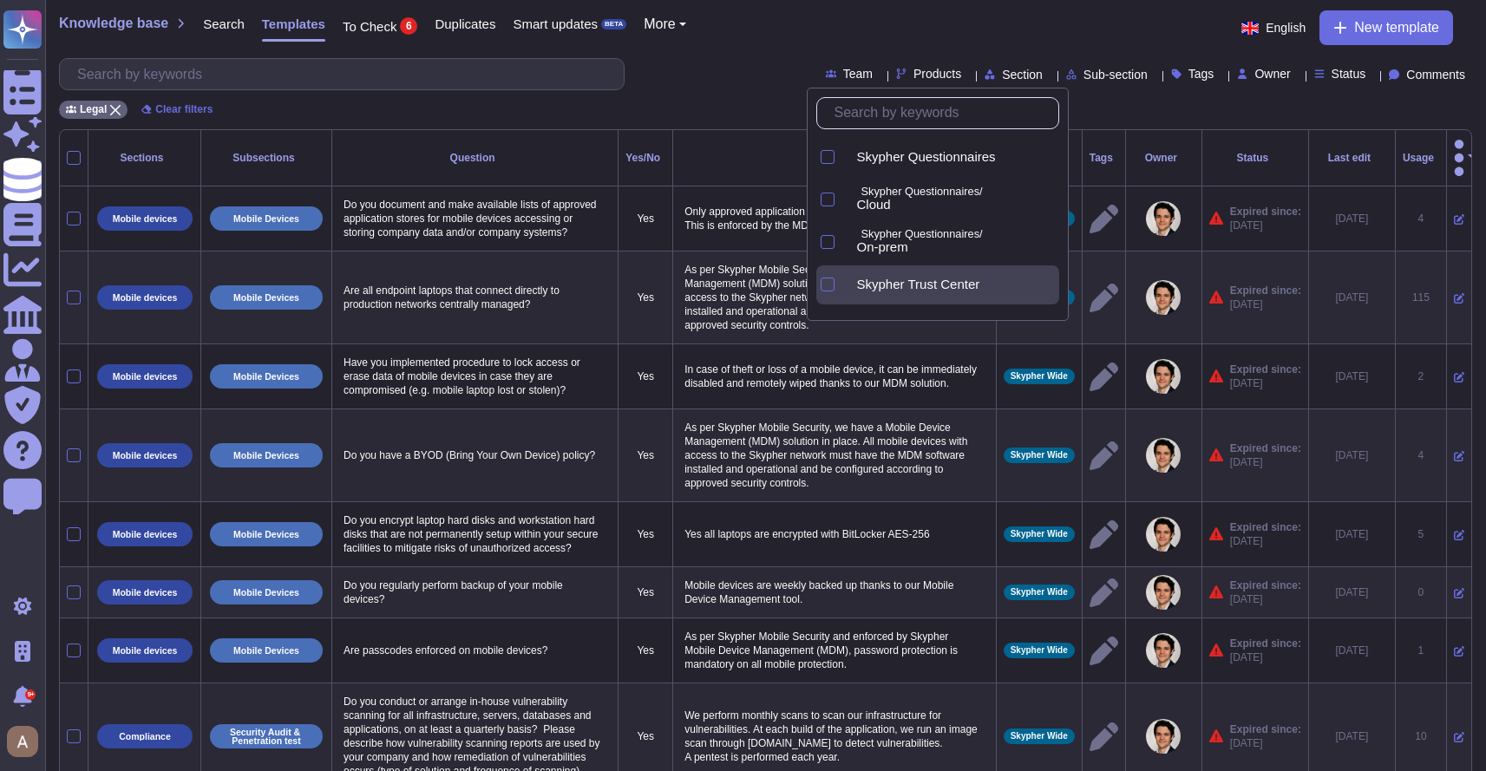
click at [882, 301] on div "Skypher Trust Center" at bounding box center [951, 285] width 216 height 39
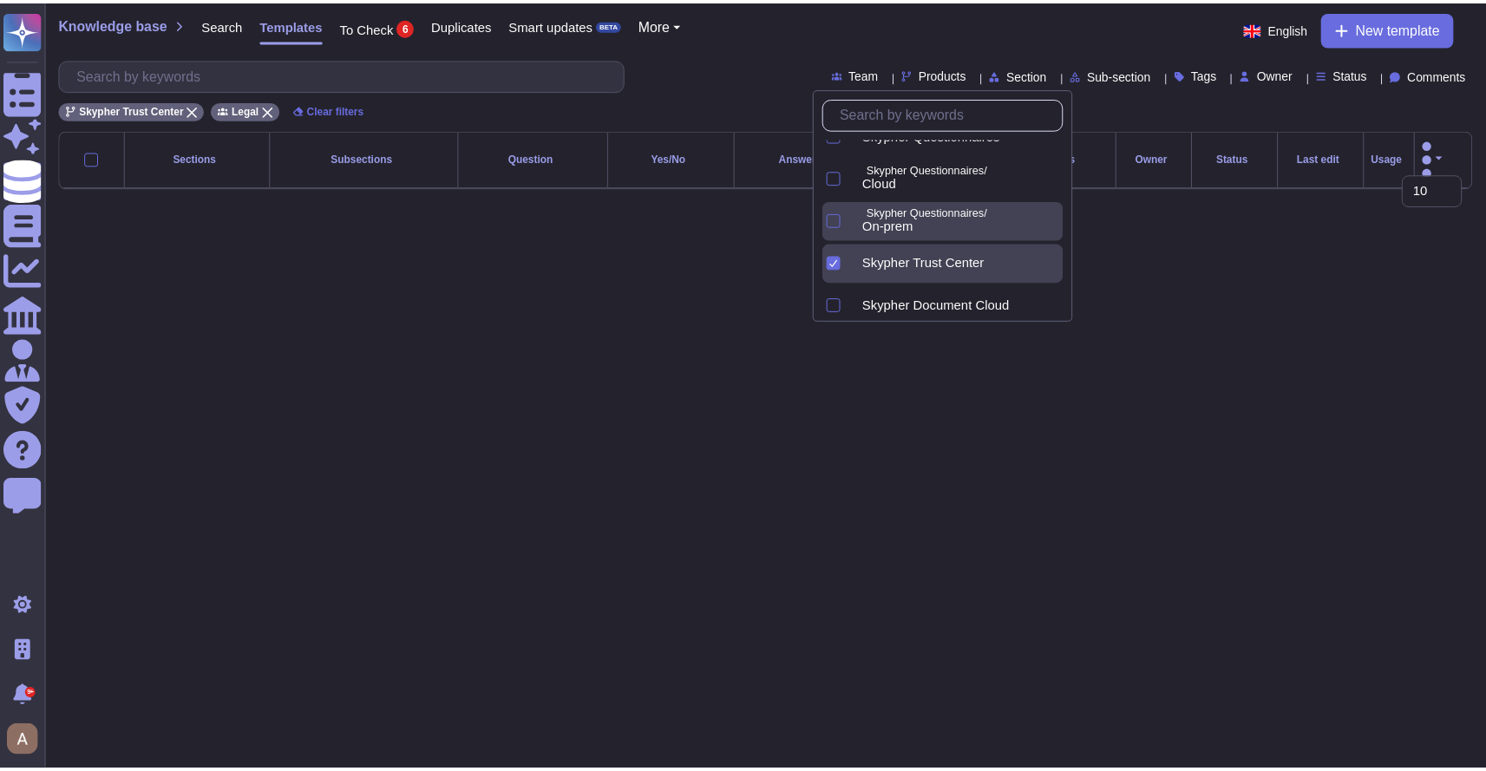
scroll to position [34, 0]
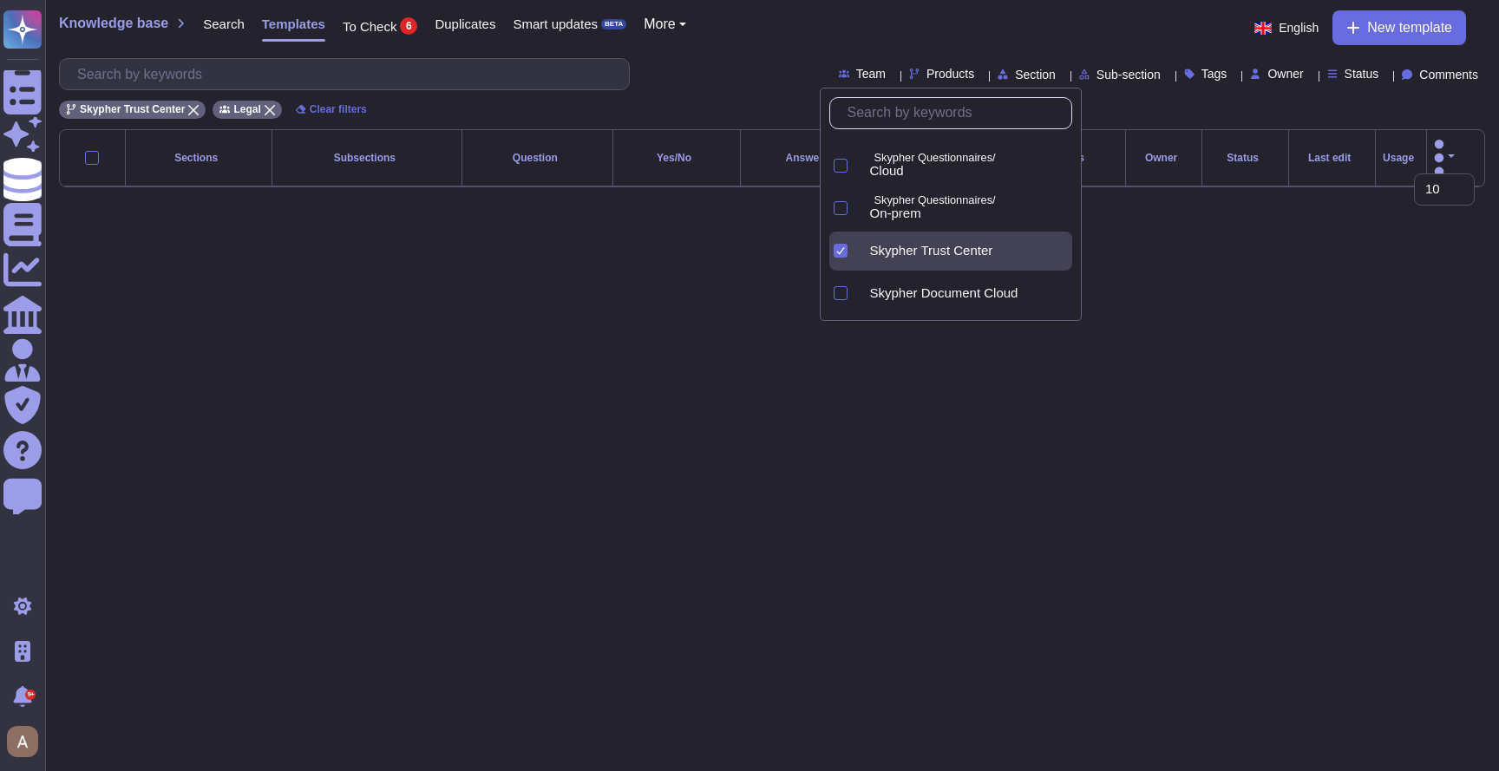
click at [931, 262] on div "Skypher Trust Center" at bounding box center [964, 251] width 216 height 39
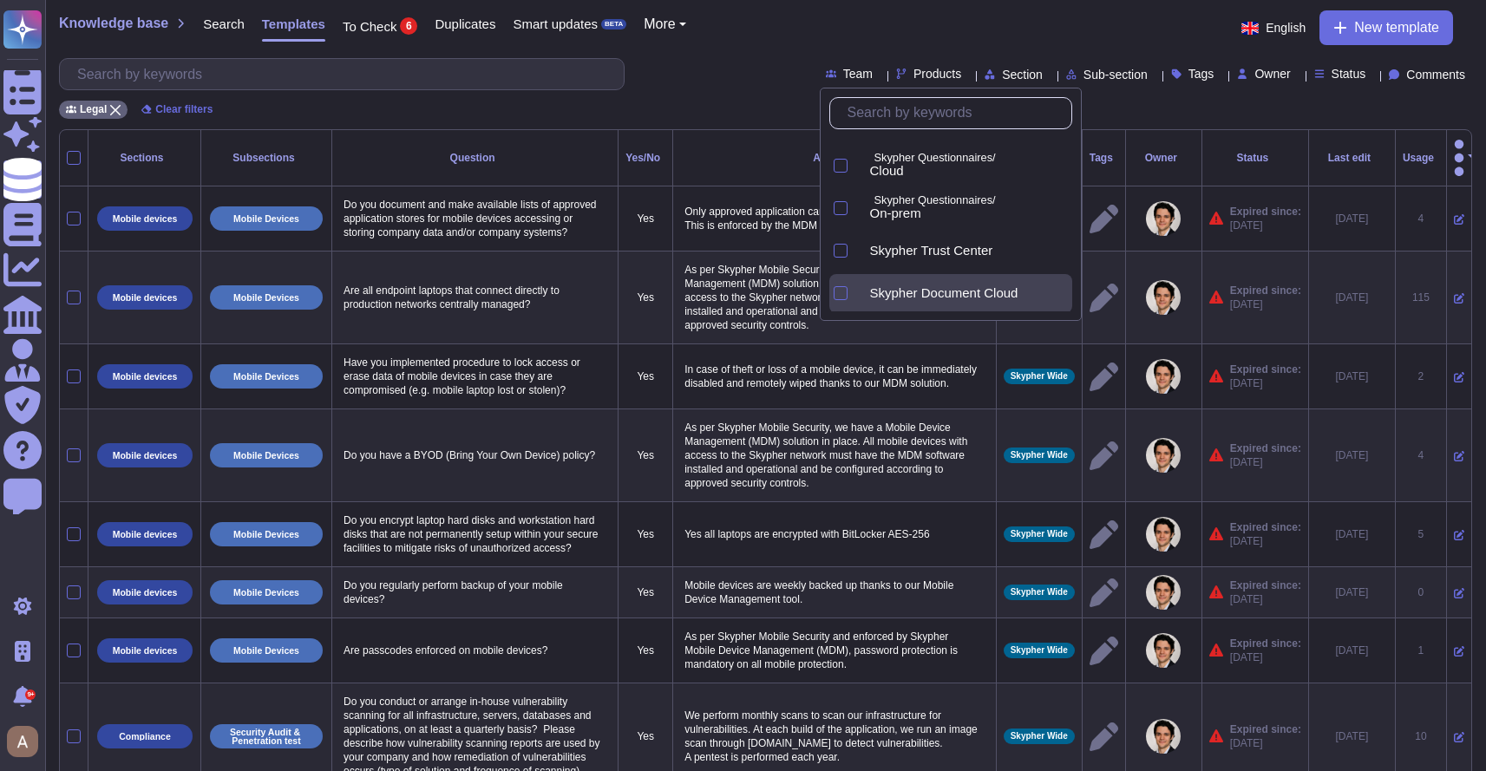
click at [930, 303] on div "Skypher Document Cloud" at bounding box center [964, 293] width 216 height 39
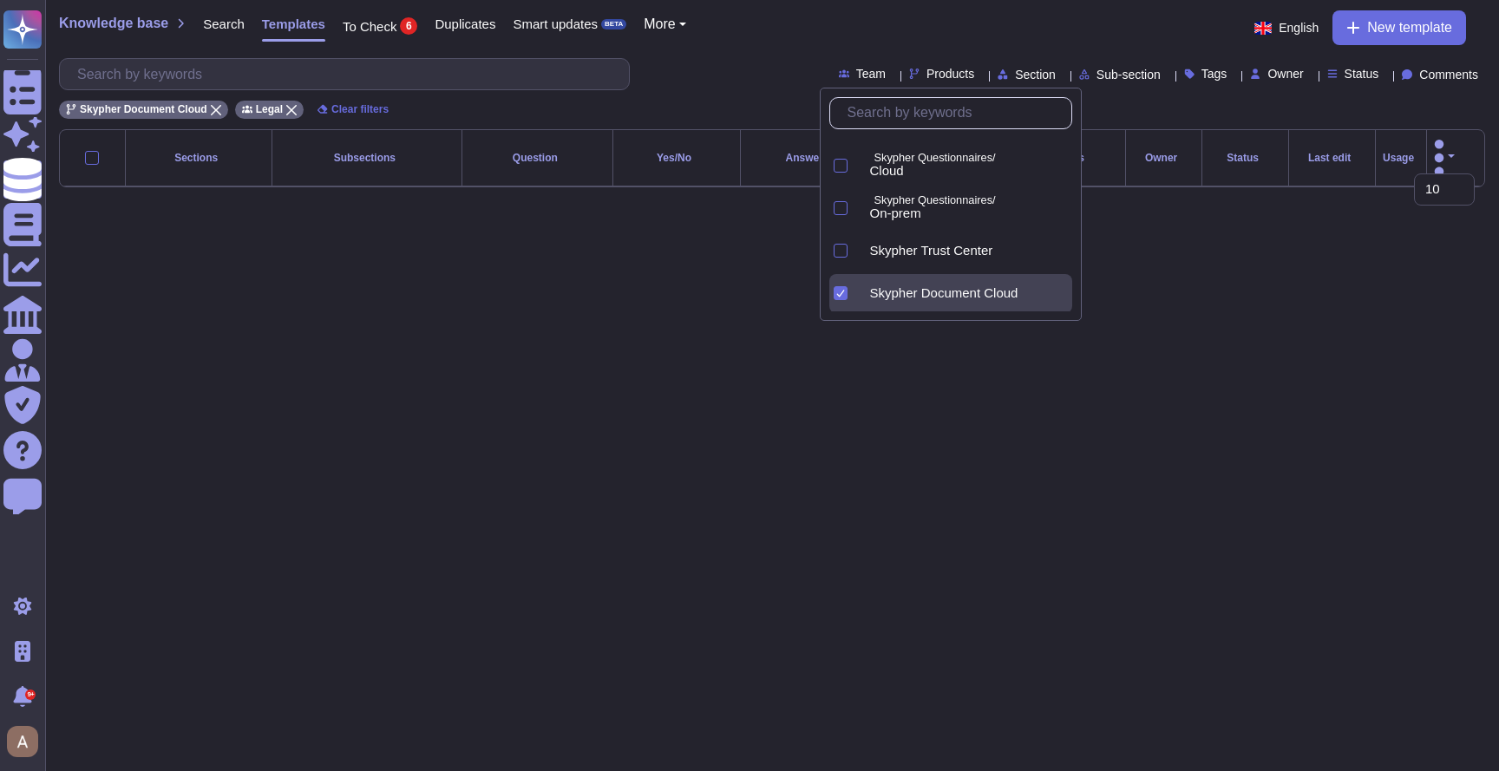
click at [929, 295] on span "Skypher Document Cloud" at bounding box center [944, 293] width 148 height 16
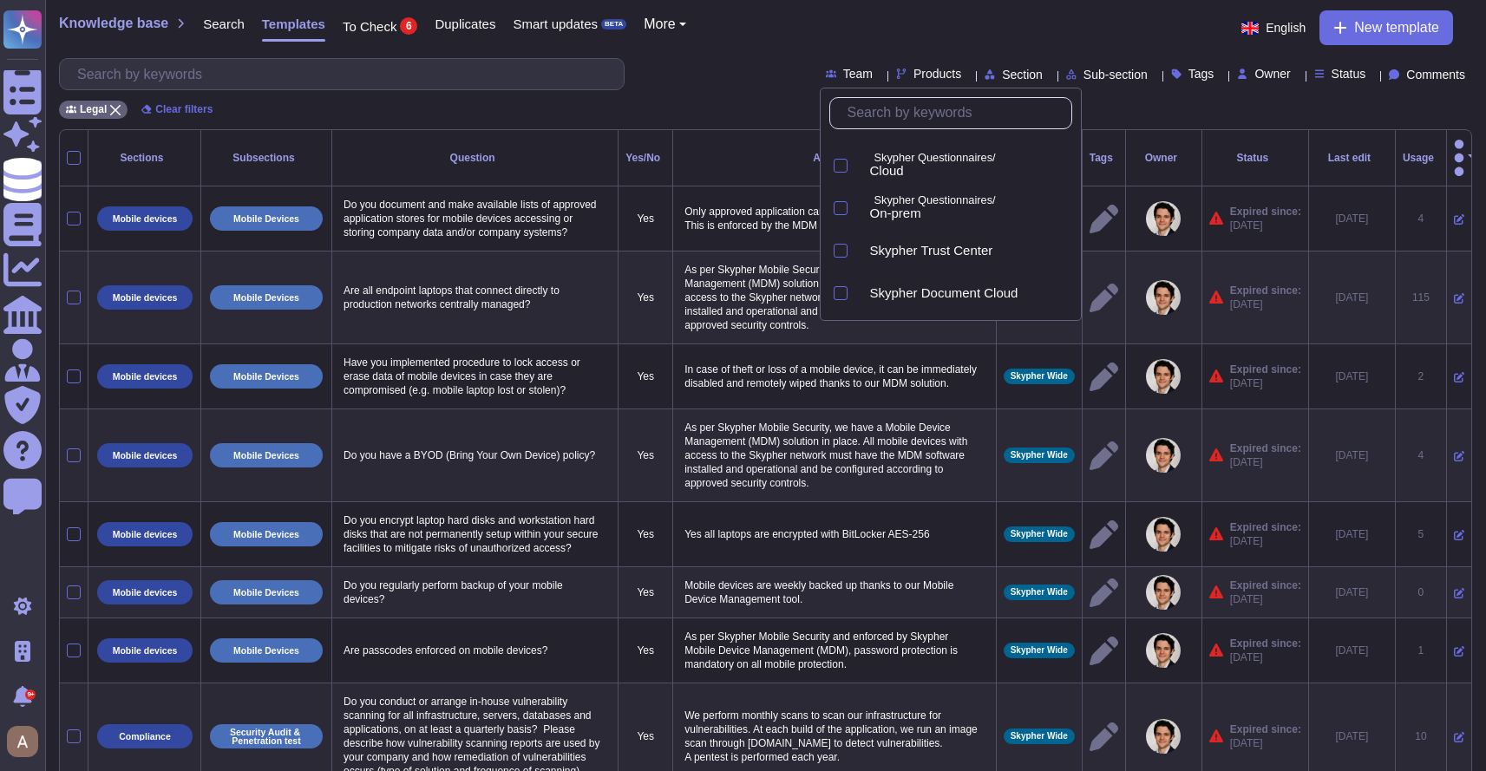
click at [733, 14] on div "Knowledge base Search Templates To Check 6 Duplicates Smart updates BETA More E…" at bounding box center [765, 27] width 1413 height 35
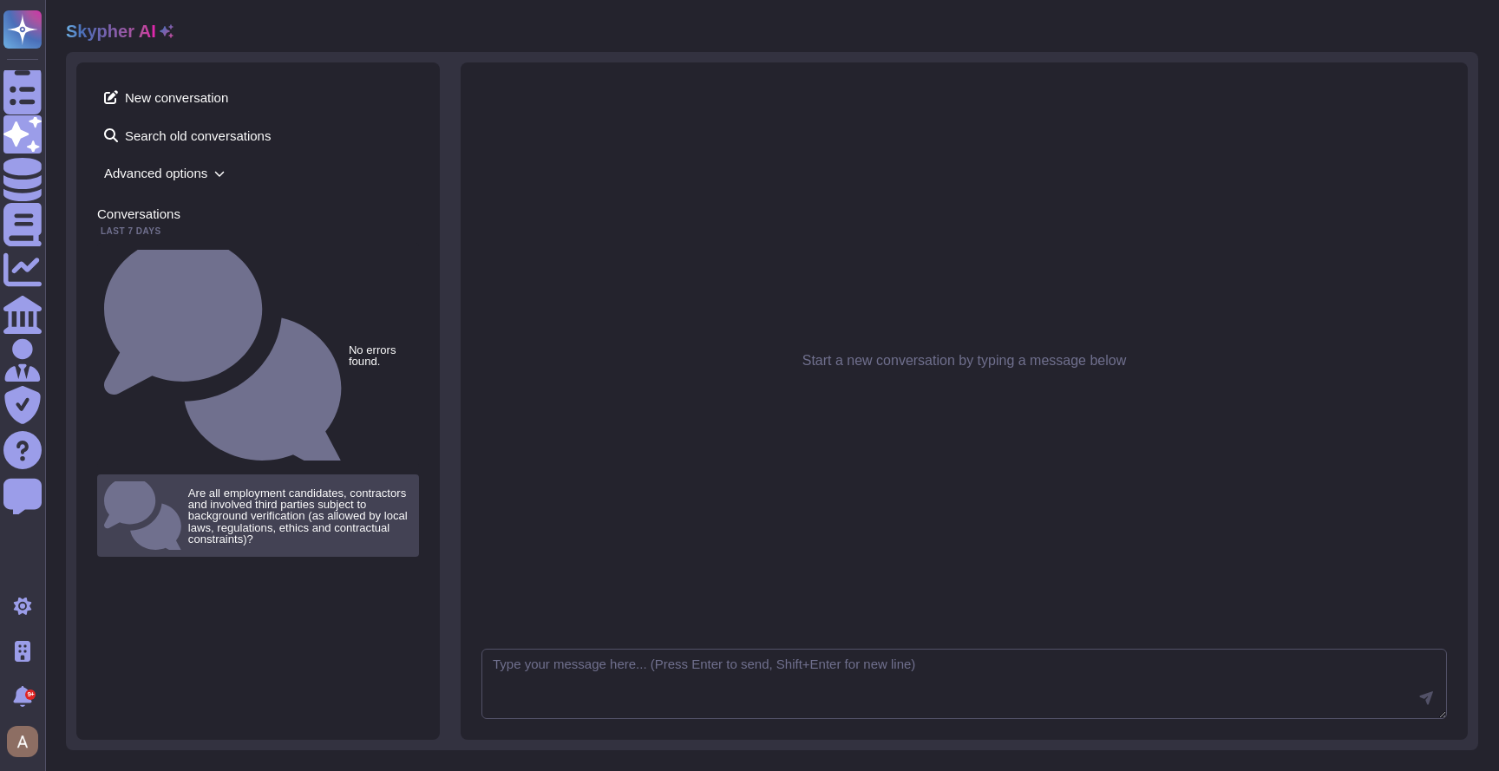
click at [220, 488] on small "Are all employment candidates, contractors and involved third parties subject t…" at bounding box center [300, 516] width 224 height 57
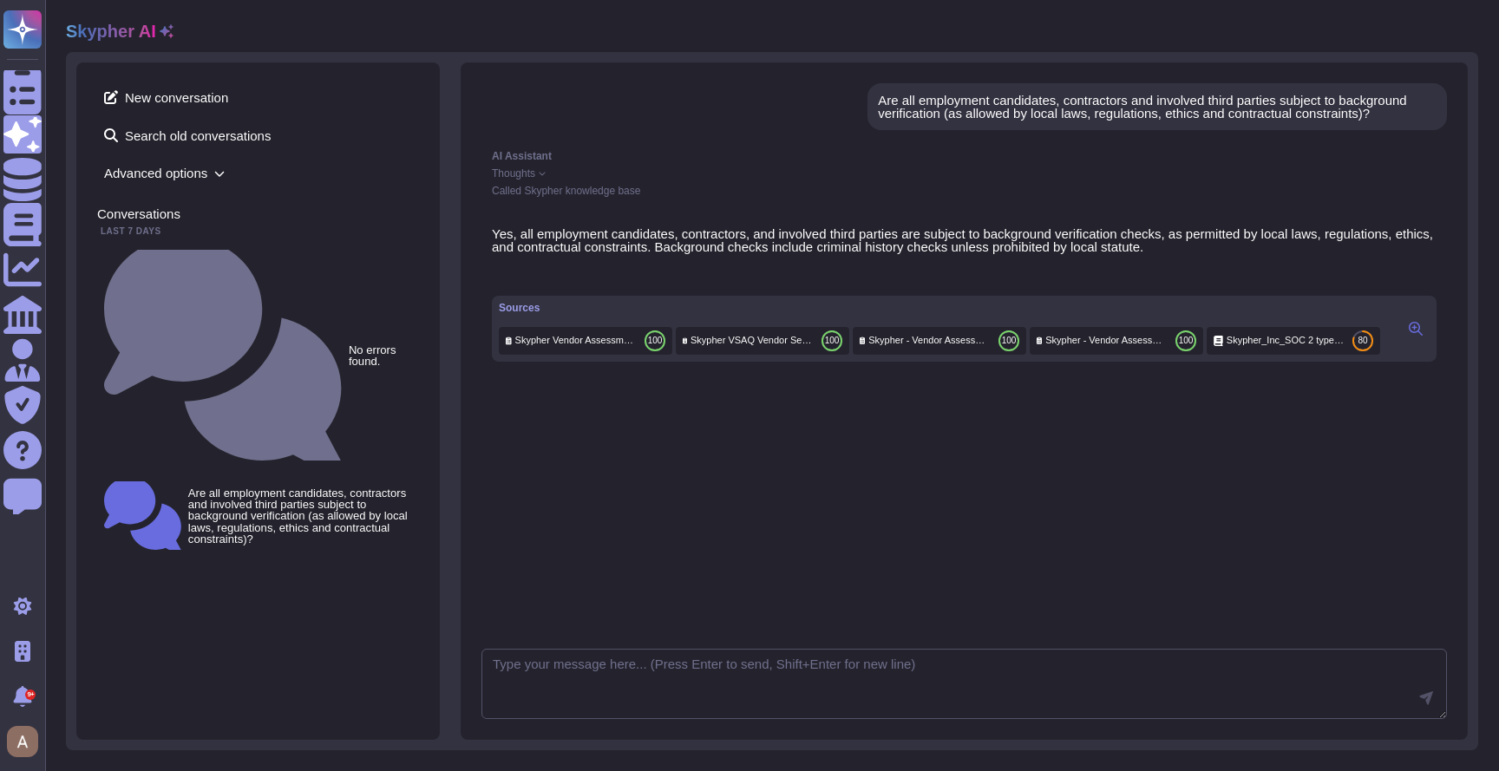
click at [206, 158] on div "New conversation Search old conversations Advanced options" at bounding box center [258, 134] width 322 height 103
click at [205, 177] on span "Advanced options" at bounding box center [258, 173] width 322 height 27
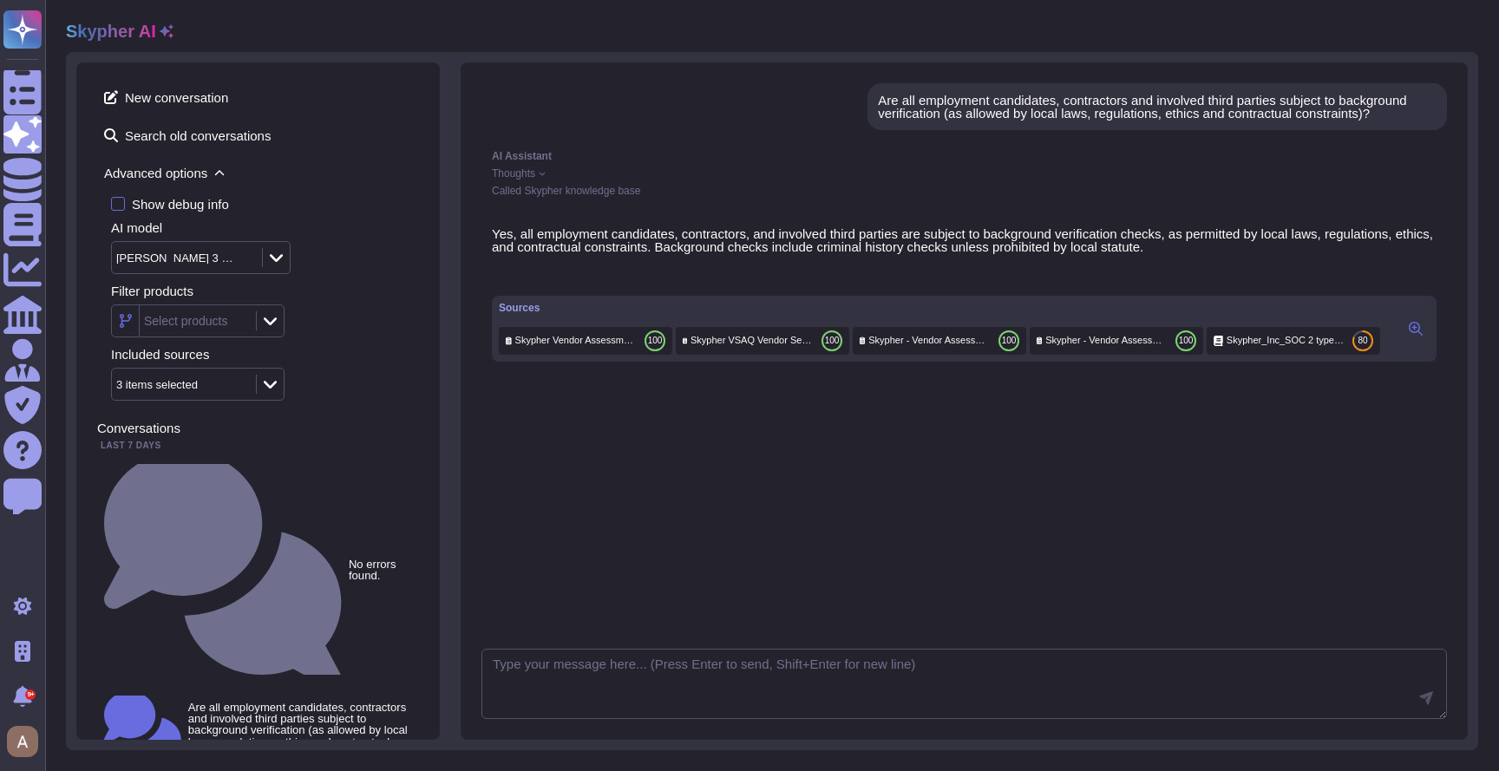
click at [232, 258] on div "Claude 3 Sonnet" at bounding box center [178, 257] width 124 height 11
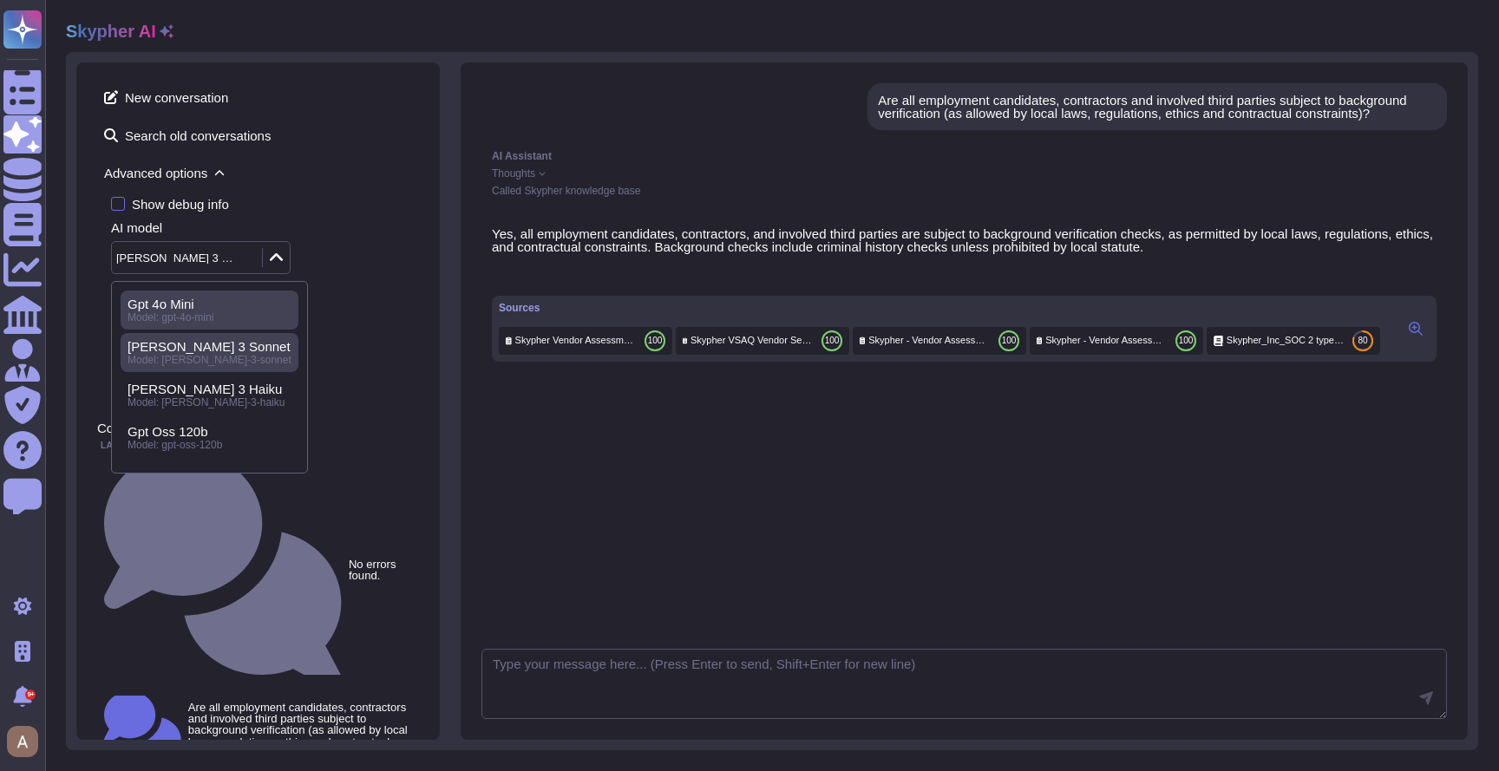
click at [211, 318] on span "Model: gpt-4o-mini" at bounding box center [171, 318] width 86 height 12
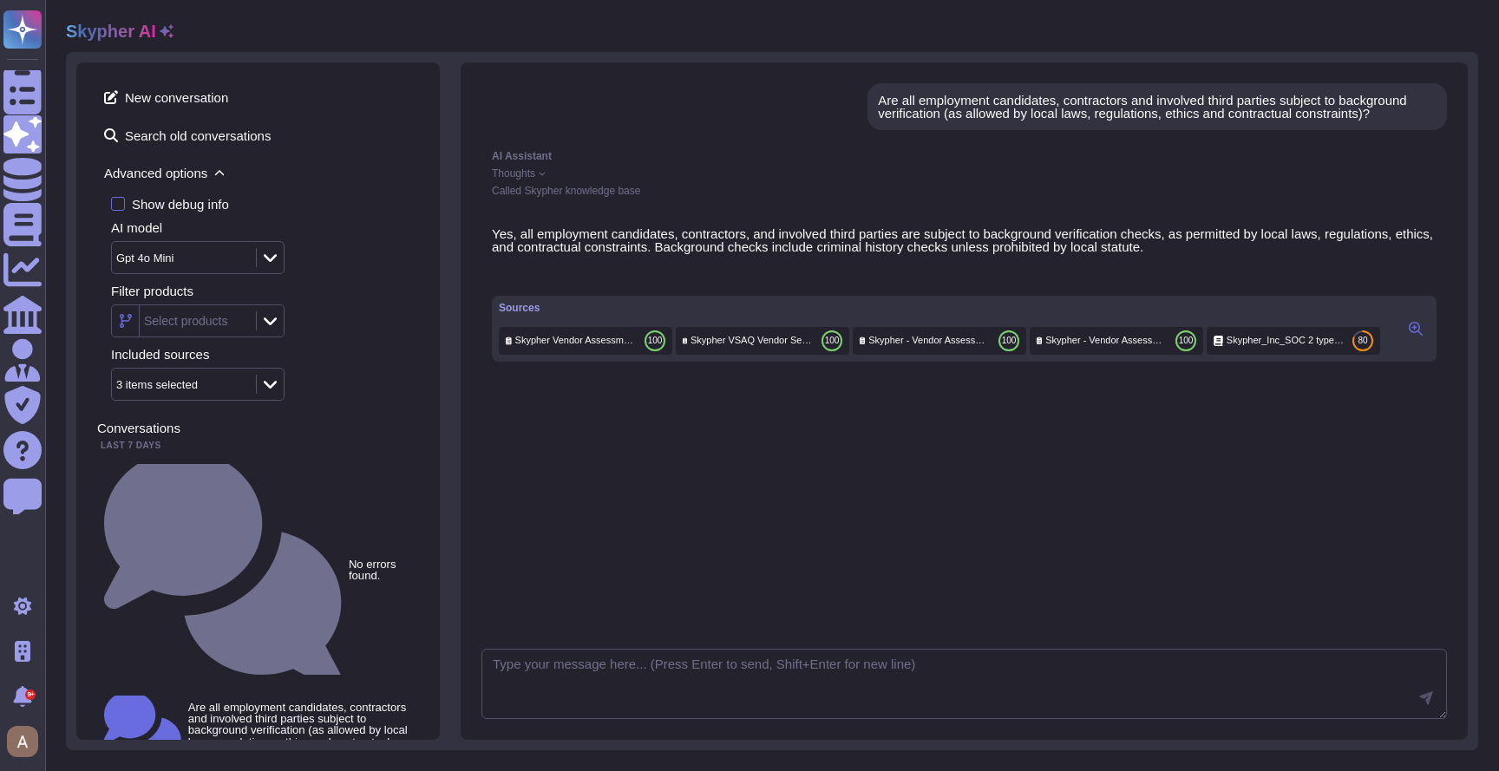
click at [192, 161] on span "Advanced options" at bounding box center [258, 173] width 322 height 27
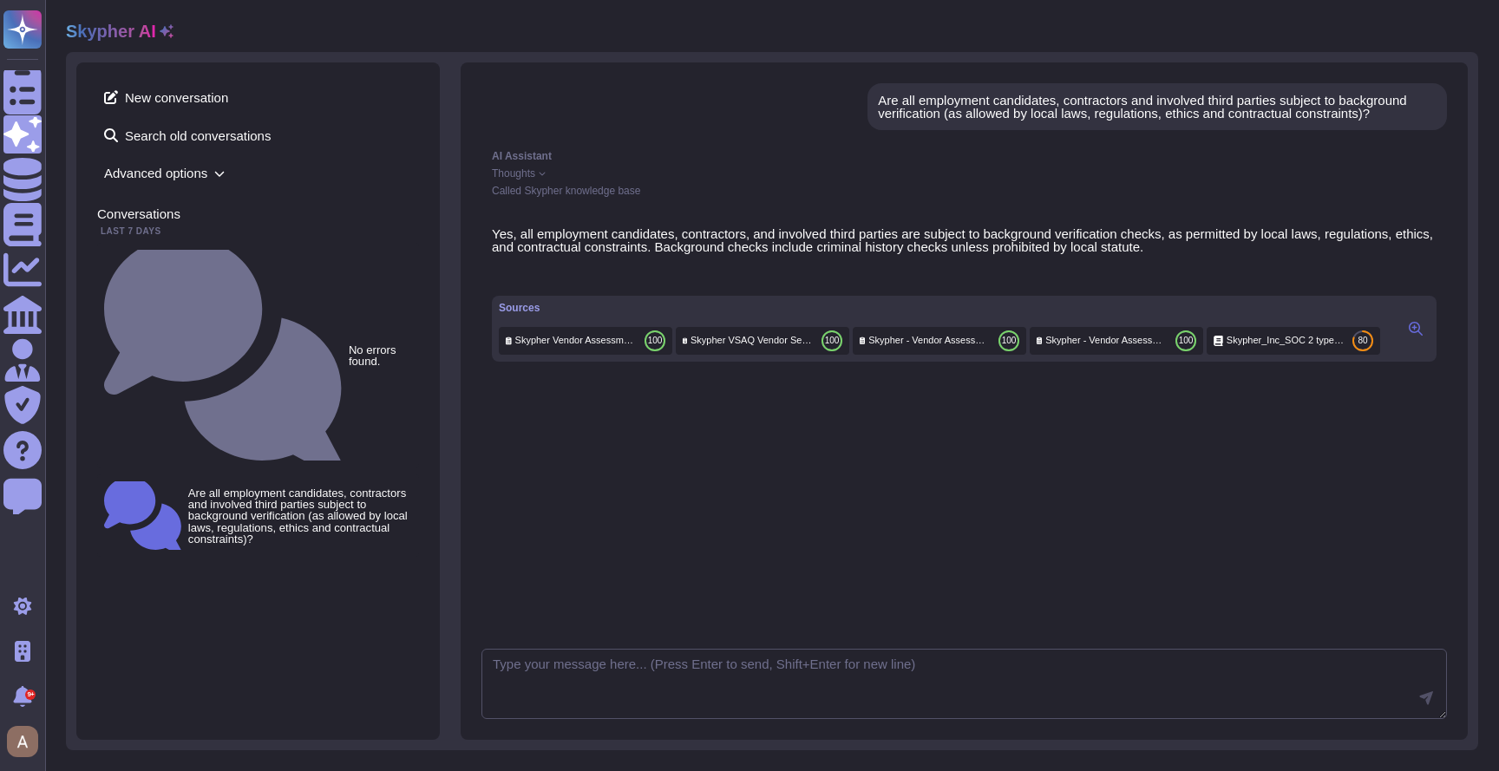
click at [535, 170] on span "Thoughts" at bounding box center [513, 173] width 43 height 10
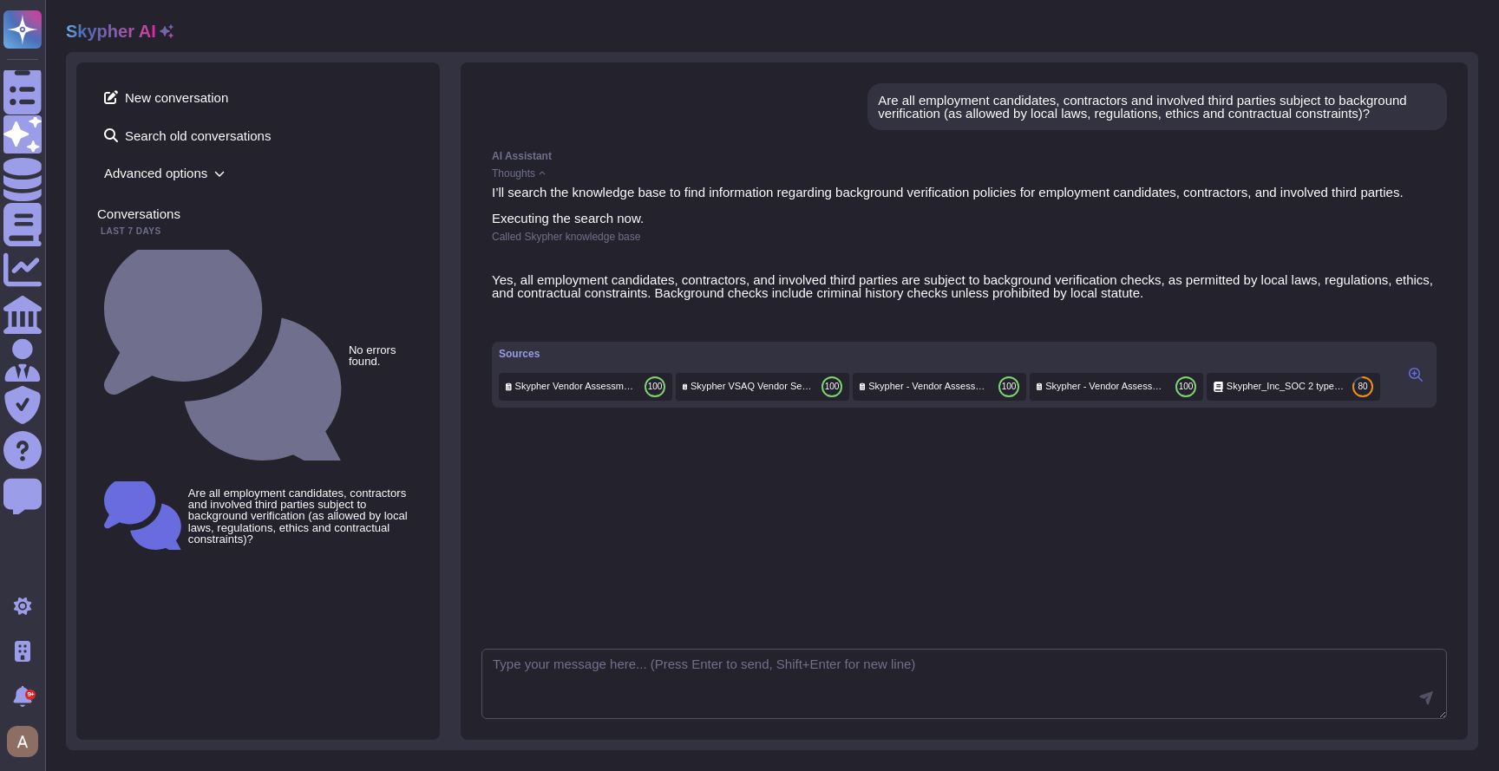
click at [535, 170] on span "Thoughts" at bounding box center [513, 173] width 43 height 10
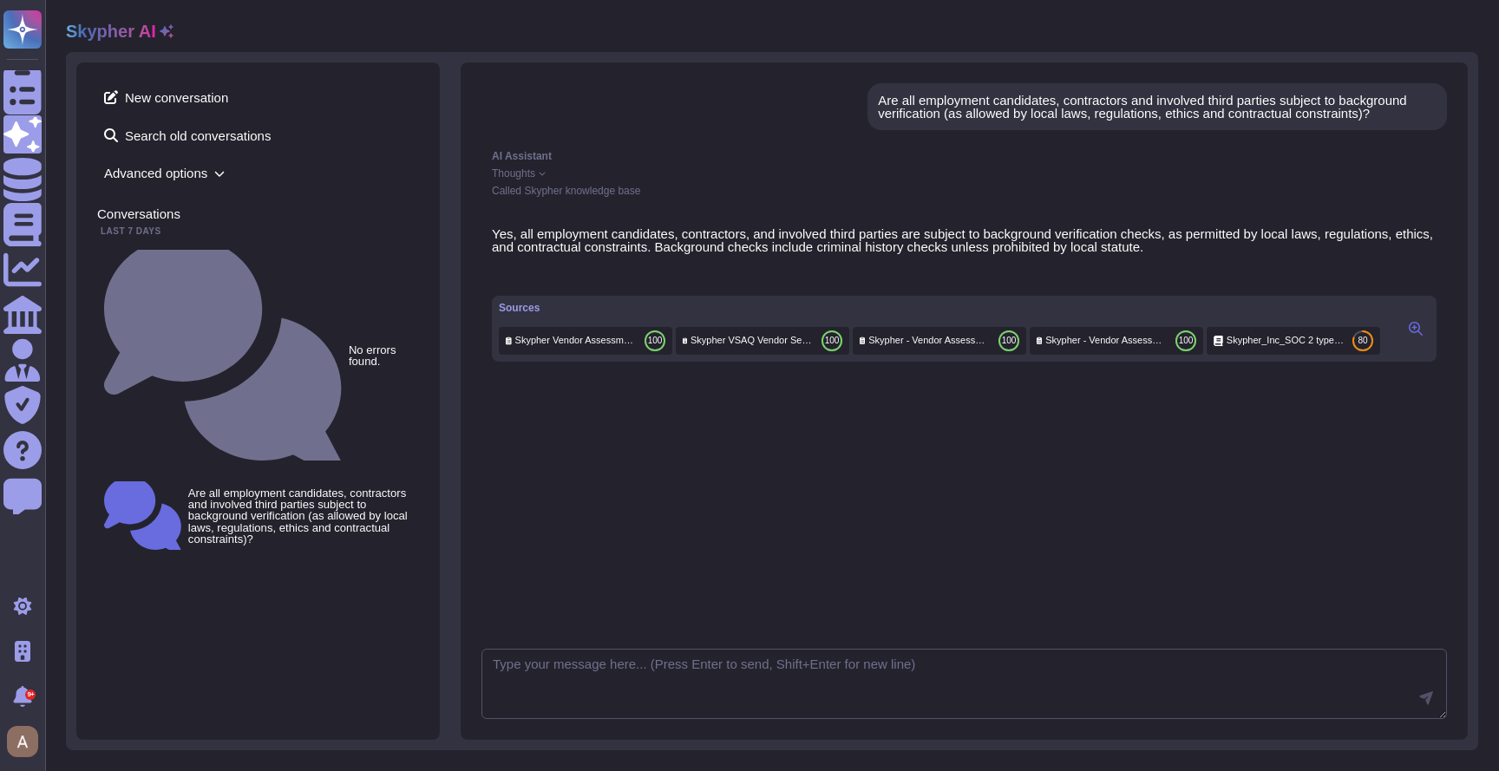
click at [776, 267] on div at bounding box center [964, 274] width 945 height 15
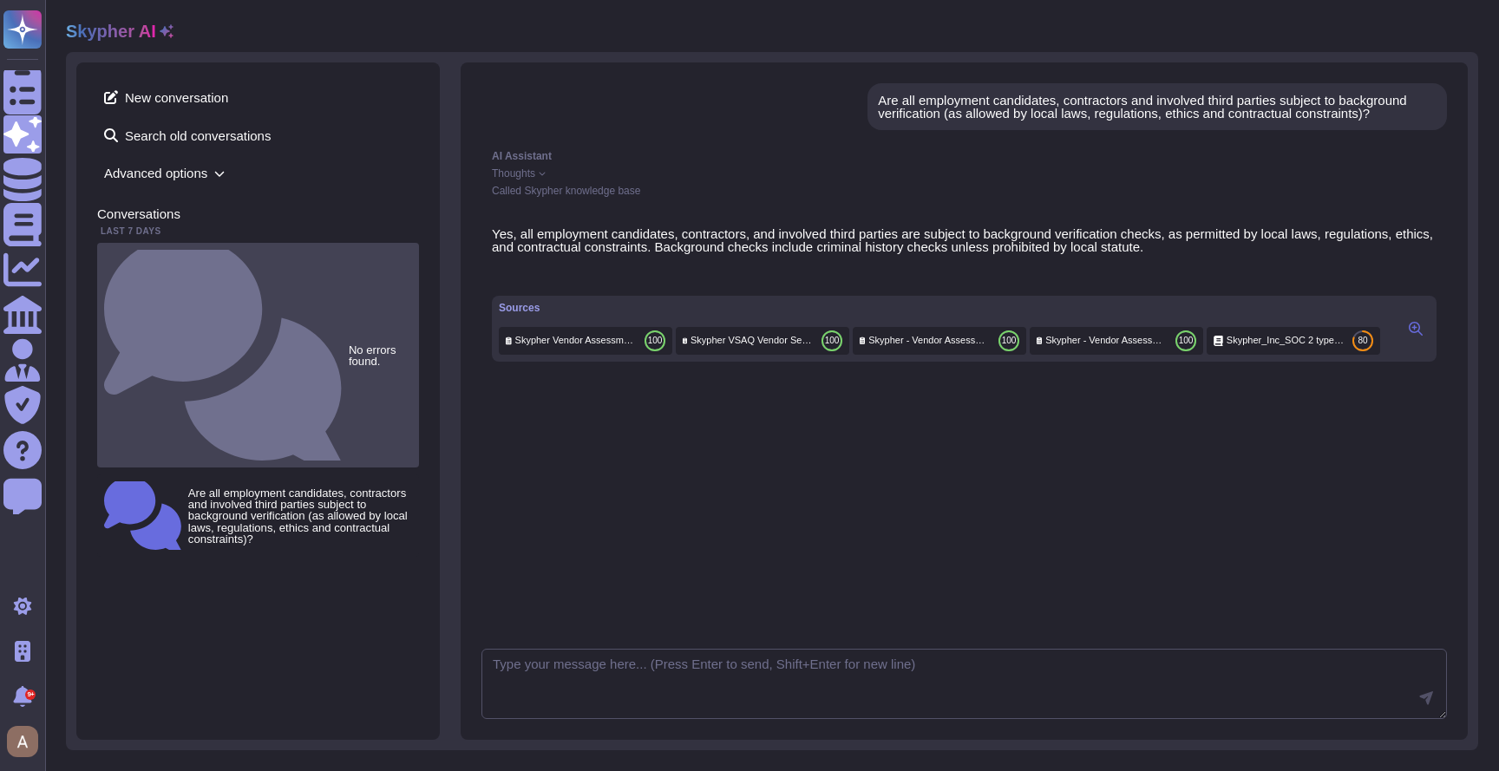
click at [316, 254] on div "No errors found." at bounding box center [258, 355] width 322 height 225
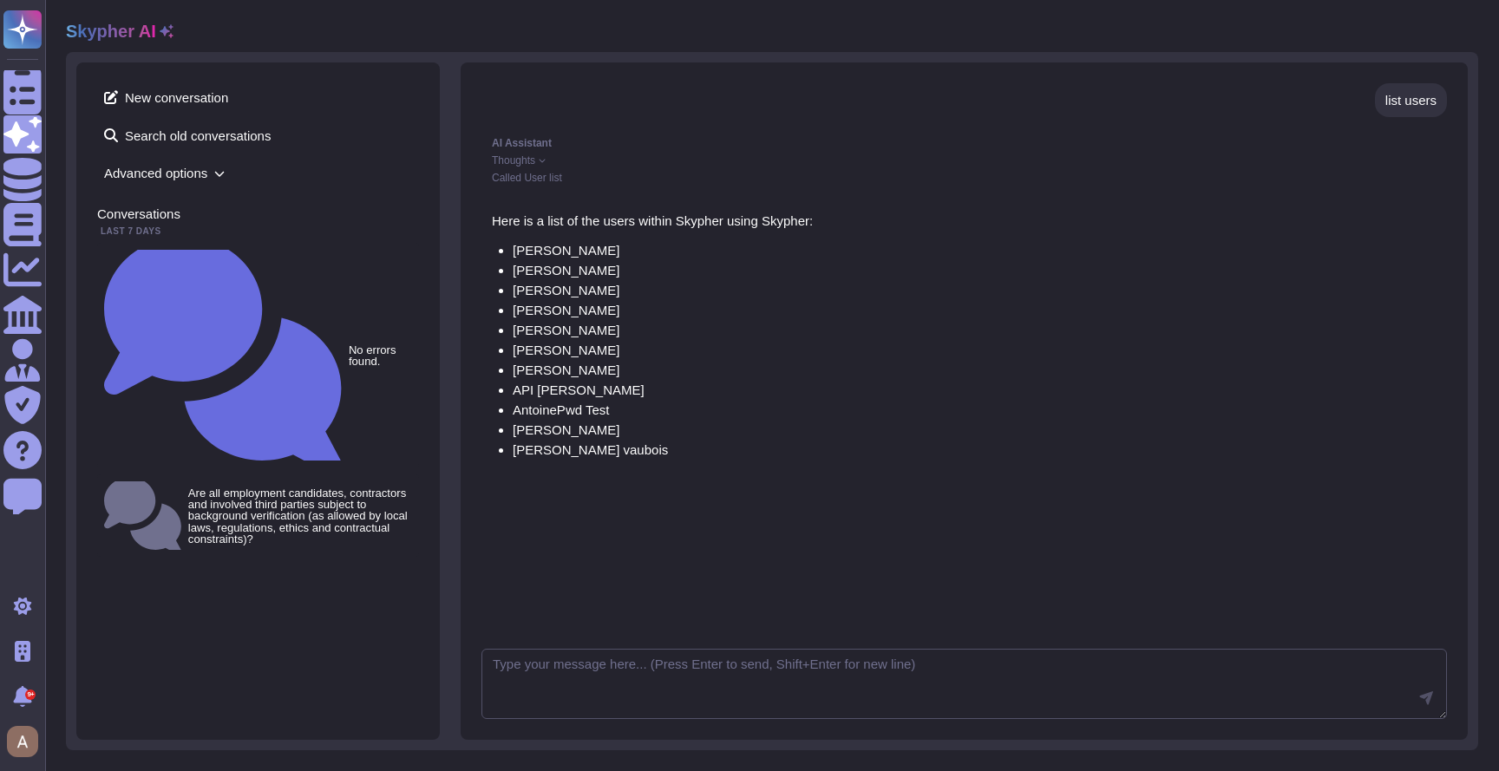
click at [576, 204] on div "Here is a list of the users within Skypher using Skypher: Louis Mutricy Gaspard…" at bounding box center [965, 355] width 966 height 302
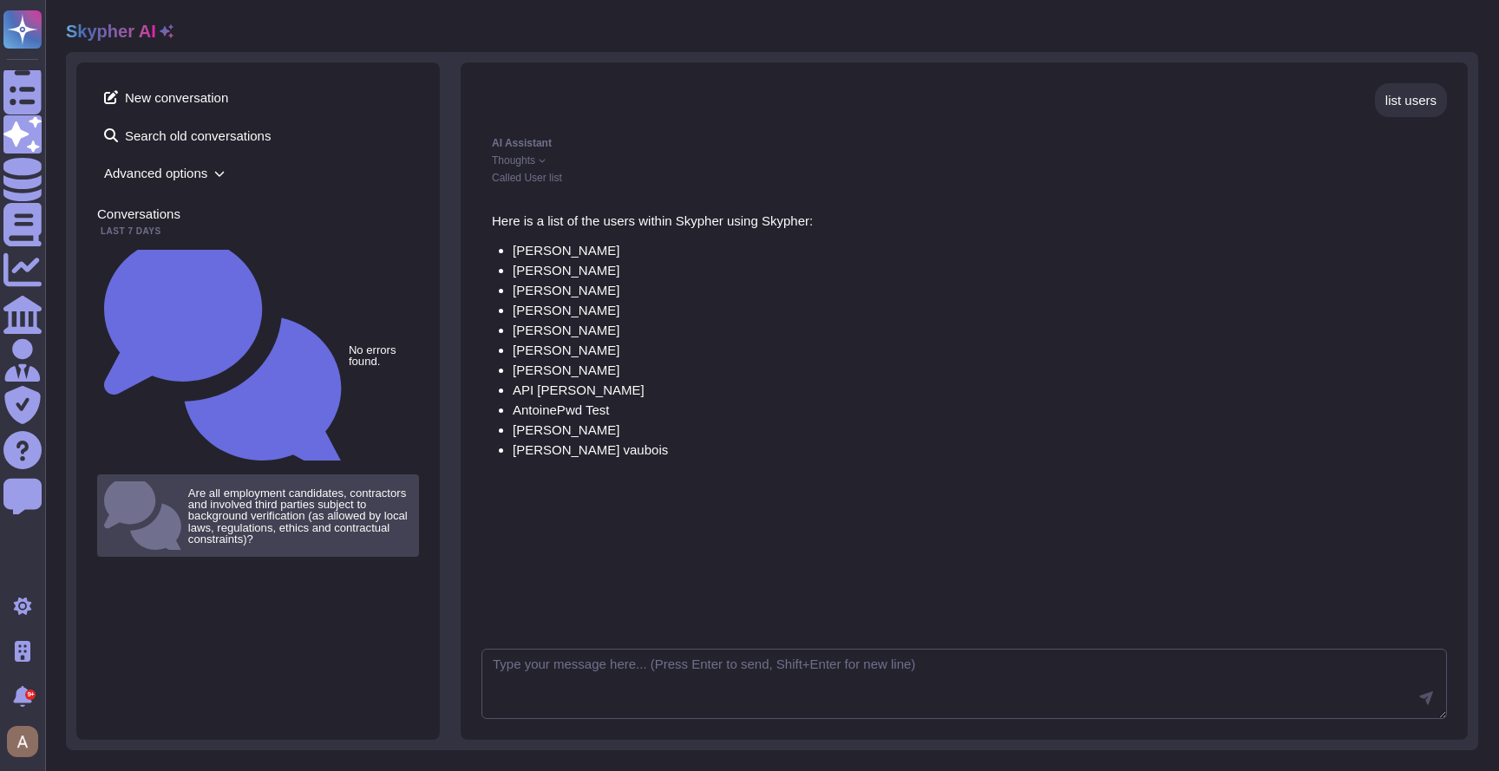
click at [281, 488] on small "Are all employment candidates, contractors and involved third parties subject t…" at bounding box center [300, 516] width 224 height 57
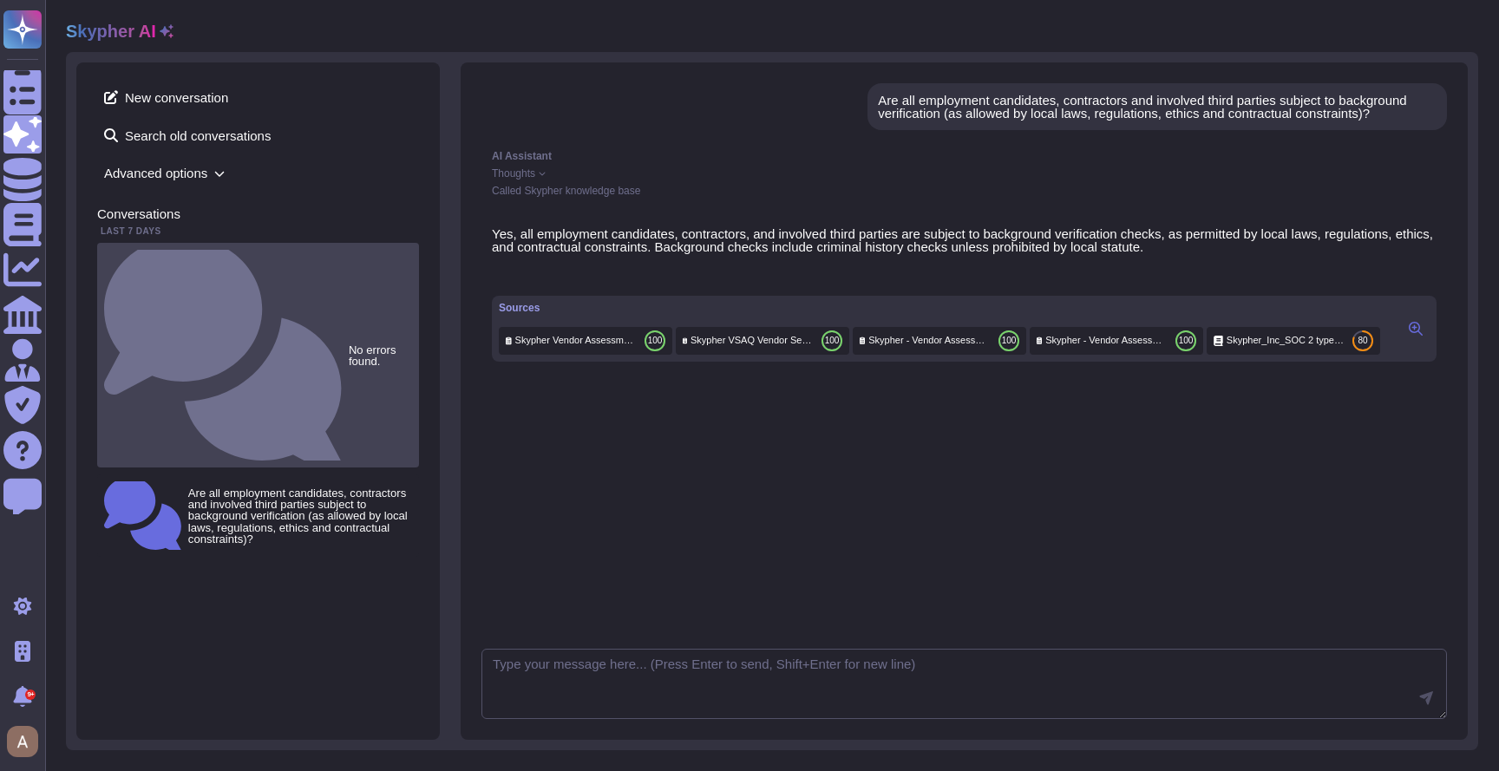
click at [307, 257] on div "No errors found." at bounding box center [258, 355] width 322 height 225
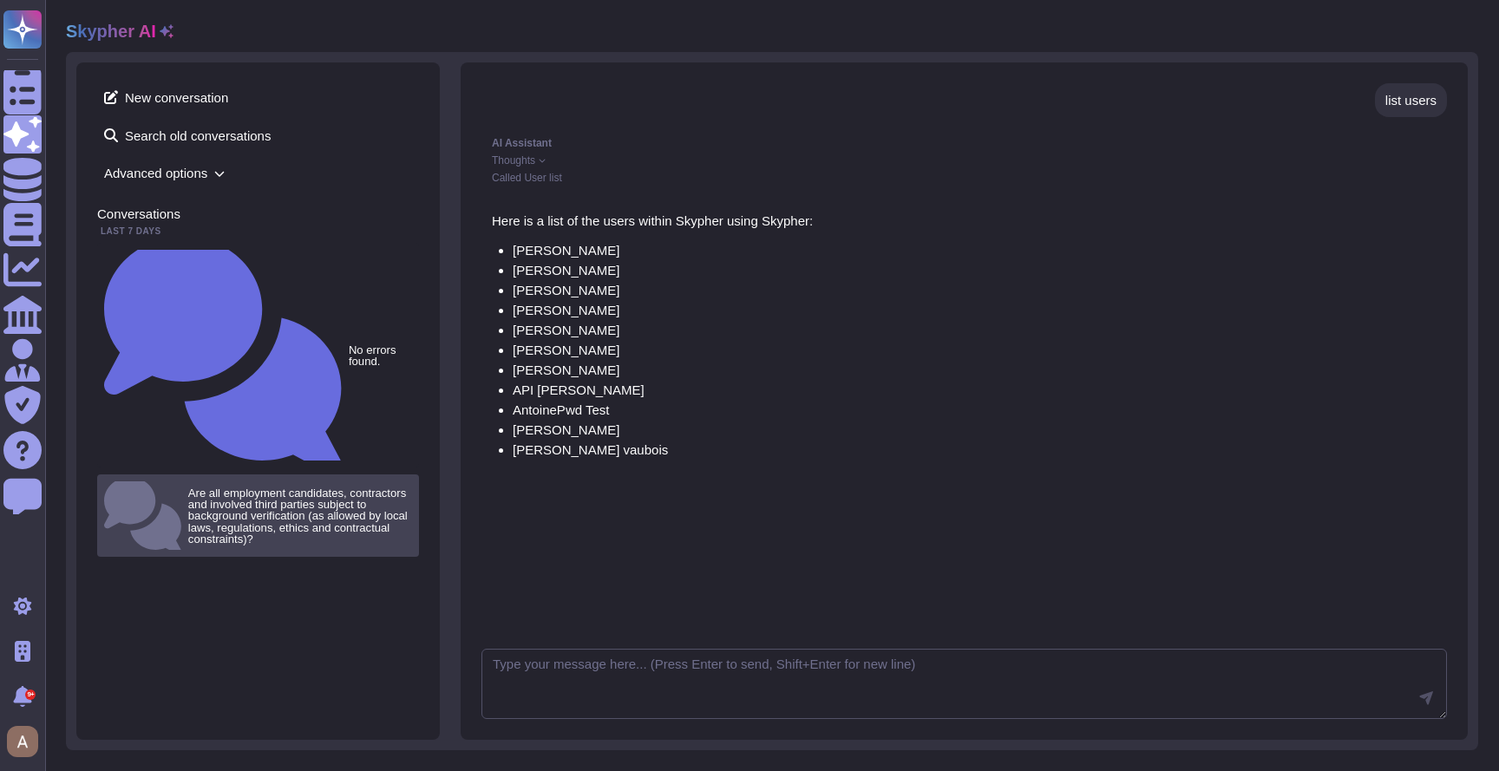
click at [303, 488] on small "Are all employment candidates, contractors and involved third parties subject t…" at bounding box center [300, 516] width 224 height 57
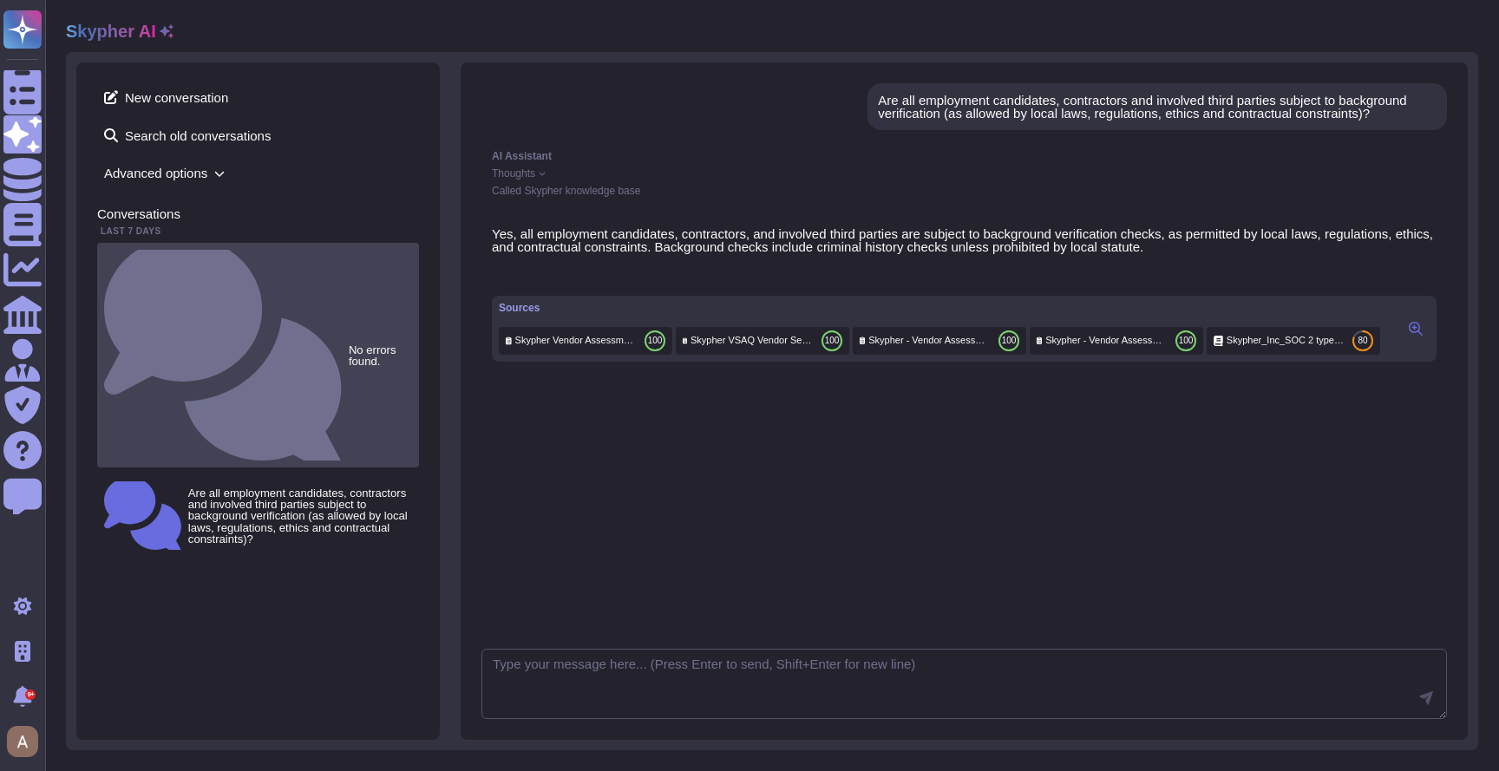
click at [286, 254] on div "No errors found." at bounding box center [258, 355] width 322 height 225
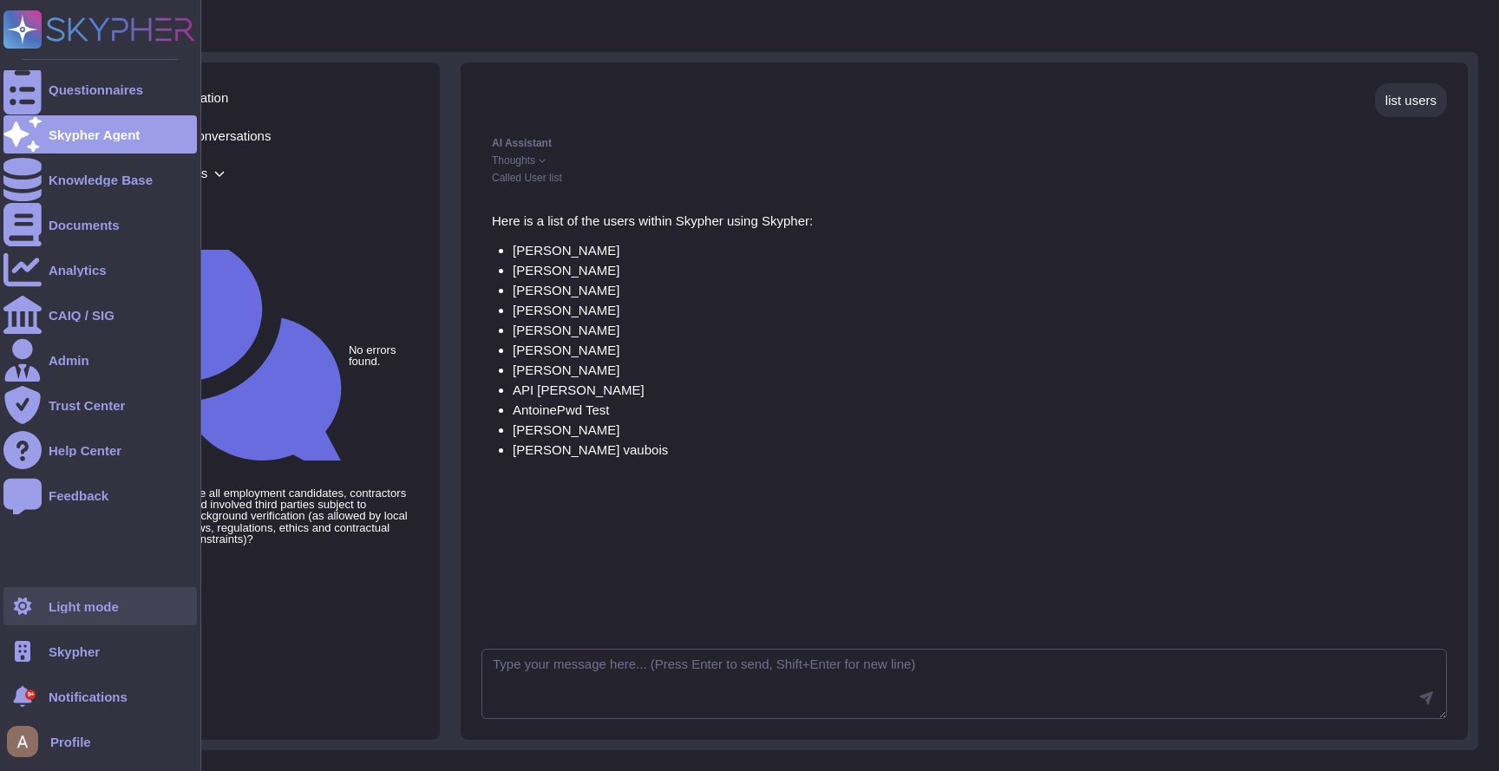
click at [61, 612] on div "Light mode" at bounding box center [84, 606] width 70 height 13
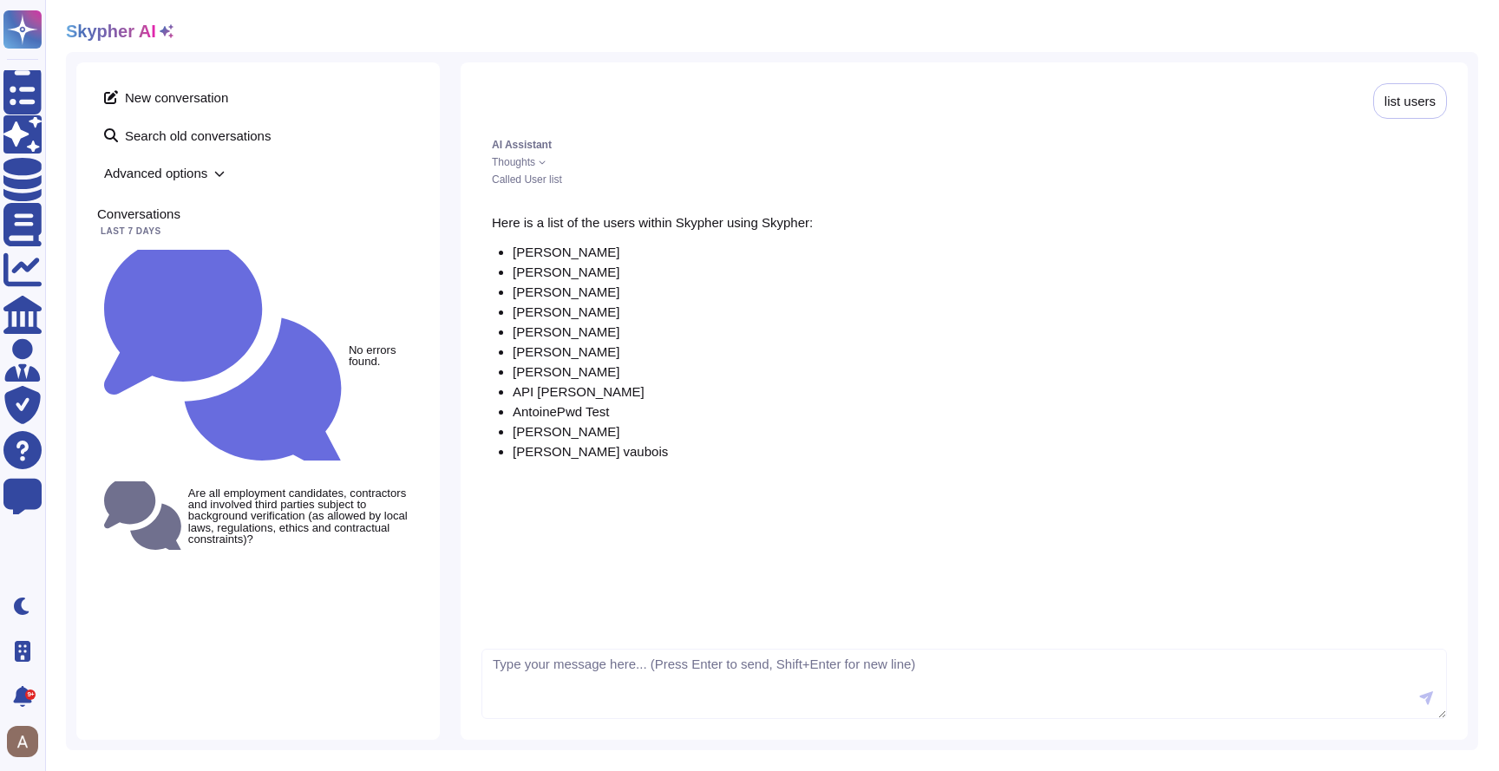
click at [259, 344] on div "New conversation Search old conversations Advanced options Conversations Last 7…" at bounding box center [258, 401] width 364 height 678
click at [281, 488] on small "Are all employment candidates, contractors and involved third parties subject t…" at bounding box center [300, 516] width 224 height 57
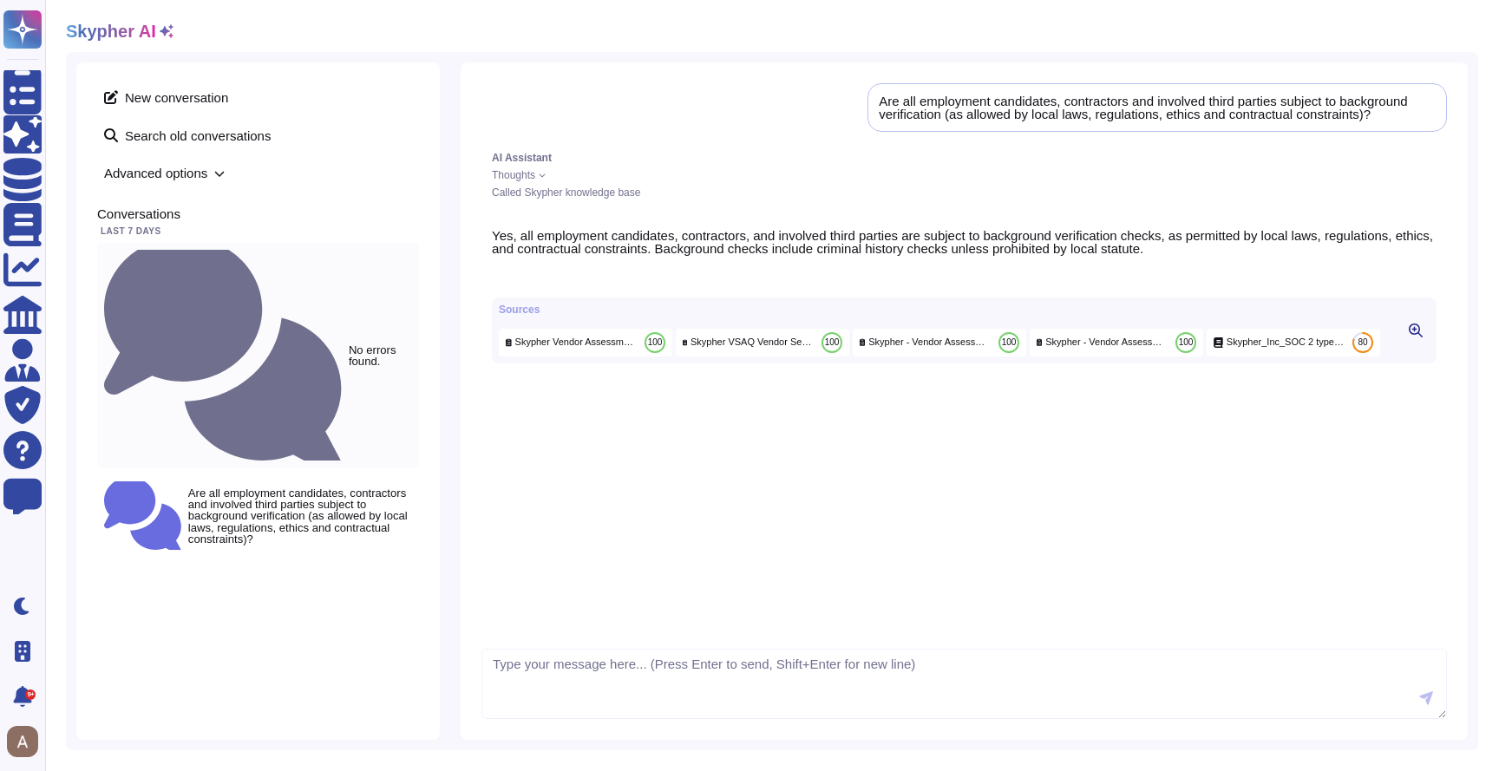
click at [248, 253] on div "No errors found." at bounding box center [258, 355] width 322 height 225
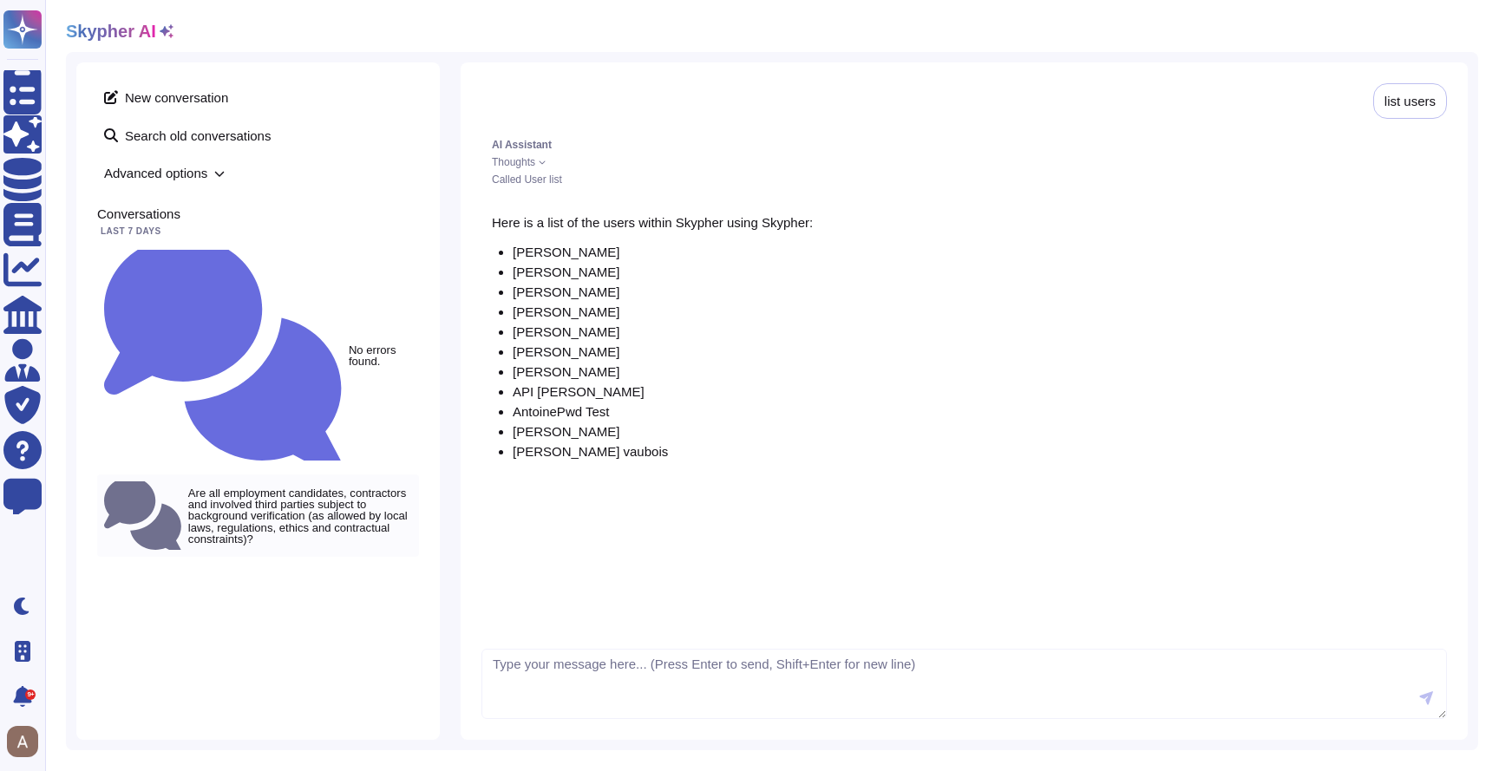
click at [269, 488] on small "Are all employment candidates, contractors and involved third parties subject t…" at bounding box center [300, 516] width 224 height 57
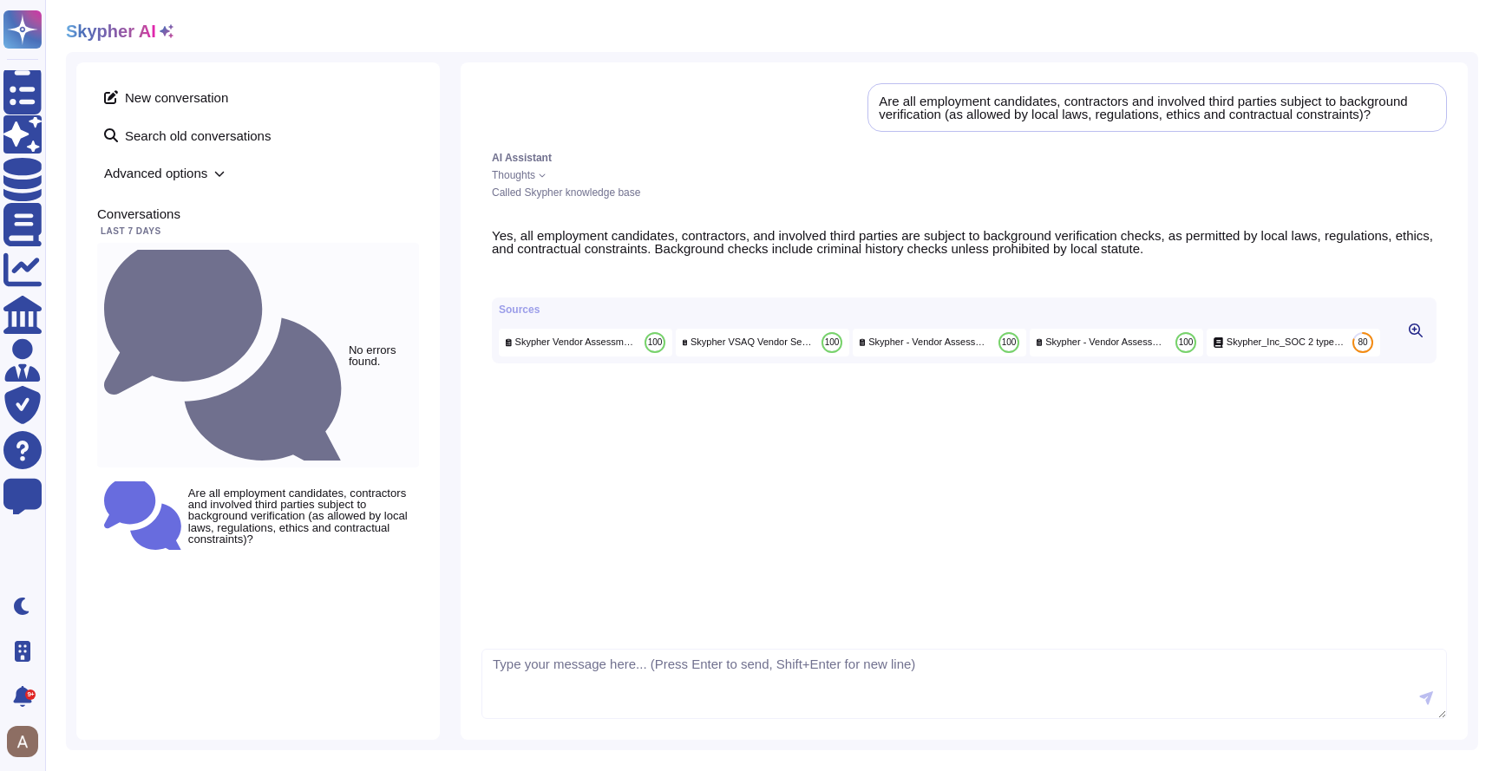
click at [276, 246] on div "No errors found." at bounding box center [258, 355] width 322 height 225
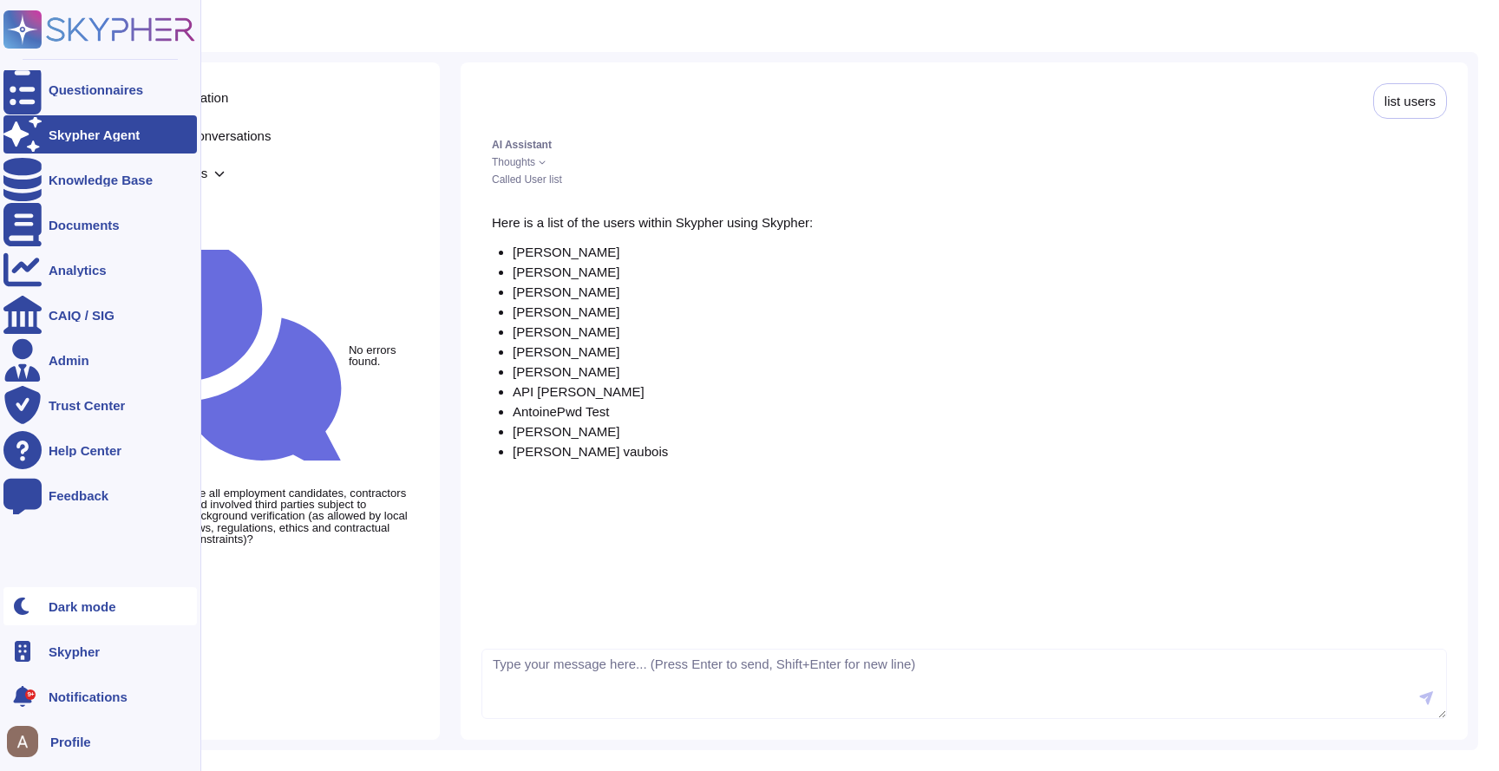
drag, startPoint x: 38, startPoint y: 617, endPoint x: 48, endPoint y: 611, distance: 11.3
click at [38, 617] on div at bounding box center [22, 606] width 38 height 38
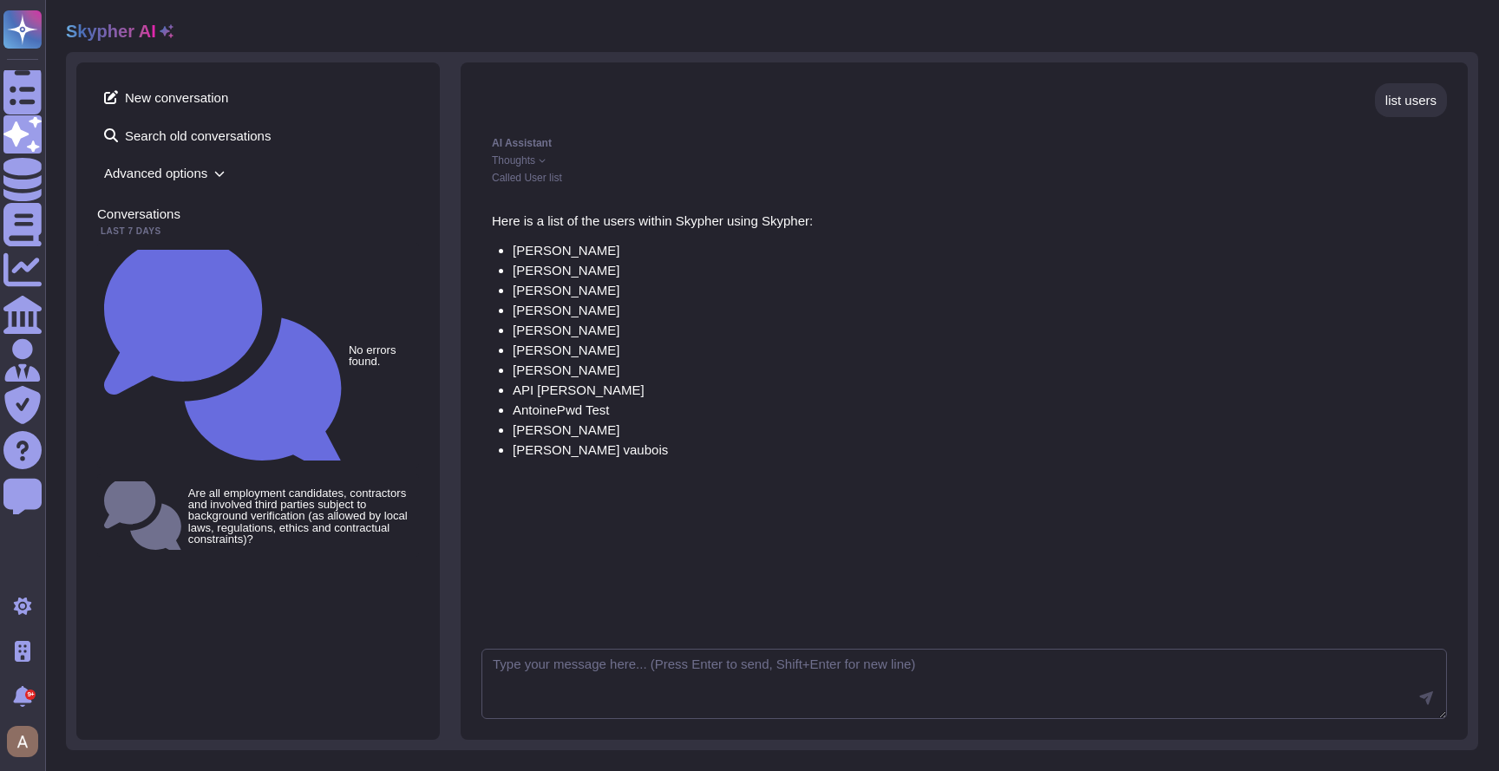
click at [236, 168] on span "Advanced options" at bounding box center [258, 173] width 322 height 27
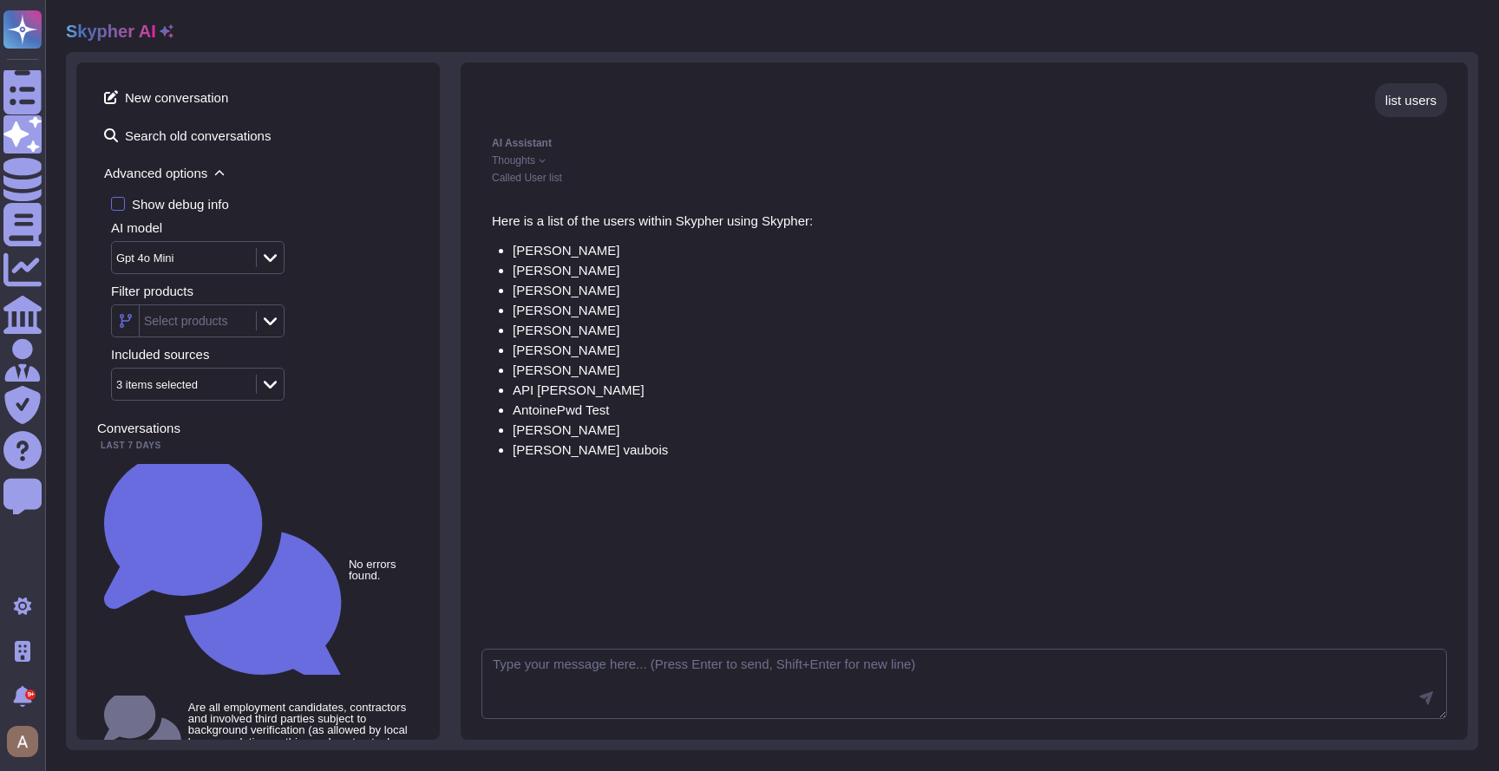
click at [242, 243] on div "Gpt 4o Mini" at bounding box center [198, 257] width 174 height 33
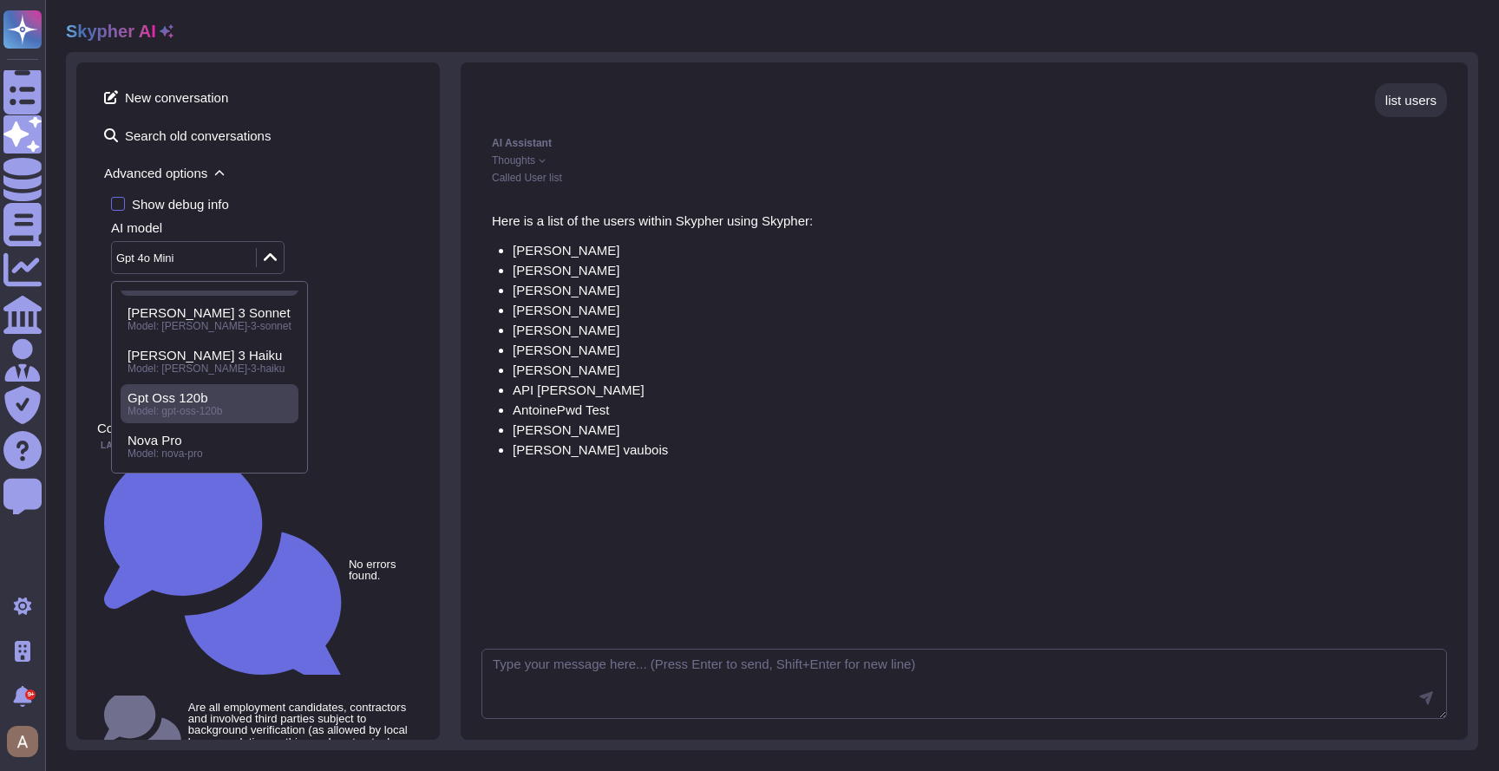
scroll to position [78, 0]
click at [221, 398] on div "Nova Pro" at bounding box center [210, 397] width 164 height 16
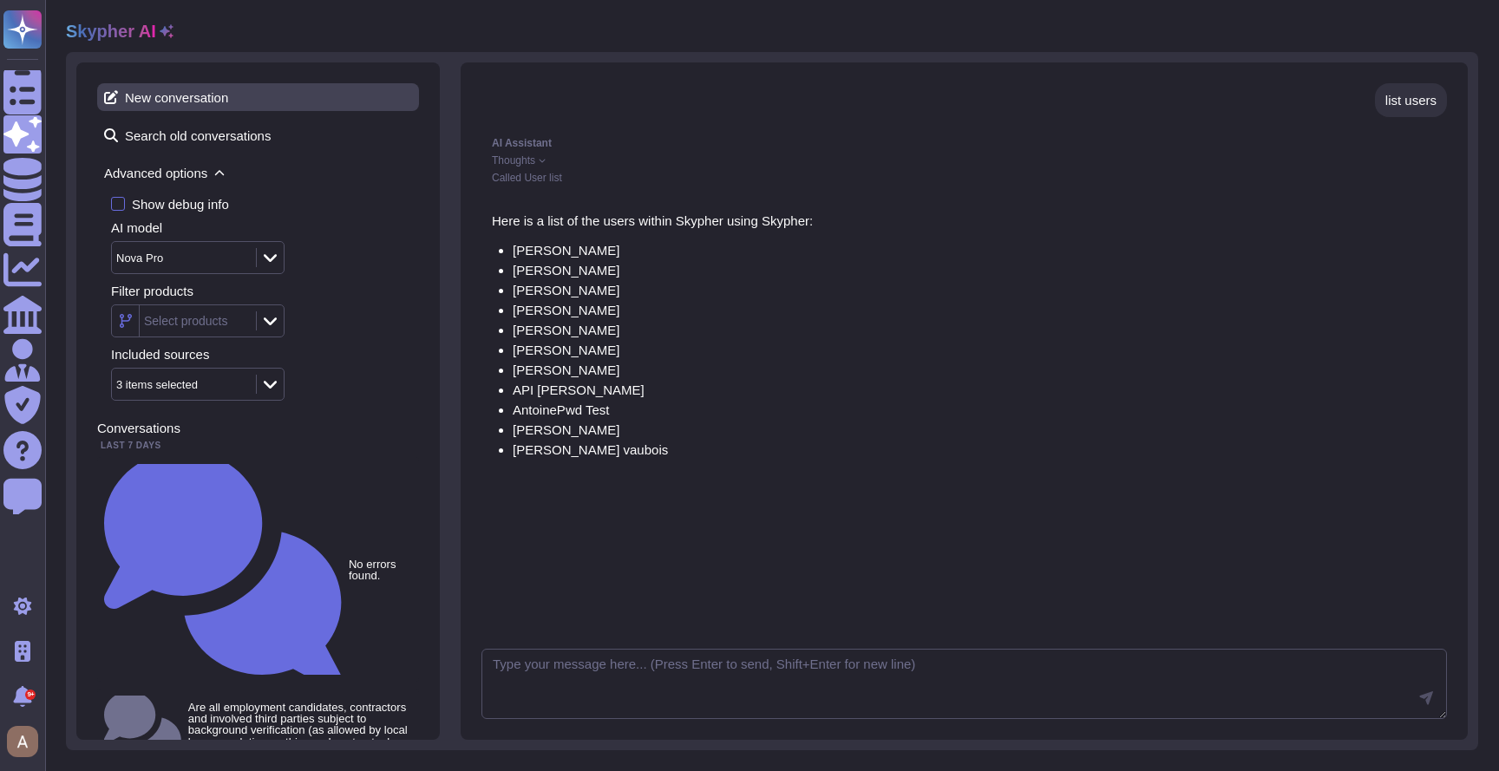
click at [223, 110] on span "New conversation" at bounding box center [258, 97] width 322 height 28
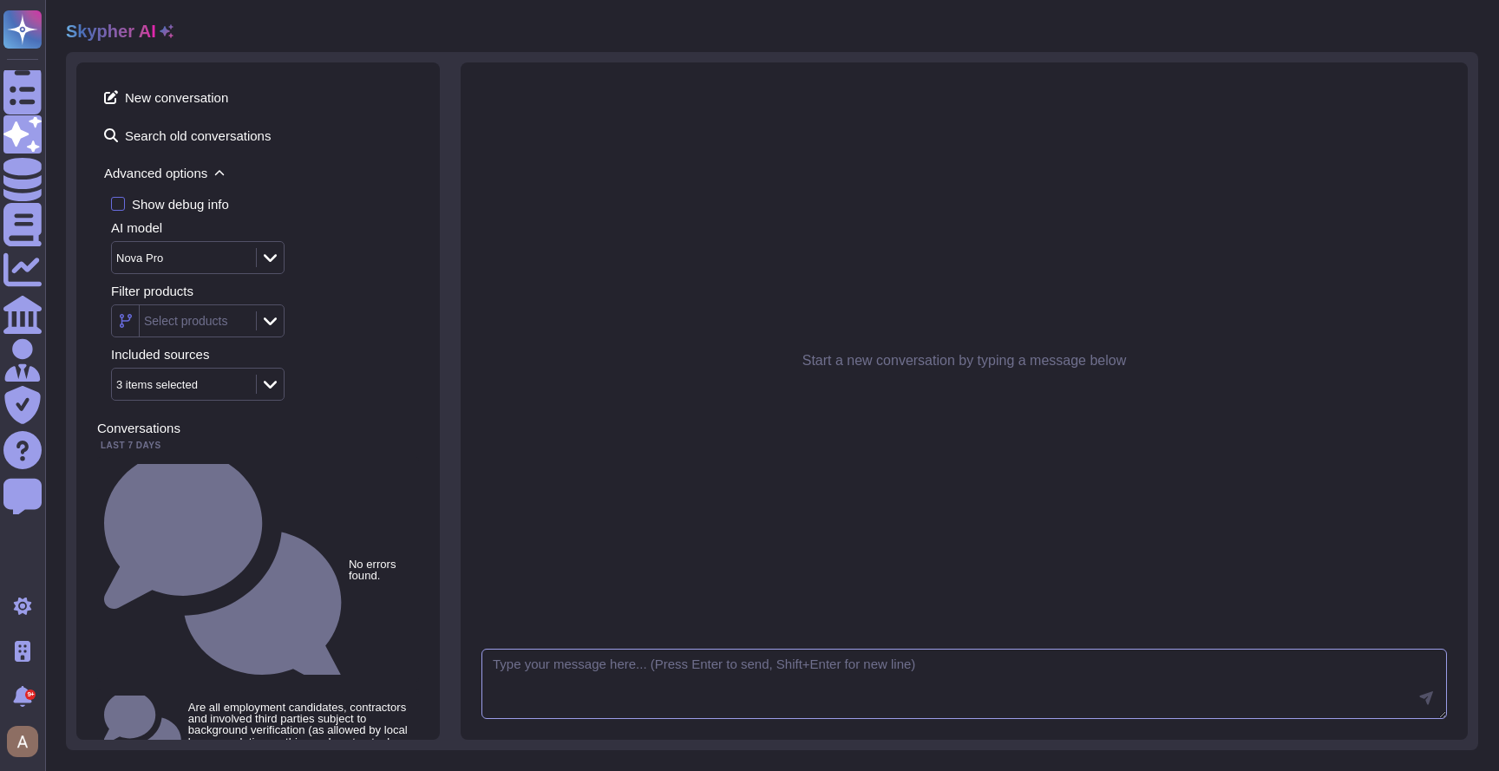
click at [744, 673] on textarea at bounding box center [965, 684] width 966 height 71
paste textarea "Is there a documented change management process that ensures changes are docume…"
type textarea "Is there a documented change management process that ensures changes are docume…"
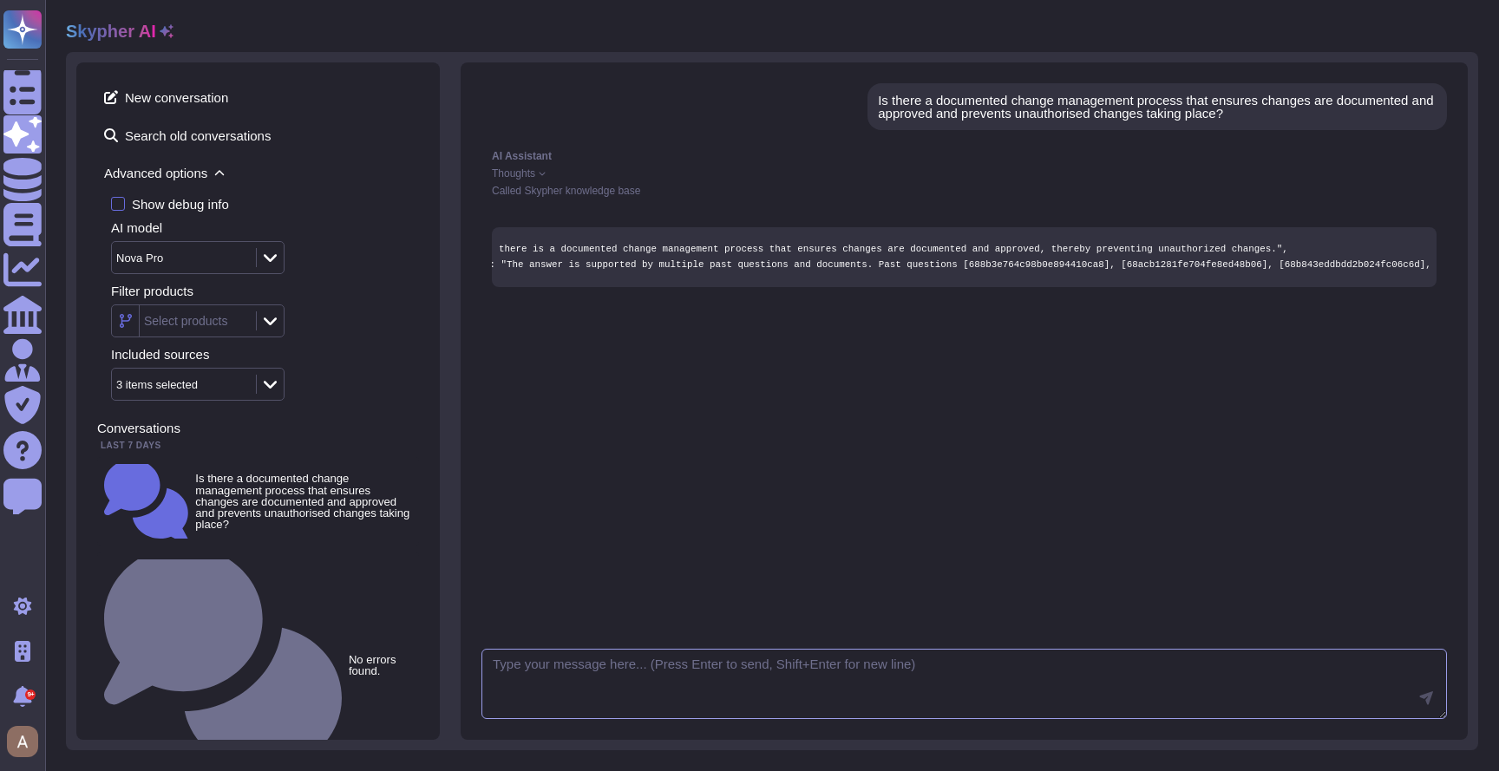
scroll to position [0, 0]
click at [954, 115] on div "Is there a documented change management process that ensures changes are docume…" at bounding box center [1157, 107] width 559 height 26
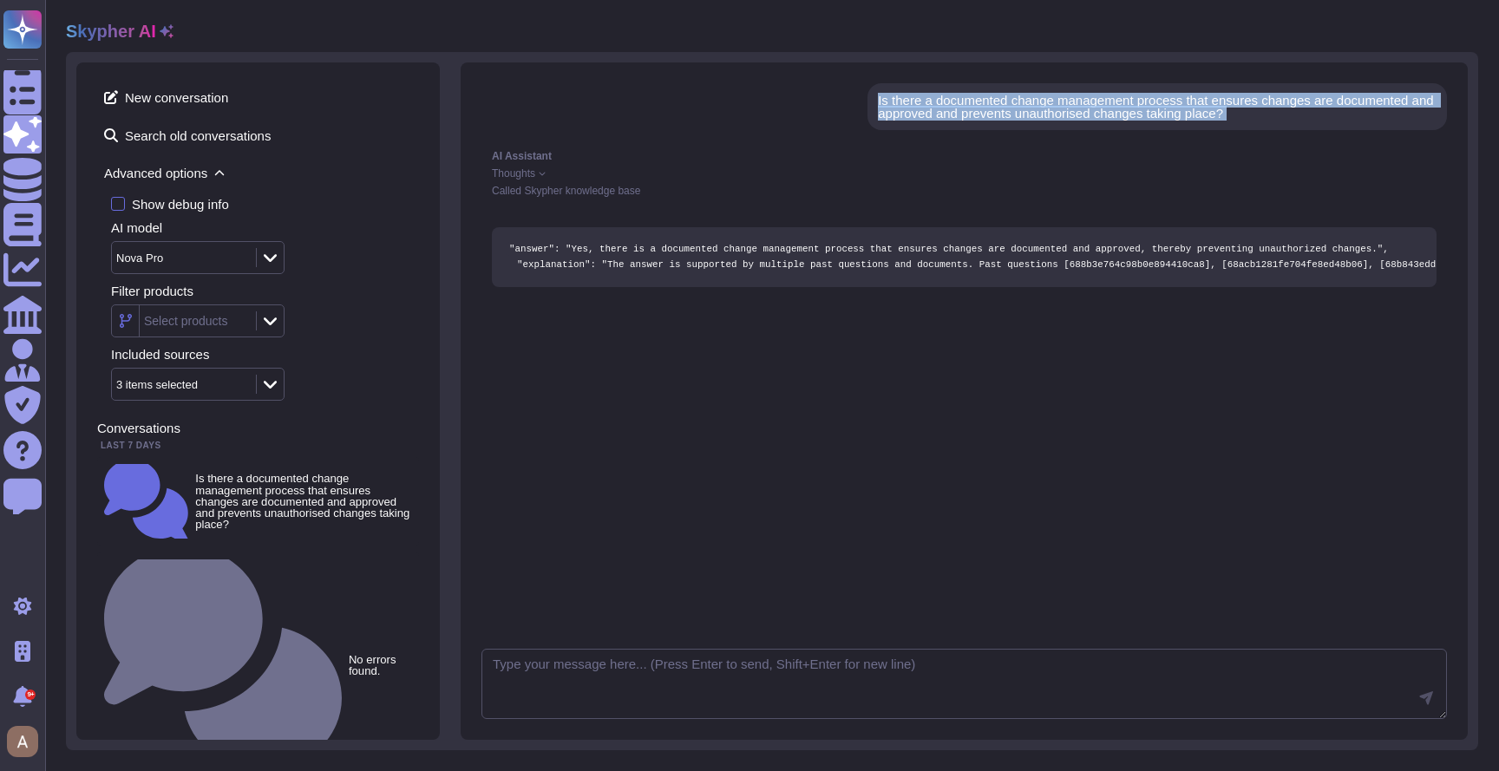
click at [954, 115] on div "Is there a documented change management process that ensures changes are docume…" at bounding box center [1157, 107] width 559 height 26
copy div "Is there a documented change management process that ensures changes are docume…"
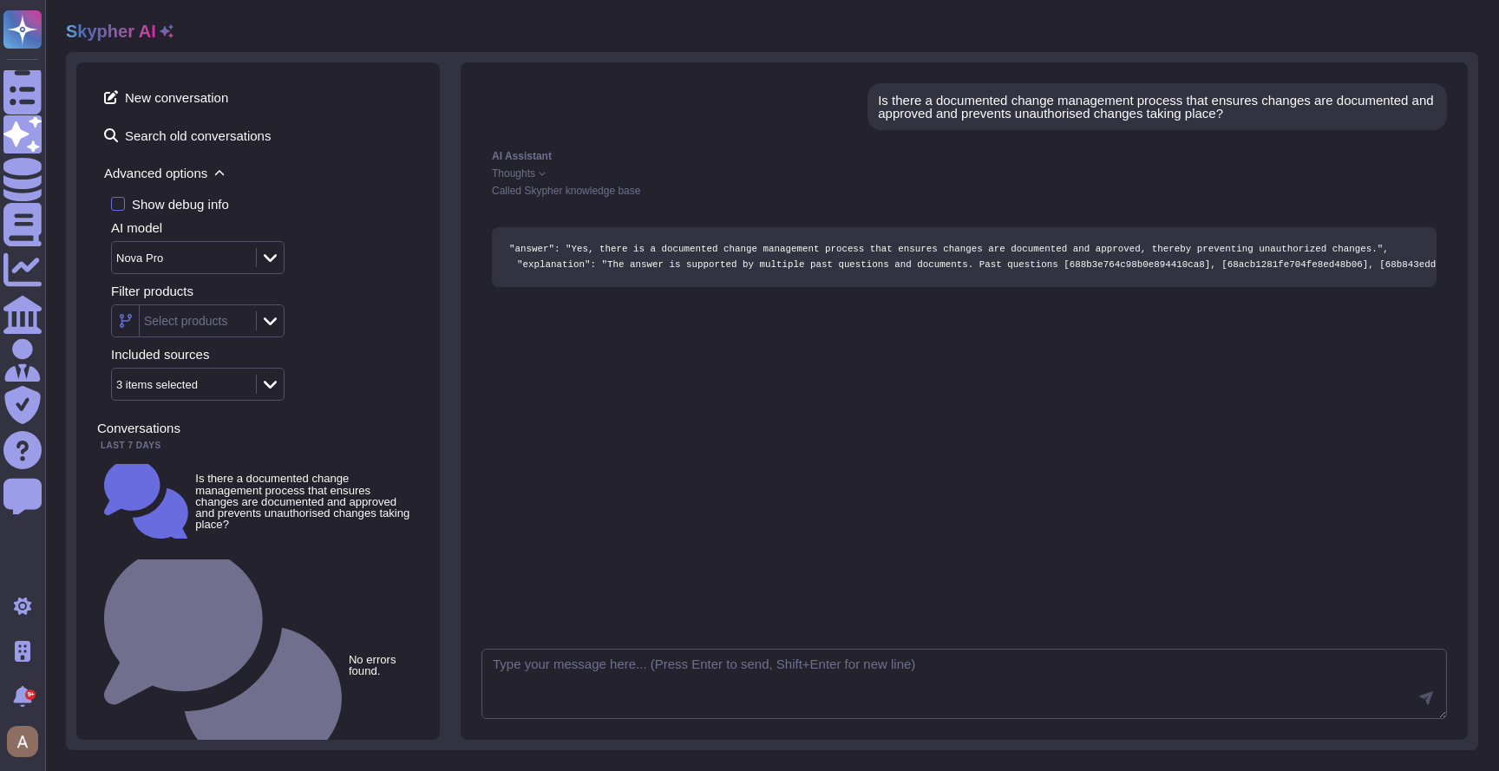
click at [738, 533] on div "Is there a documented change management process that ensures changes are docume…" at bounding box center [965, 360] width 966 height 555
click at [508, 181] on div "AI Assistant Thoughts Called Skypher knowledge base" at bounding box center [965, 174] width 966 height 66
click at [508, 175] on span "Thoughts" at bounding box center [513, 173] width 43 height 10
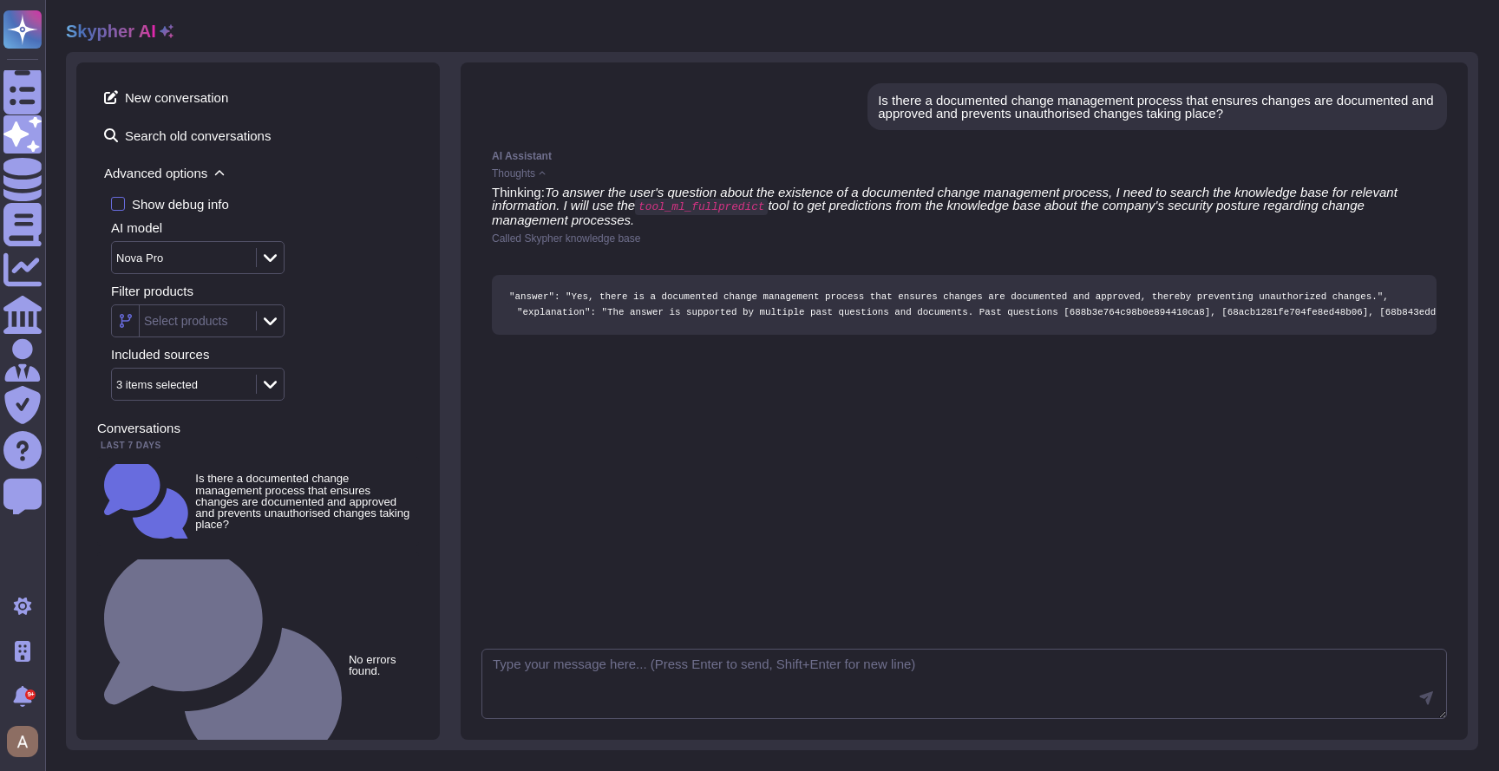
click at [681, 210] on code "tool_ml_fullpredict" at bounding box center [701, 207] width 133 height 16
copy code "tool_ml_fullpredict"
click at [683, 235] on div "Called Skypher knowledge base" at bounding box center [964, 238] width 945 height 10
click at [270, 257] on icon at bounding box center [270, 257] width 13 height 17
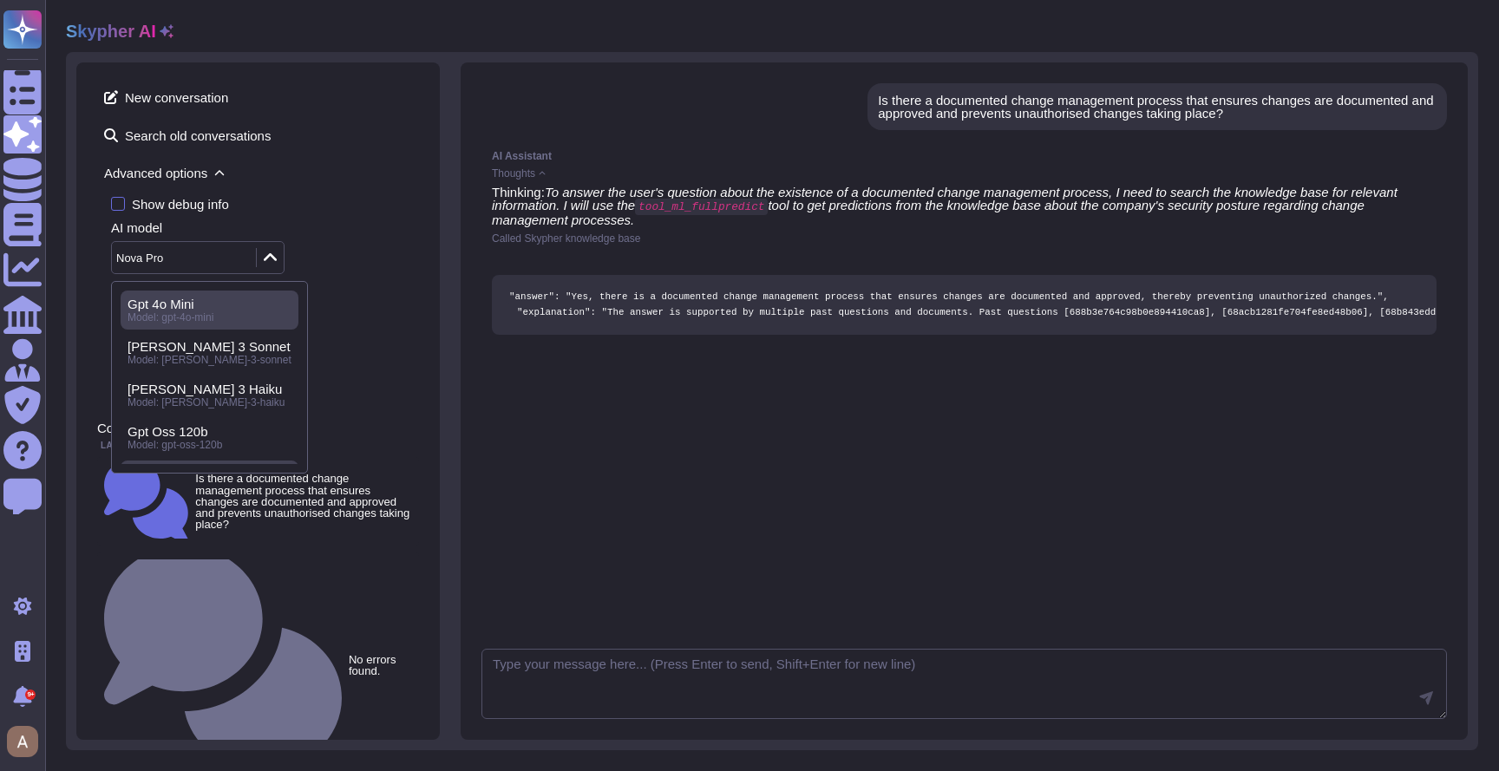
click at [232, 299] on div "Gpt 4o Mini" at bounding box center [210, 305] width 164 height 16
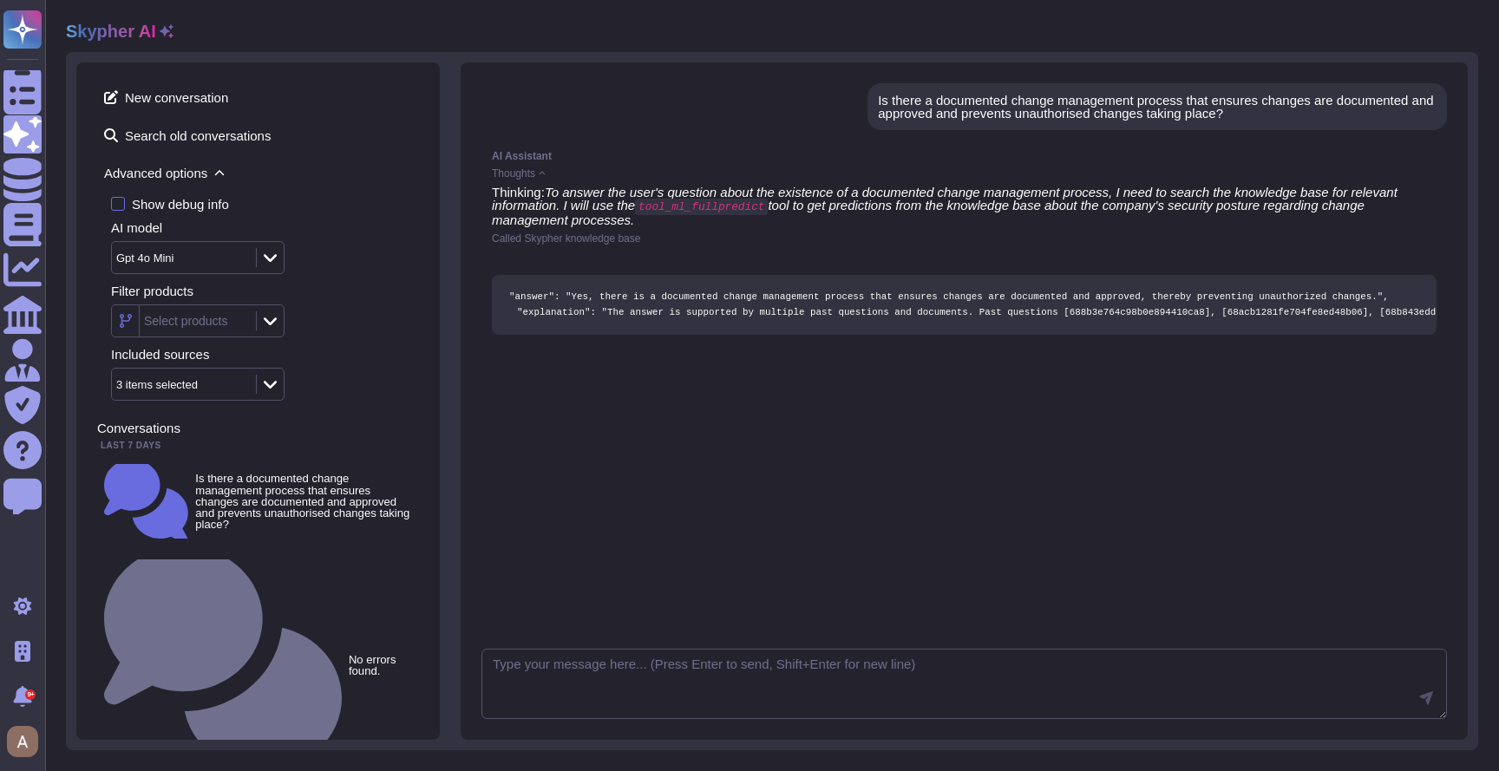
click at [188, 169] on span "Advanced options" at bounding box center [258, 173] width 322 height 27
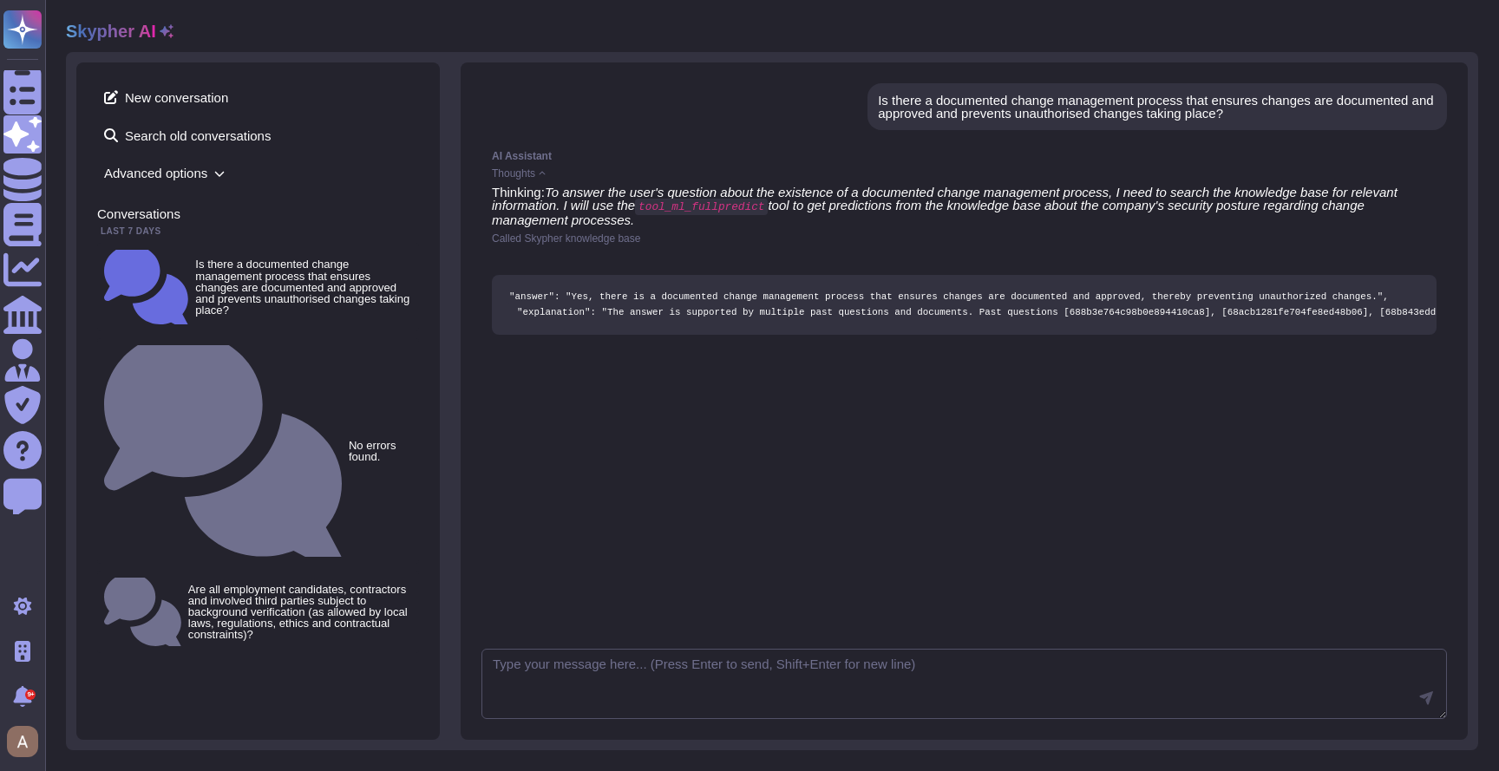
click at [203, 178] on span "Advanced options" at bounding box center [258, 173] width 322 height 27
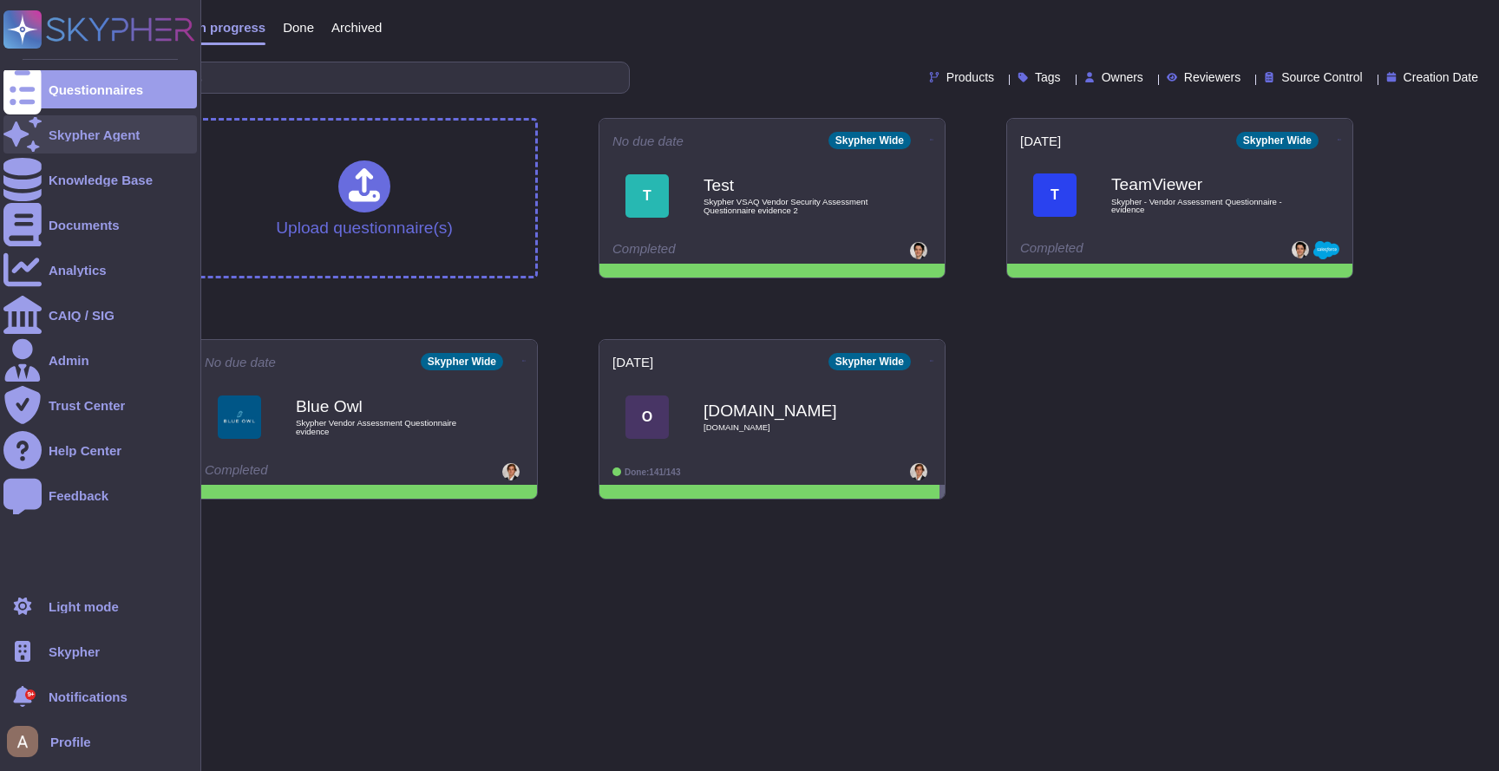
click at [37, 136] on div at bounding box center [22, 134] width 38 height 38
